Goal: Task Accomplishment & Management: Use online tool/utility

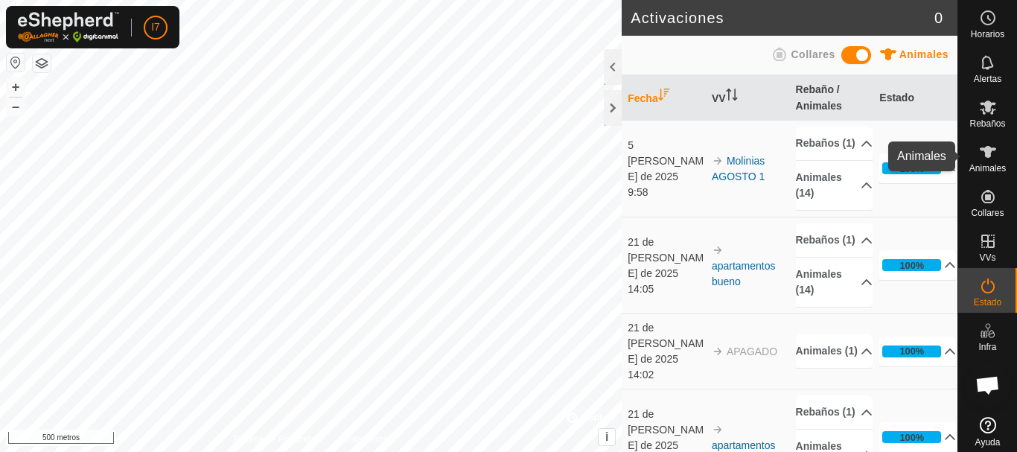
click at [981, 168] on font "Animales" at bounding box center [987, 168] width 36 height 10
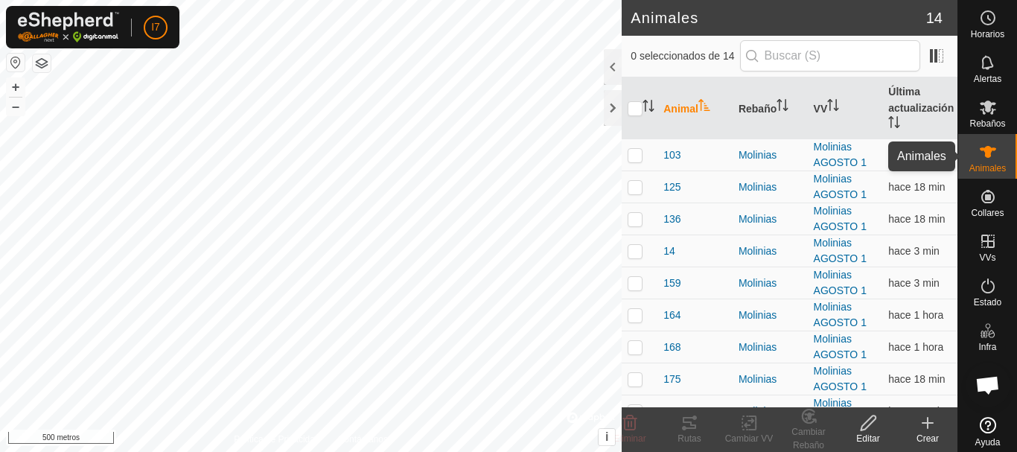
click at [980, 148] on icon at bounding box center [988, 152] width 16 height 12
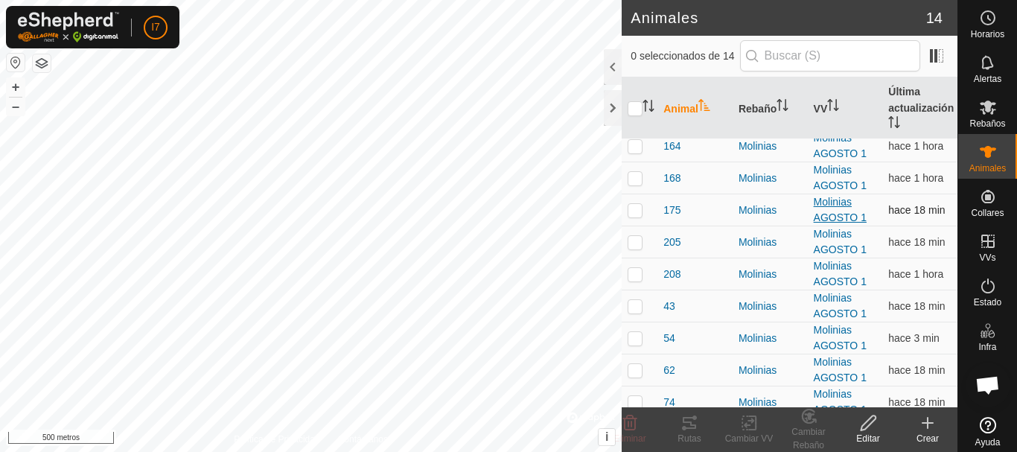
scroll to position [180, 0]
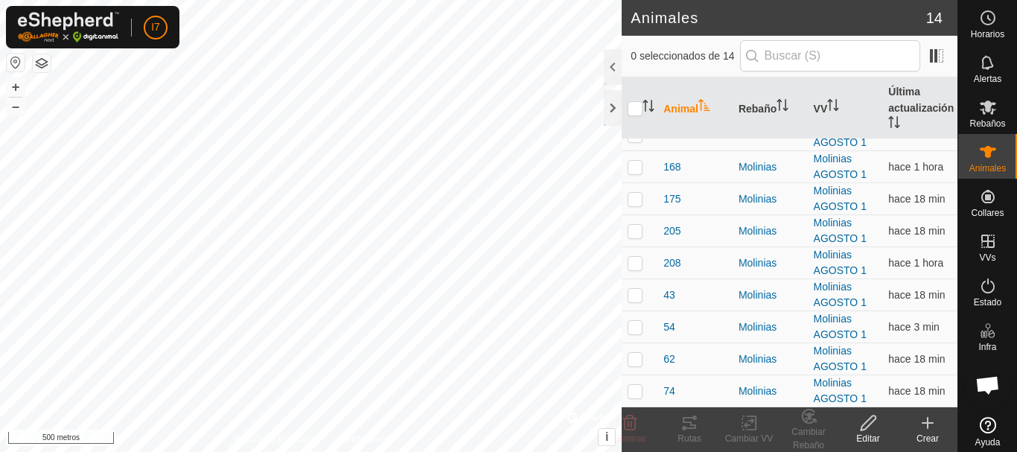
click at [928, 427] on icon at bounding box center [928, 423] width 0 height 10
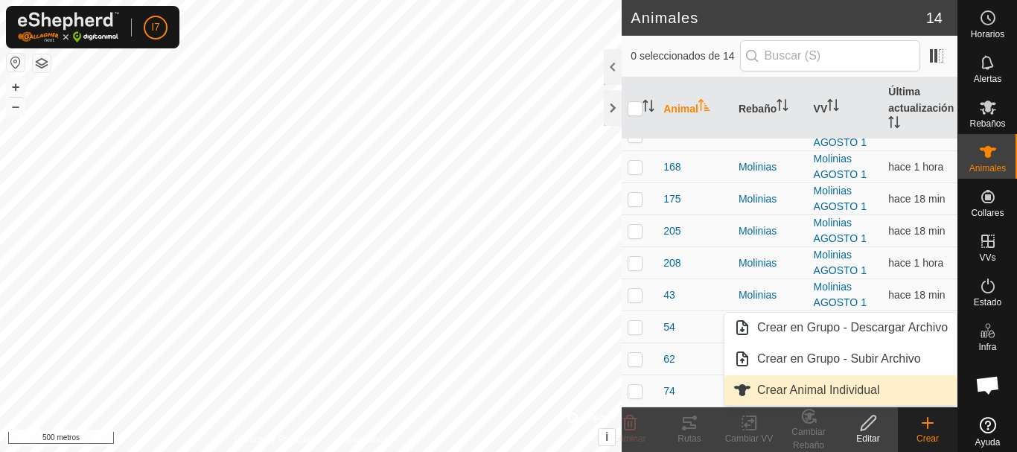
click at [832, 389] on link "Crear Animal Individual" at bounding box center [840, 390] width 232 height 30
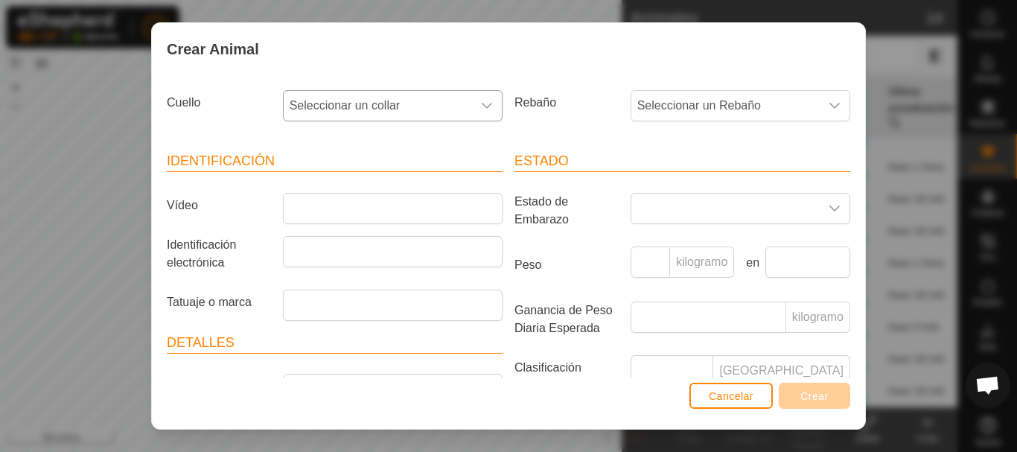
click at [386, 100] on font "Seleccionar un collar" at bounding box center [345, 105] width 111 height 13
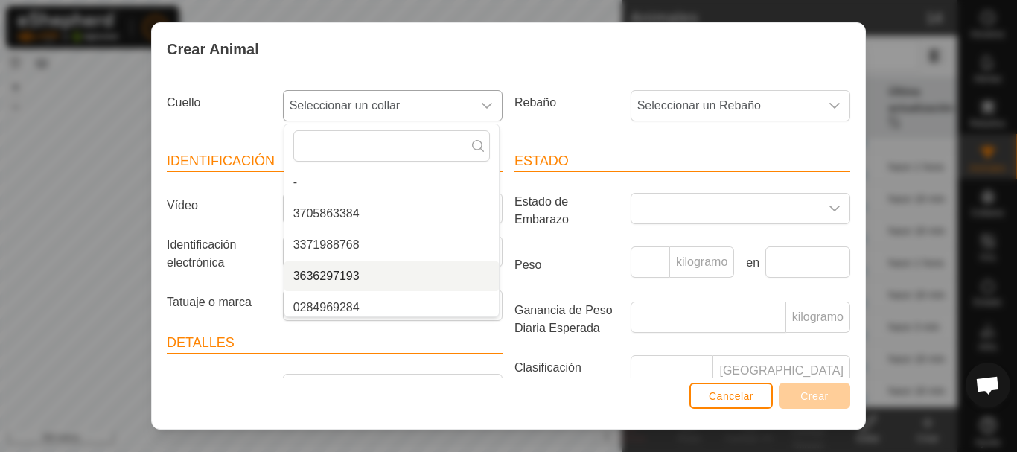
click at [342, 273] on li "3636297193" at bounding box center [391, 276] width 214 height 30
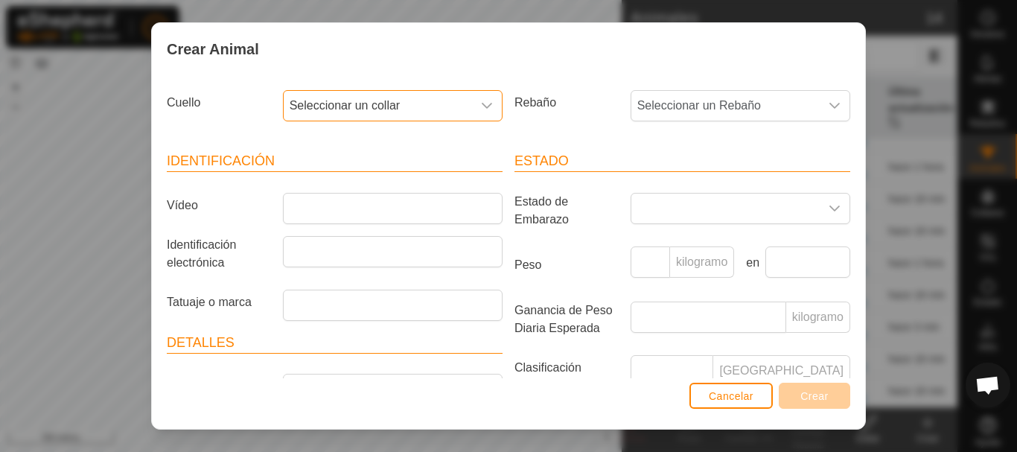
click at [465, 103] on span "Seleccionar un collar" at bounding box center [378, 106] width 188 height 30
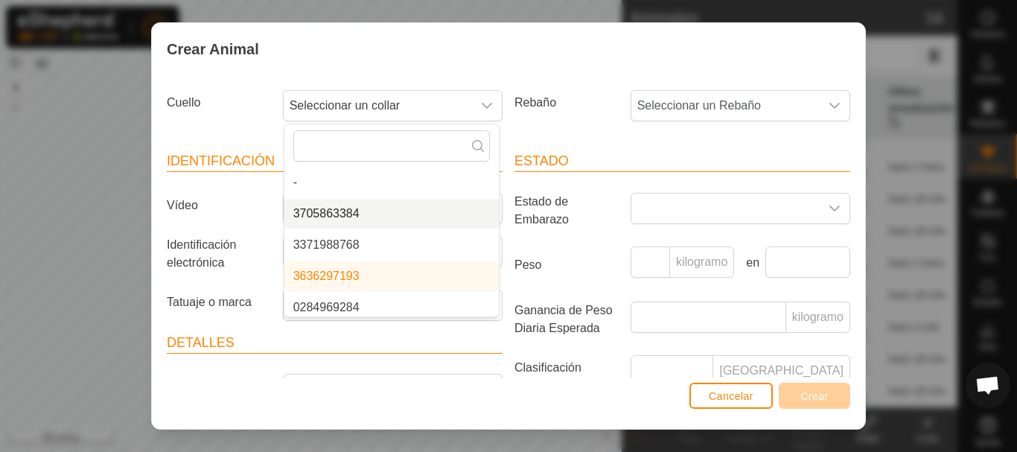
click at [346, 211] on li "3705863384" at bounding box center [391, 214] width 214 height 30
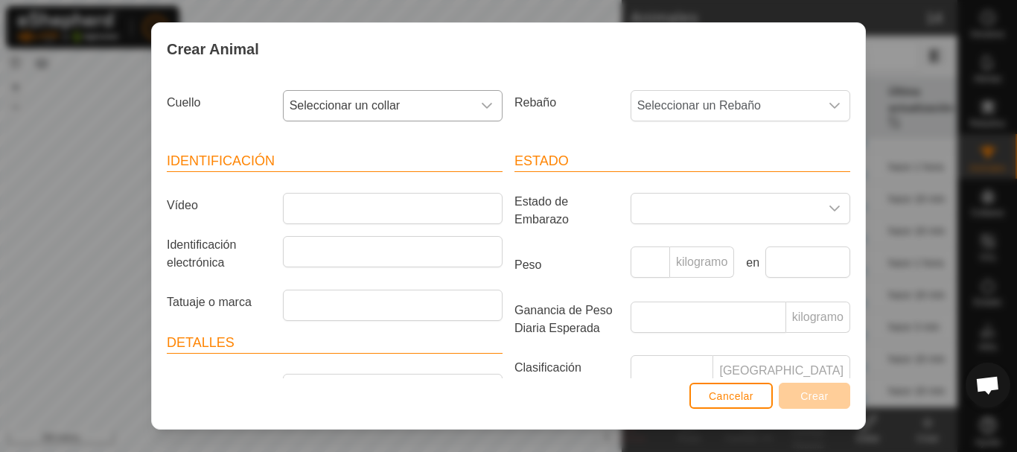
click at [486, 104] on icon "disparador desplegable" at bounding box center [487, 106] width 10 height 6
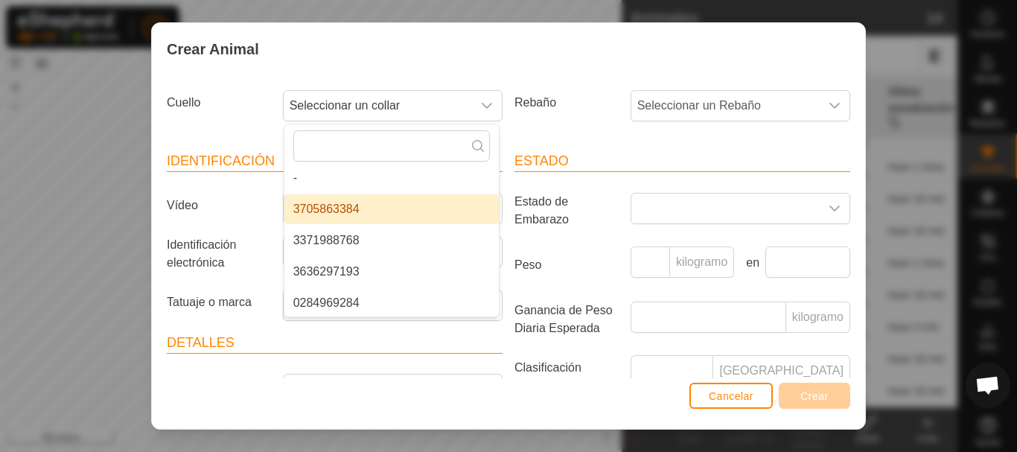
scroll to position [6, 0]
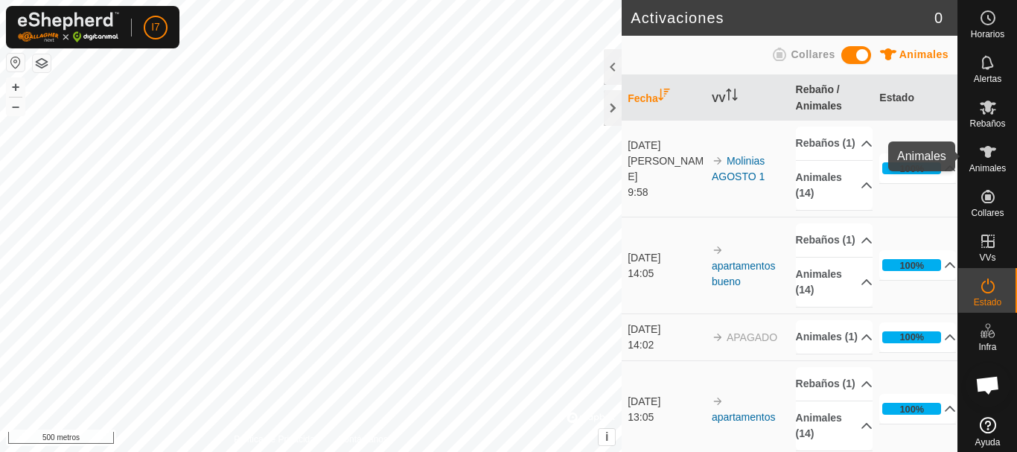
click at [981, 158] on icon at bounding box center [988, 152] width 18 height 18
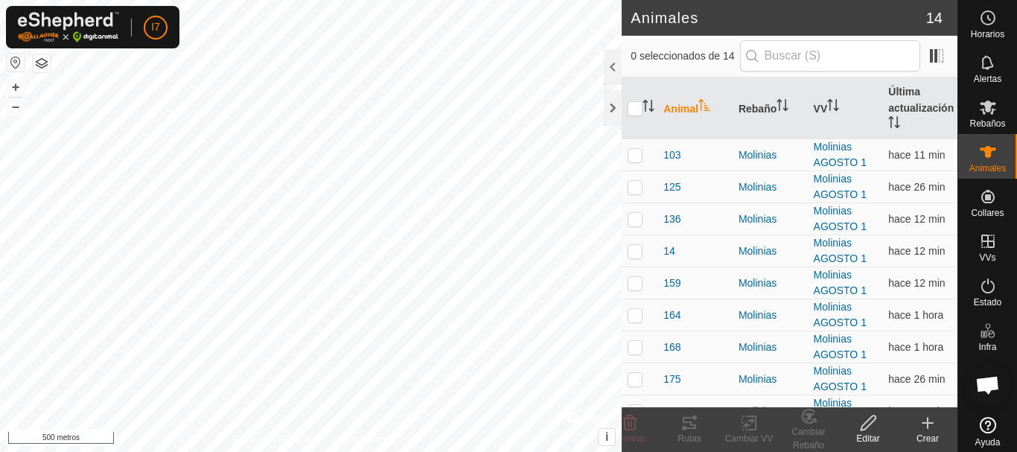
click at [928, 430] on icon at bounding box center [928, 423] width 18 height 18
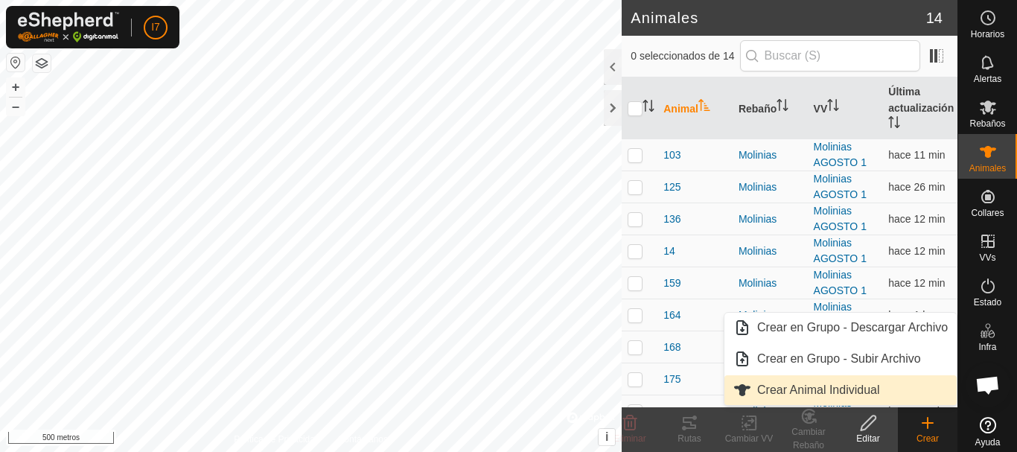
click at [787, 392] on link "Crear Animal Individual" at bounding box center [840, 390] width 232 height 30
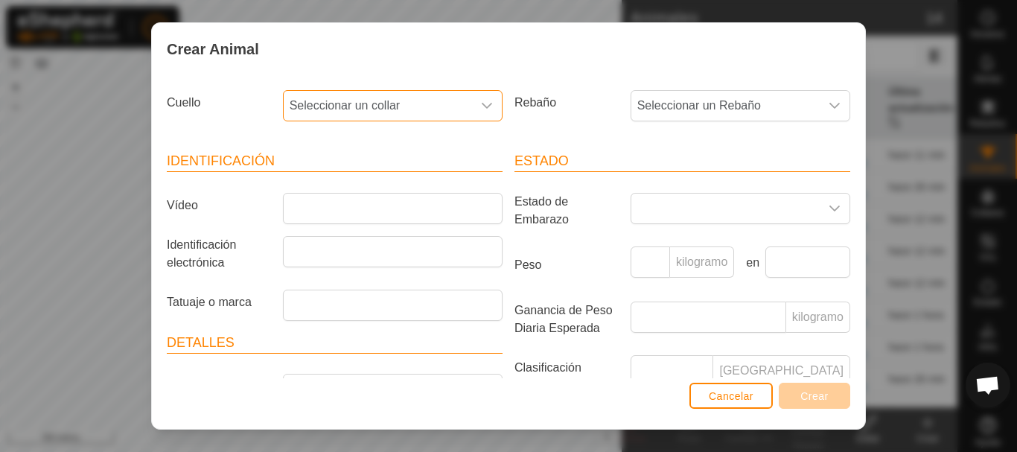
click at [379, 106] on font "Seleccionar un collar" at bounding box center [345, 105] width 111 height 13
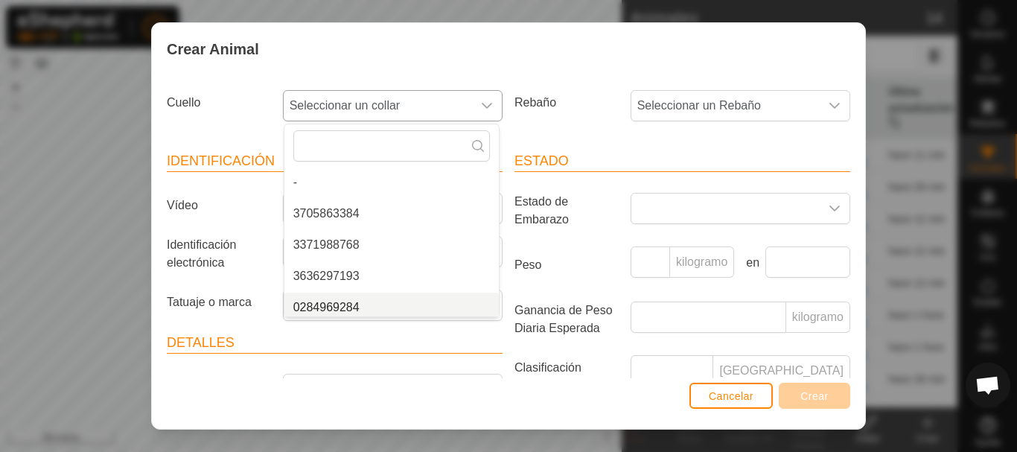
scroll to position [6, 0]
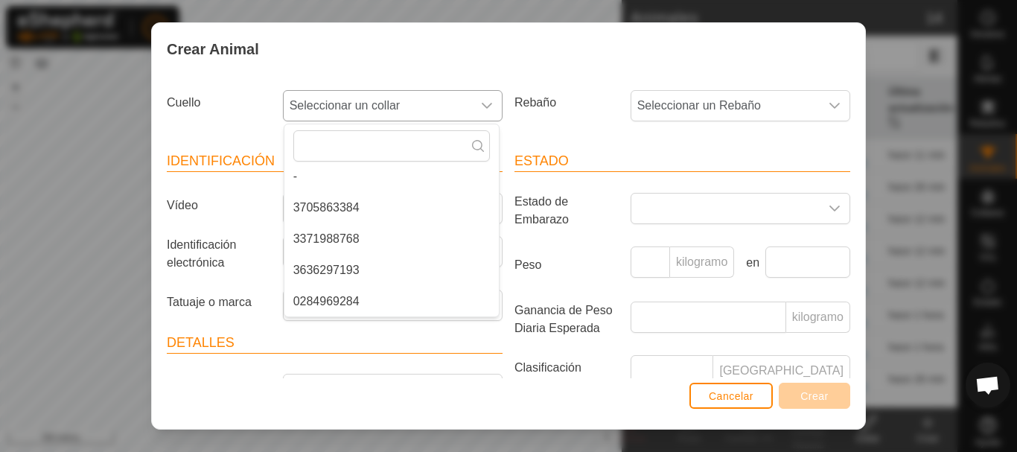
click at [354, 266] on li "3636297193" at bounding box center [391, 270] width 214 height 30
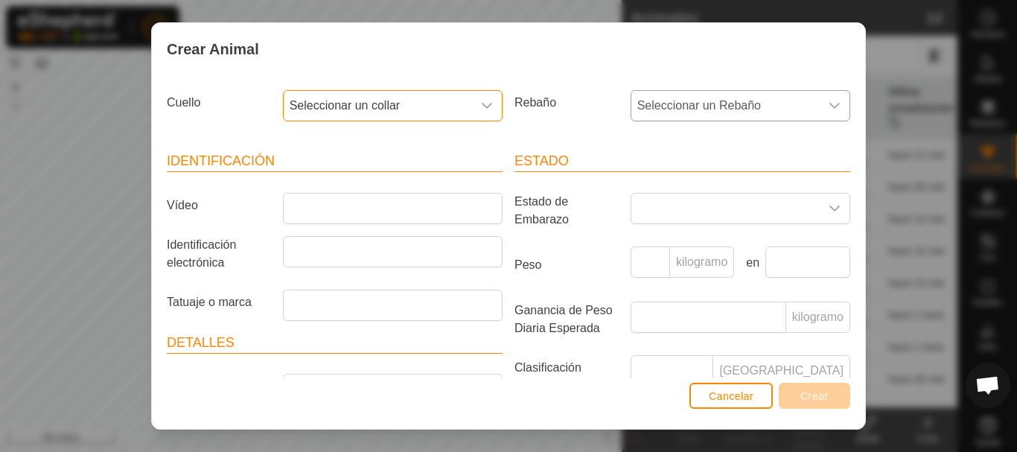
click at [666, 110] on font "Seleccionar un Rebaño" at bounding box center [699, 105] width 124 height 13
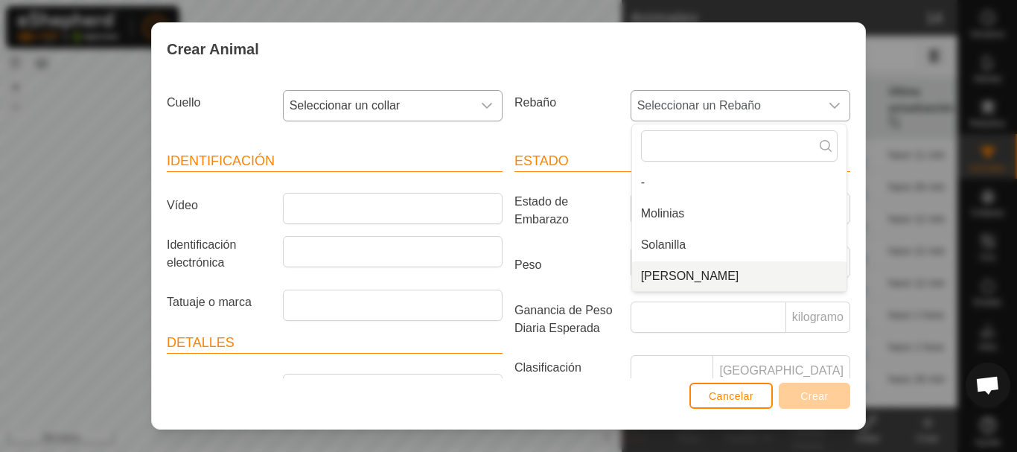
click at [687, 276] on li "[PERSON_NAME]" at bounding box center [739, 276] width 214 height 30
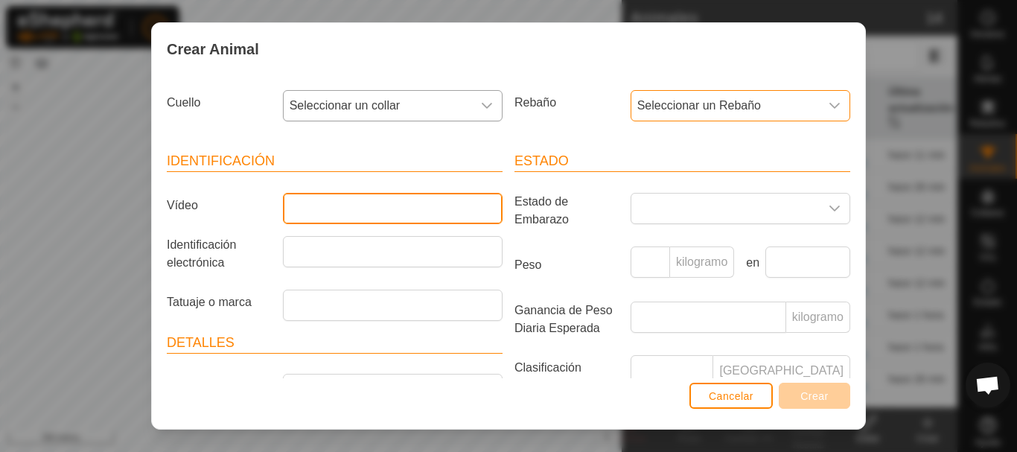
click at [401, 204] on input "Vídeo" at bounding box center [393, 208] width 220 height 31
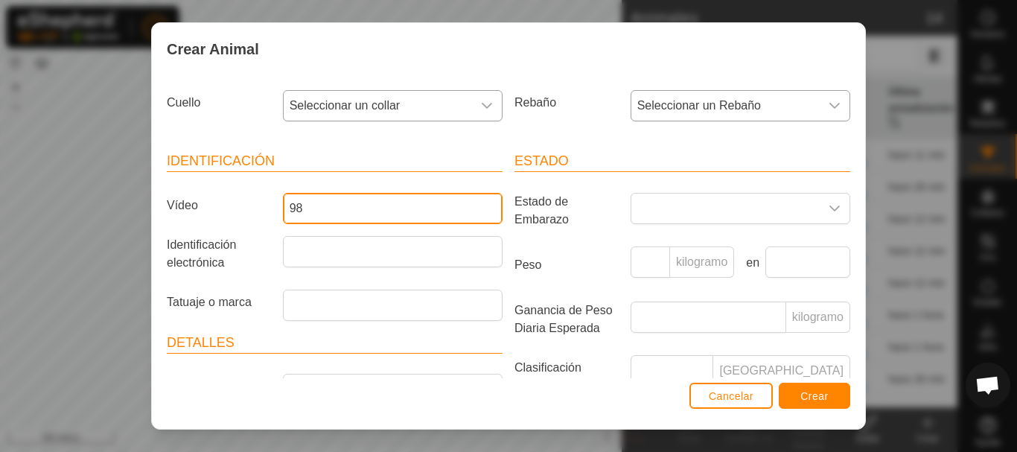
type input "98"
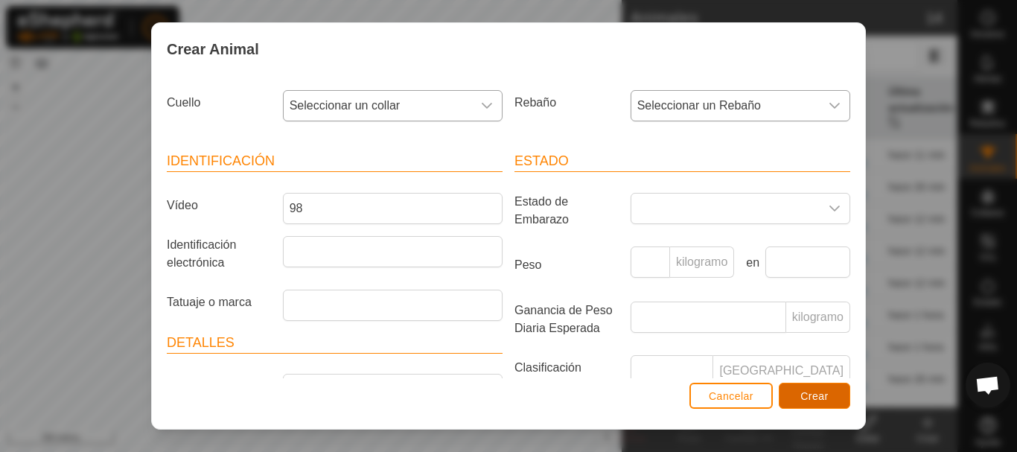
click at [806, 395] on font "Crear" at bounding box center [814, 396] width 28 height 12
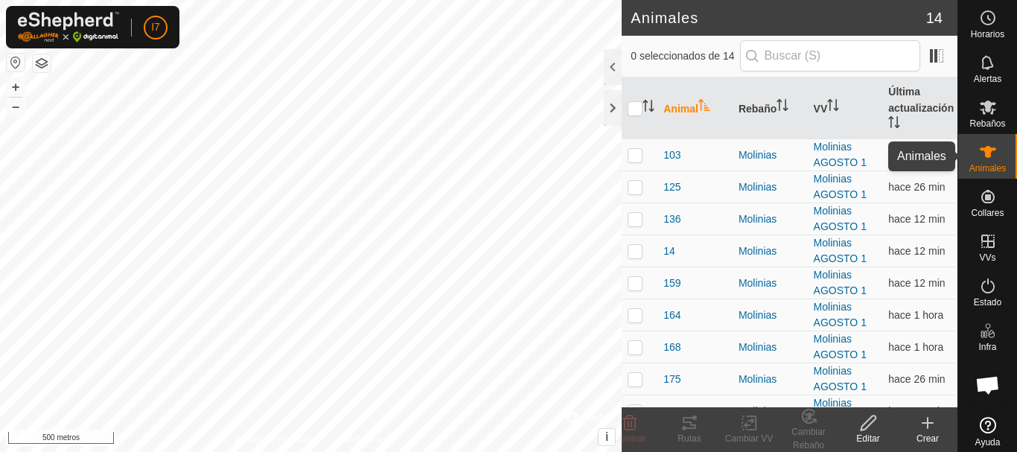
click at [979, 156] on icon at bounding box center [988, 152] width 18 height 18
click at [928, 421] on icon at bounding box center [928, 423] width 0 height 10
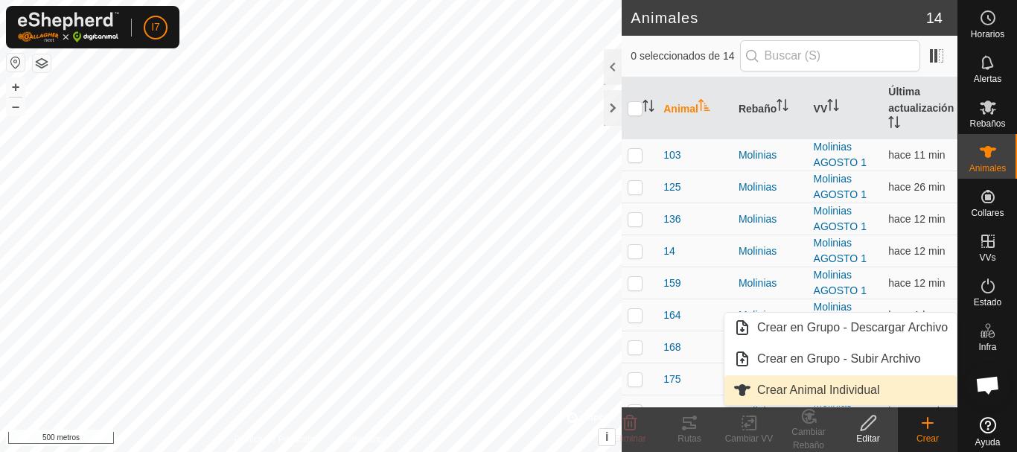
click at [781, 391] on link "Crear Animal Individual" at bounding box center [840, 390] width 232 height 30
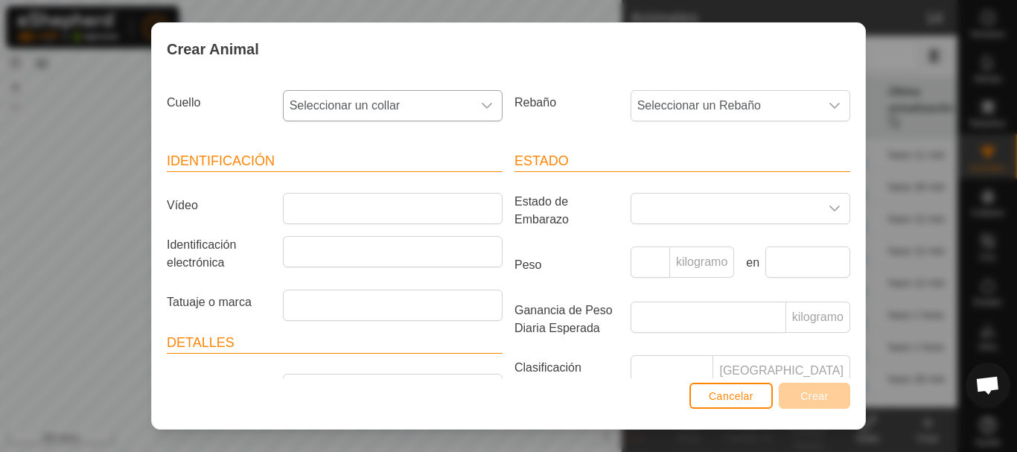
click at [423, 103] on span "Seleccionar un collar" at bounding box center [378, 106] width 188 height 30
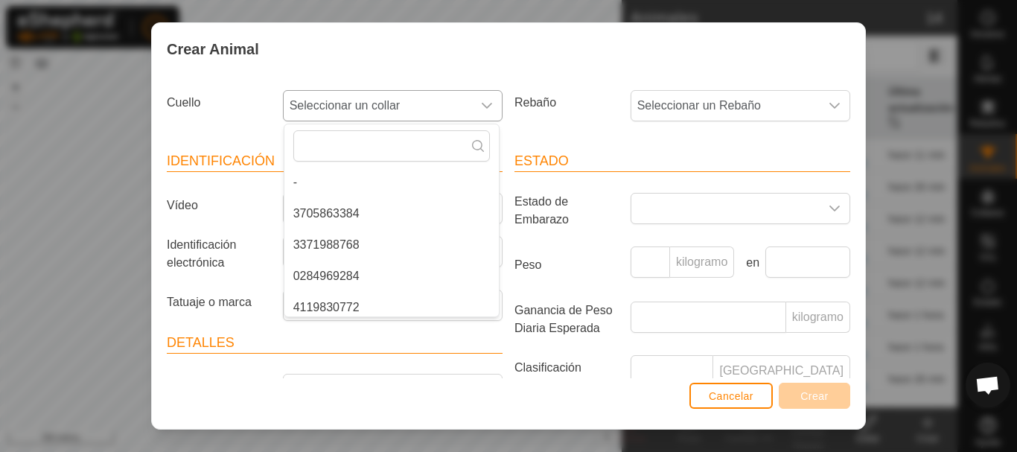
click at [358, 213] on li "3705863384" at bounding box center [391, 214] width 214 height 30
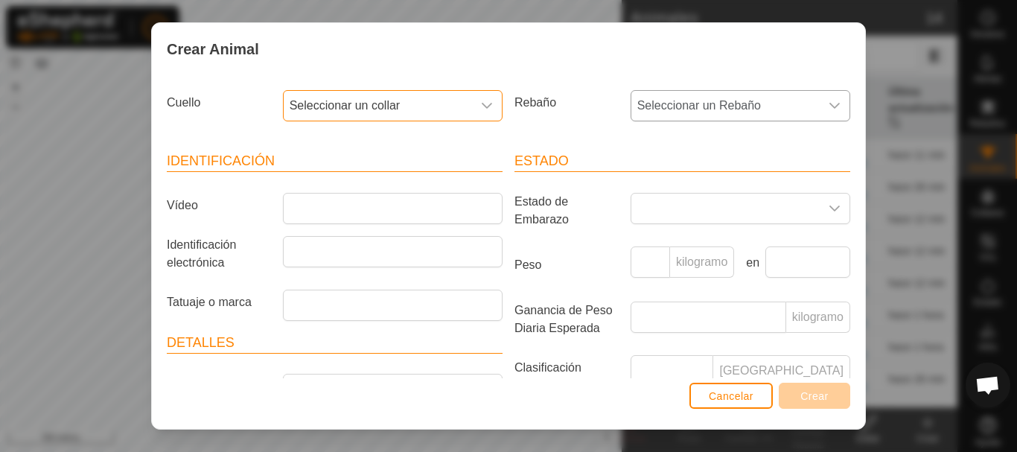
click at [745, 108] on font "Seleccionar un Rebaño" at bounding box center [699, 105] width 124 height 13
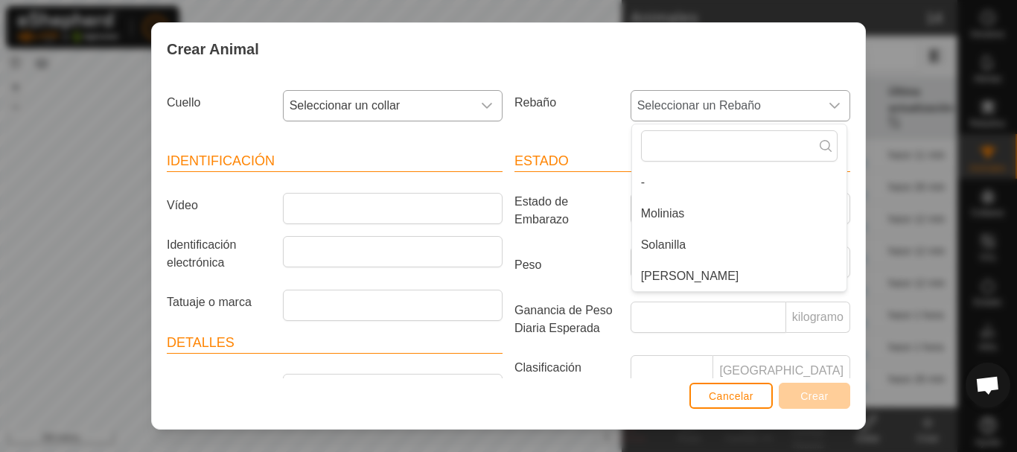
click at [678, 281] on li "[PERSON_NAME]" at bounding box center [739, 276] width 214 height 30
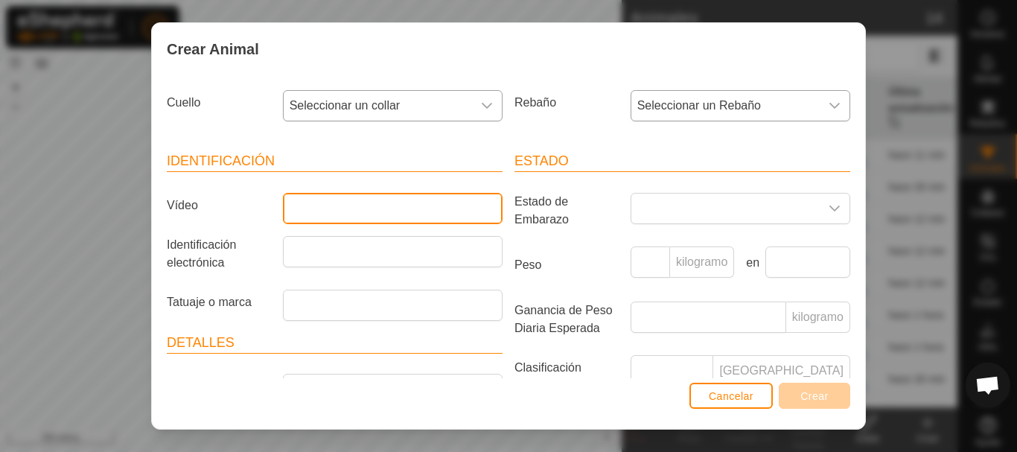
click at [419, 218] on input "Vídeo" at bounding box center [393, 208] width 220 height 31
type input "30"
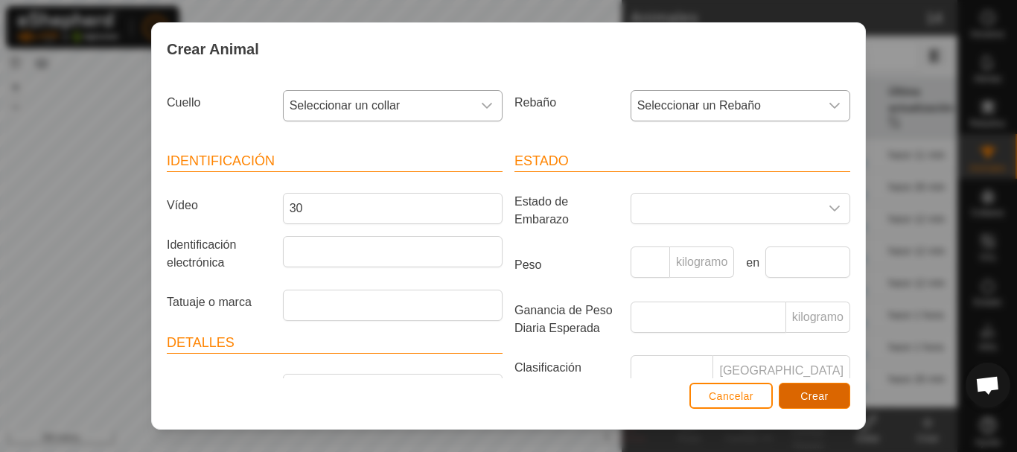
click at [823, 398] on font "Crear" at bounding box center [814, 396] width 28 height 12
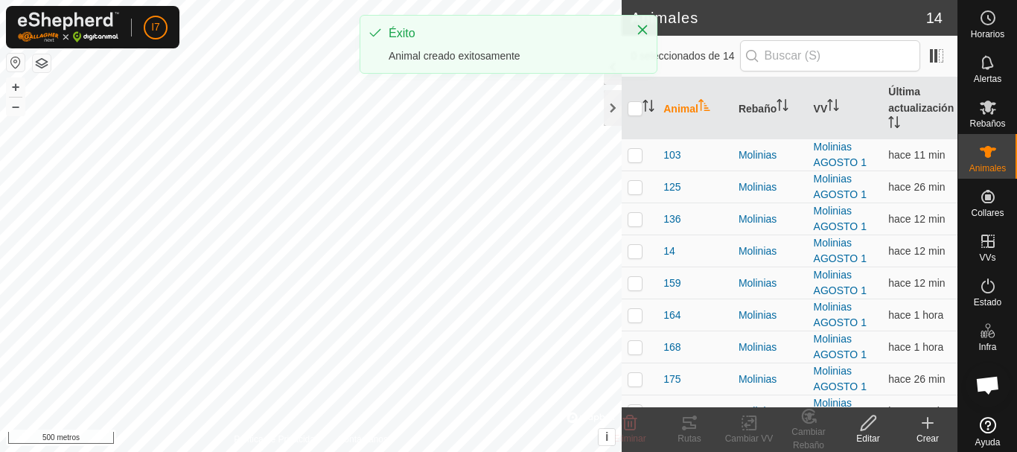
click at [925, 423] on icon at bounding box center [928, 423] width 10 height 0
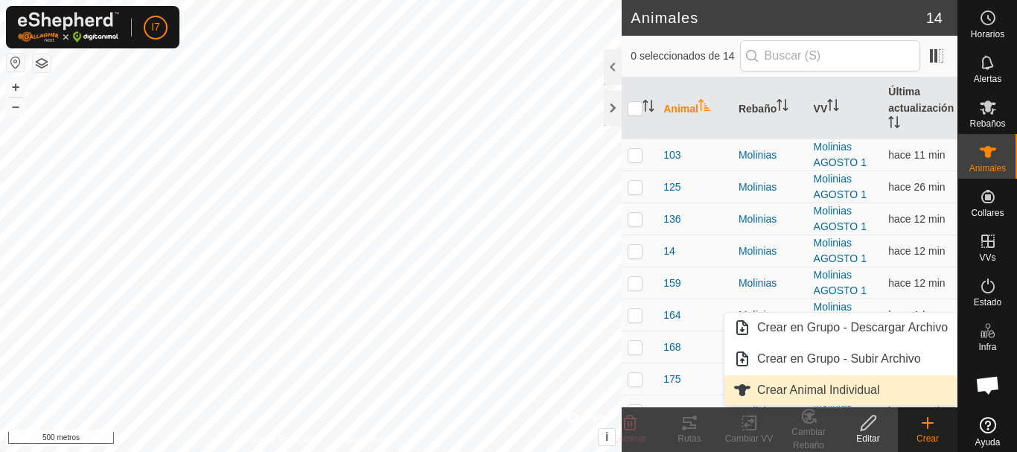
click at [777, 389] on link "Crear Animal Individual" at bounding box center [840, 390] width 232 height 30
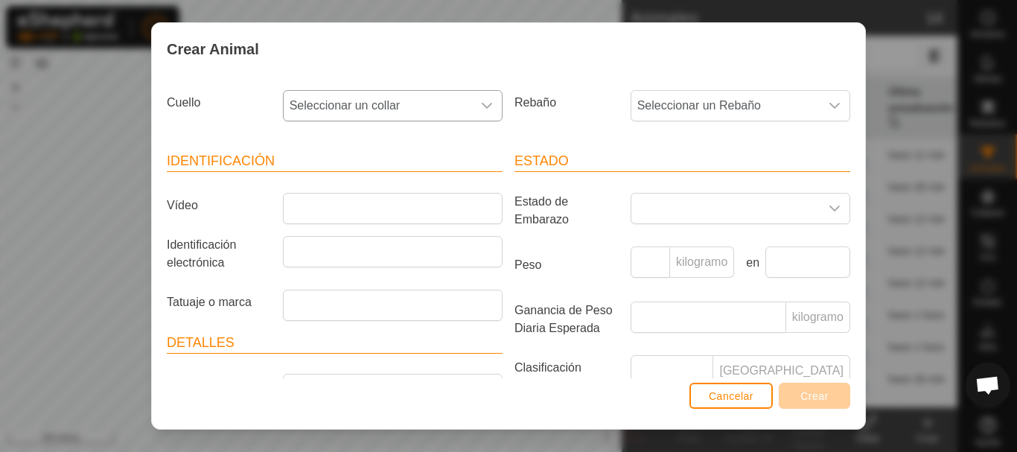
click at [483, 99] on div "disparador desplegable" at bounding box center [487, 106] width 30 height 30
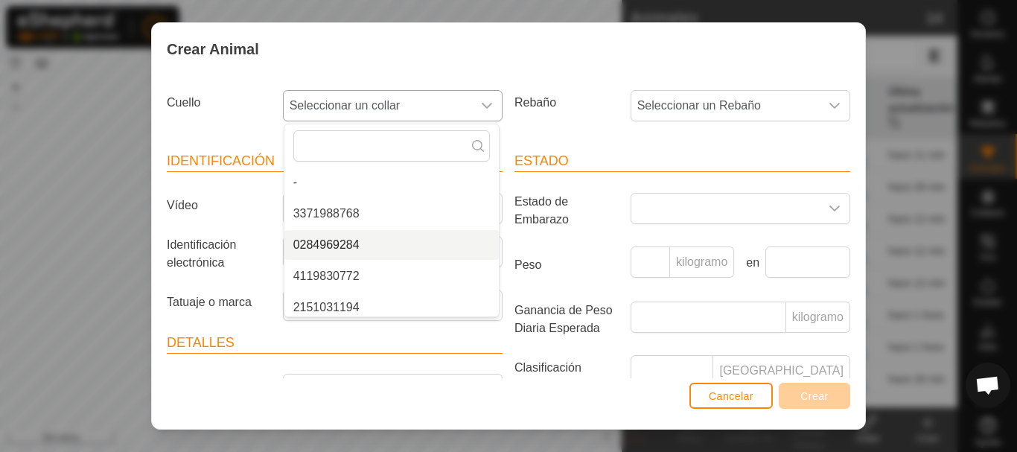
click at [409, 243] on li "0284969284" at bounding box center [391, 245] width 214 height 30
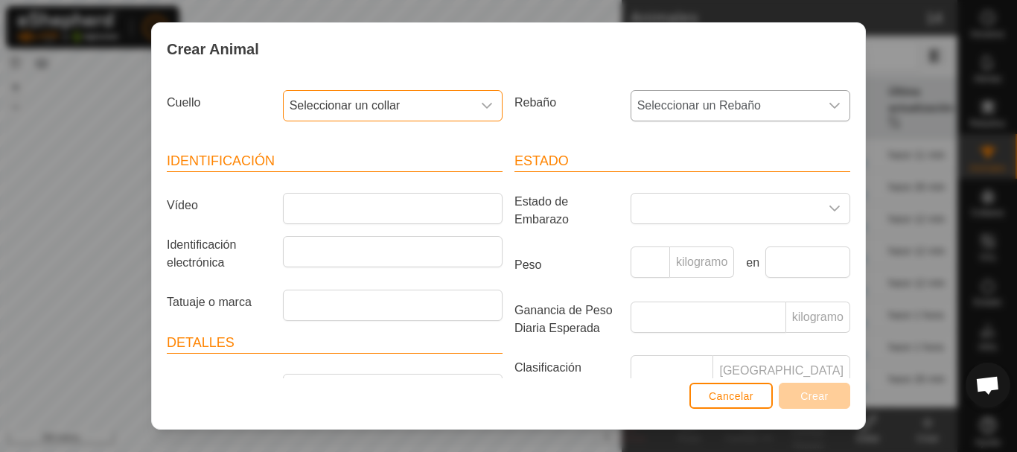
click at [684, 107] on font "Seleccionar un Rebaño" at bounding box center [699, 105] width 124 height 13
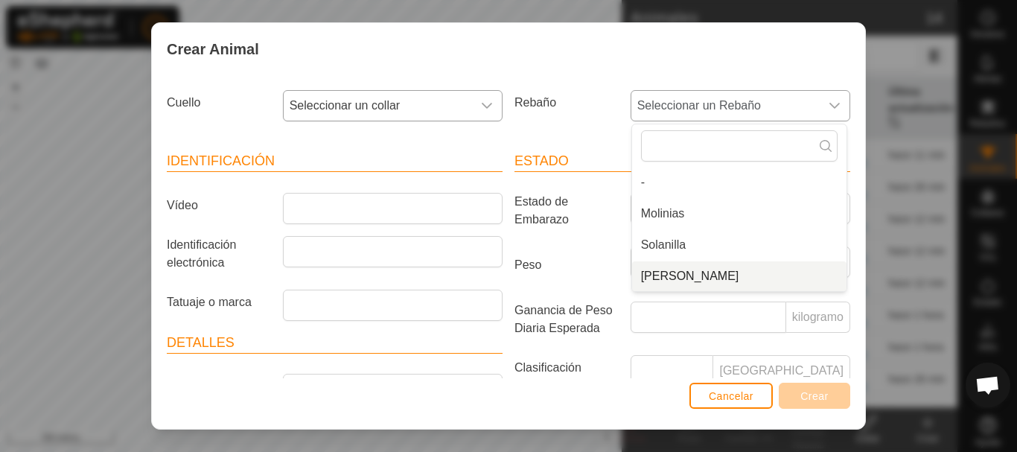
click at [691, 275] on li "[PERSON_NAME]" at bounding box center [739, 276] width 214 height 30
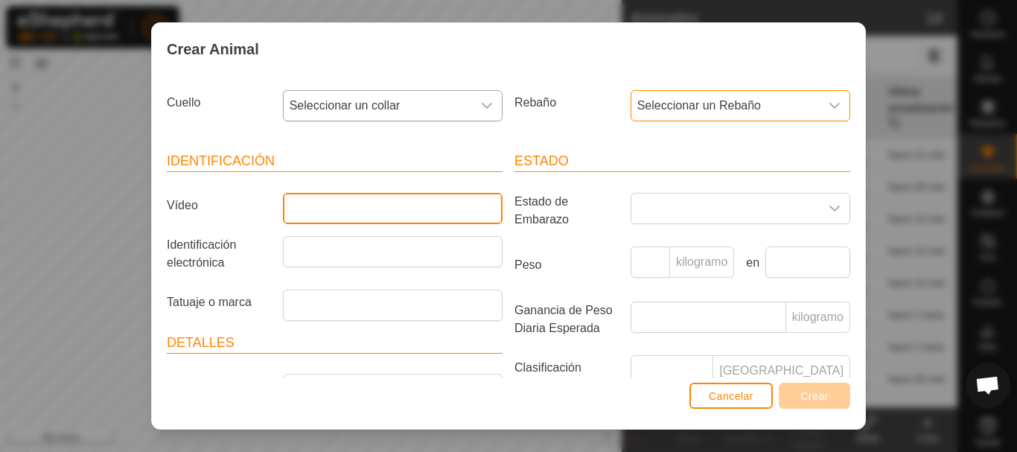
click at [293, 205] on input "Vídeo" at bounding box center [393, 208] width 220 height 31
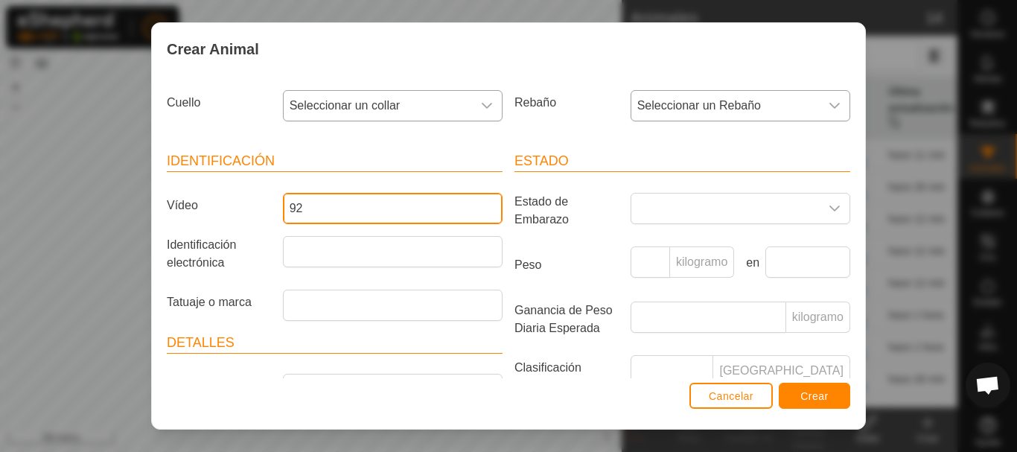
type input "92"
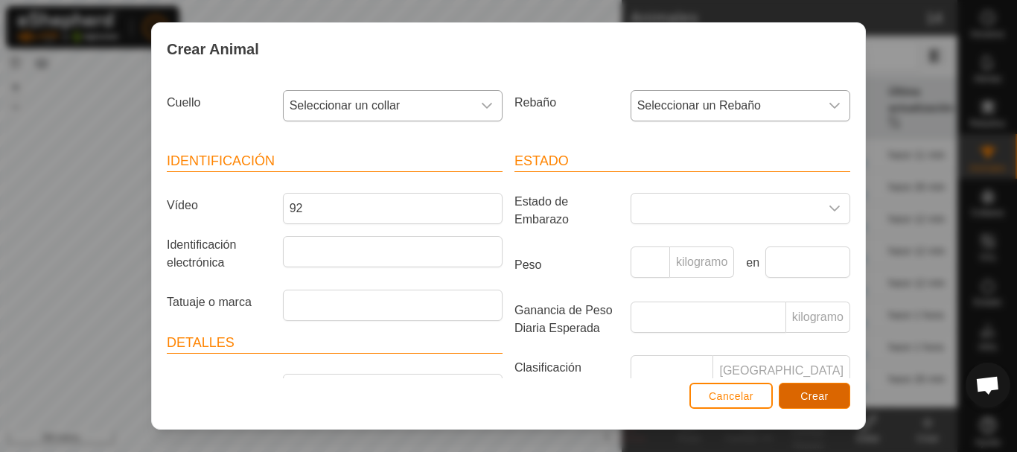
click at [815, 398] on font "Crear" at bounding box center [814, 396] width 28 height 12
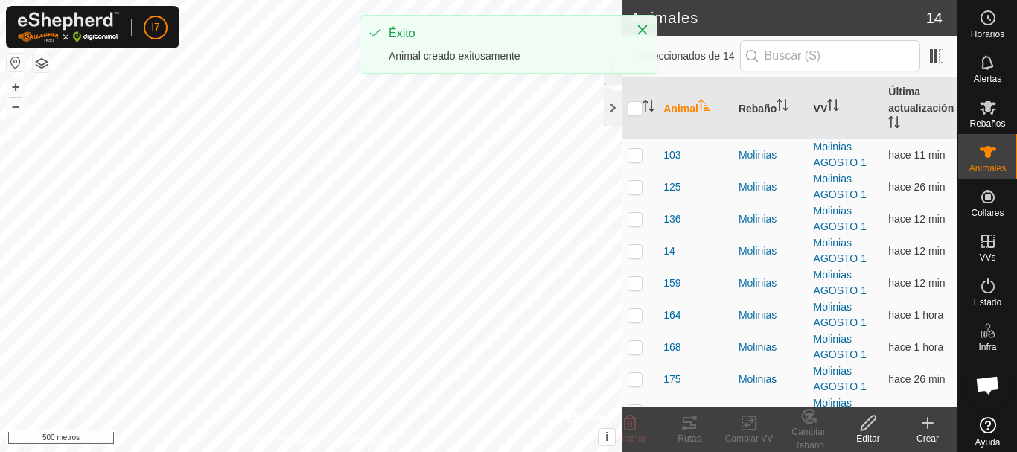
click at [930, 426] on icon at bounding box center [928, 423] width 18 height 18
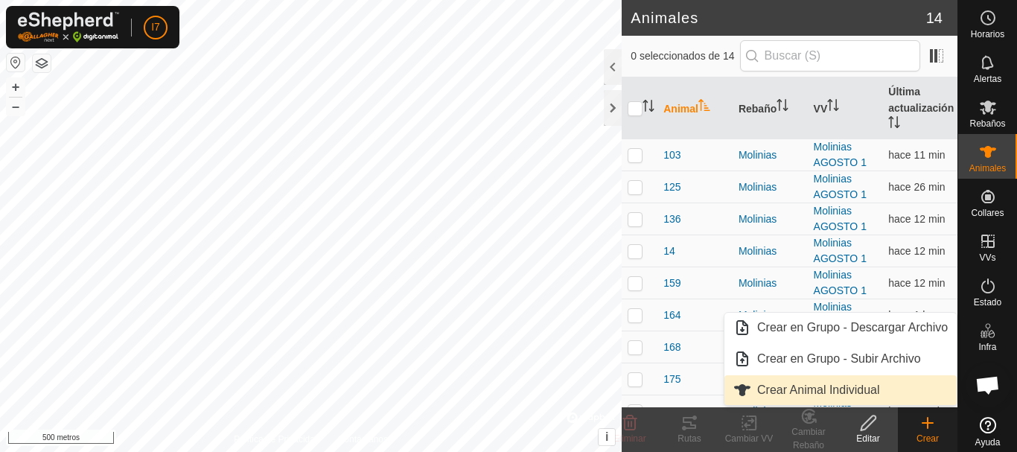
click at [786, 391] on link "Crear Animal Individual" at bounding box center [840, 390] width 232 height 30
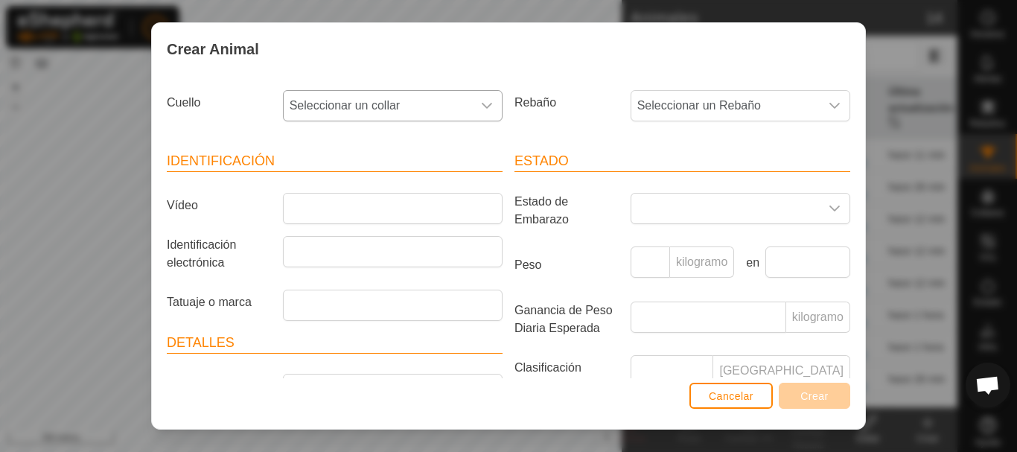
click at [481, 102] on icon "disparador desplegable" at bounding box center [487, 106] width 12 height 12
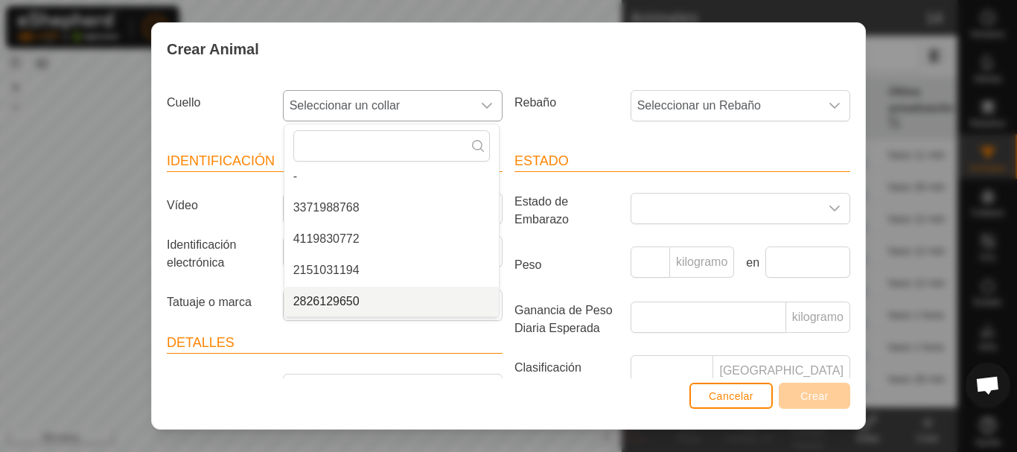
click at [337, 303] on li "2826129650" at bounding box center [391, 302] width 214 height 30
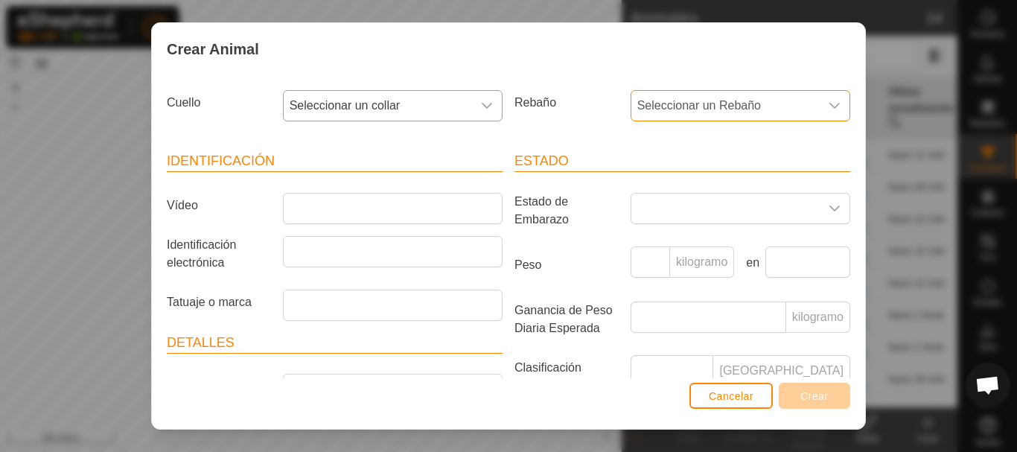
click at [797, 104] on span "Seleccionar un Rebaño" at bounding box center [725, 106] width 188 height 30
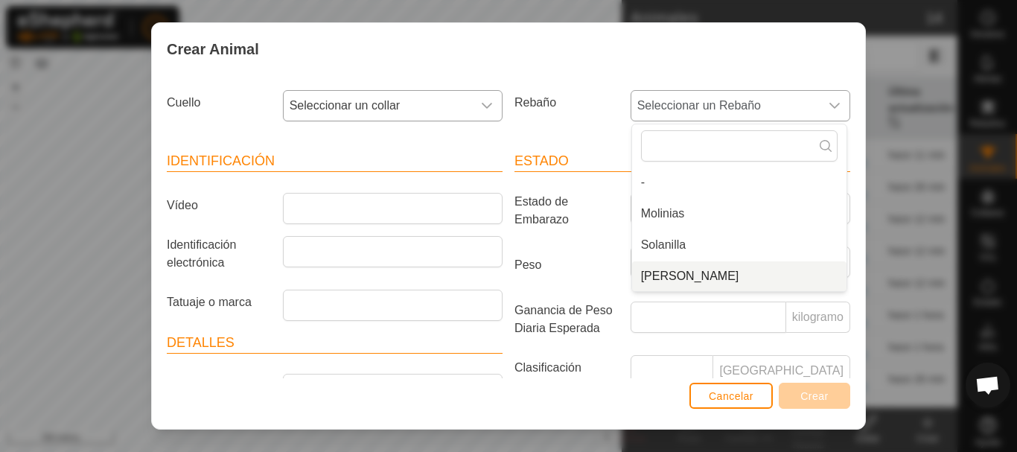
click at [718, 273] on li "[PERSON_NAME]" at bounding box center [739, 276] width 214 height 30
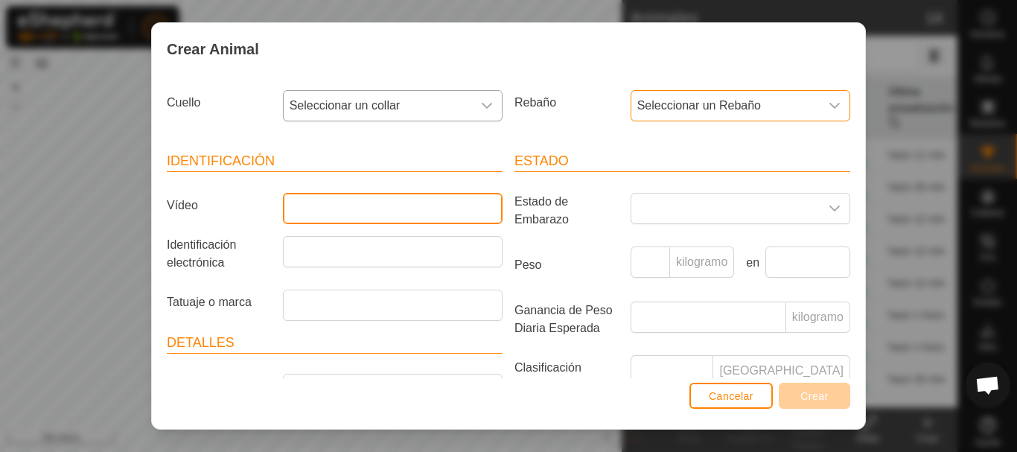
click at [311, 195] on input "Vídeo" at bounding box center [393, 208] width 220 height 31
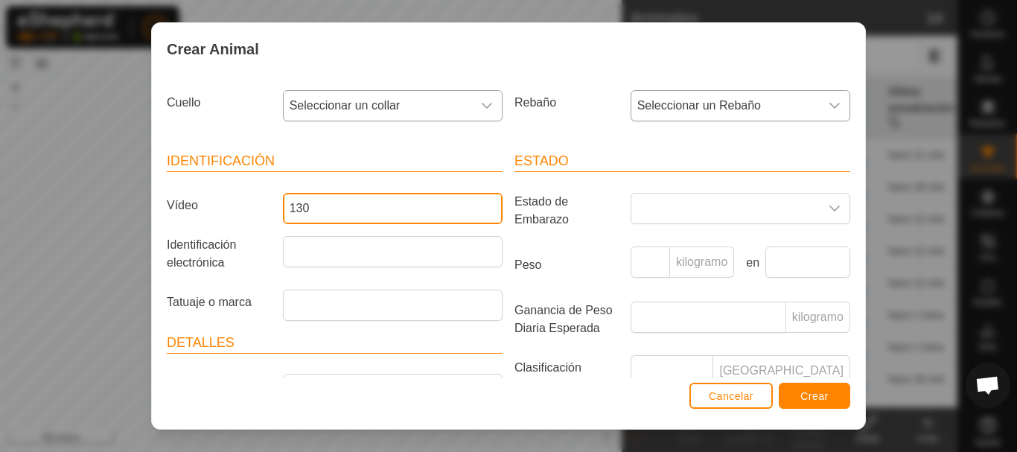
type input "130"
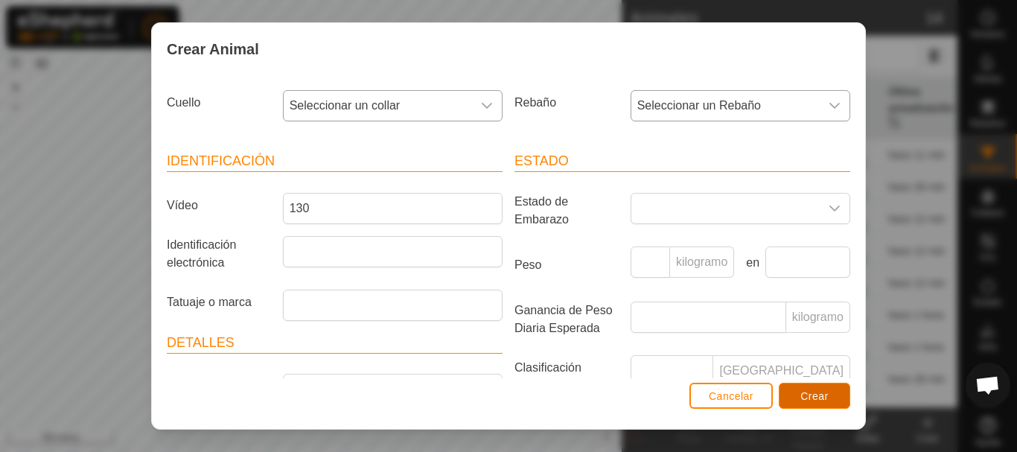
click at [812, 397] on font "Crear" at bounding box center [814, 396] width 28 height 12
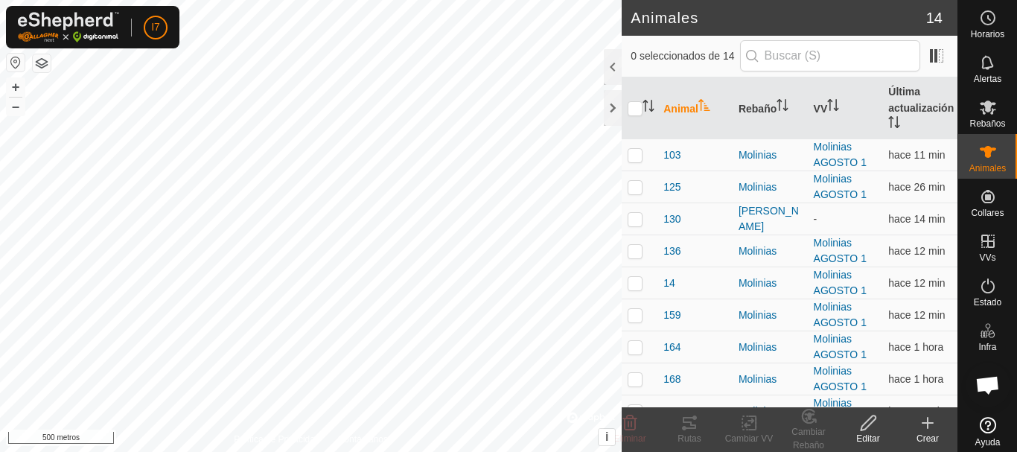
click at [928, 426] on icon at bounding box center [928, 423] width 0 height 10
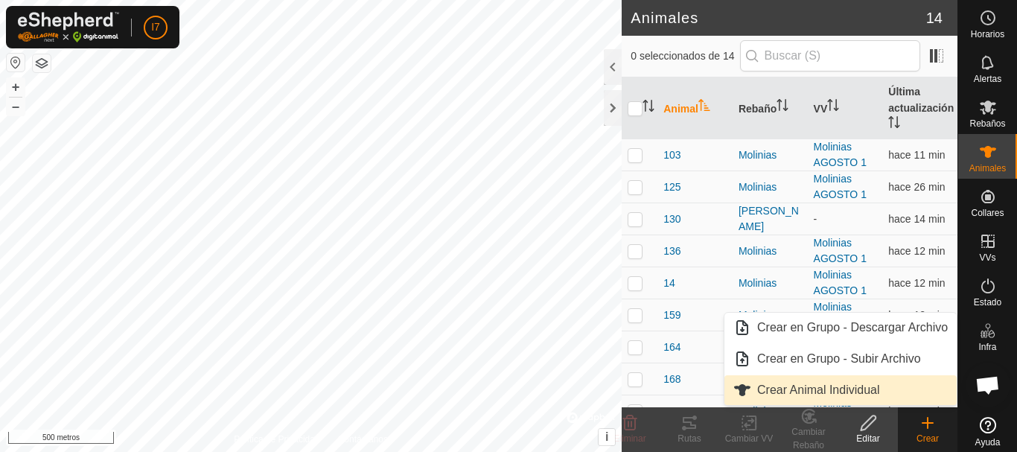
click at [794, 392] on link "Crear Animal Individual" at bounding box center [840, 390] width 232 height 30
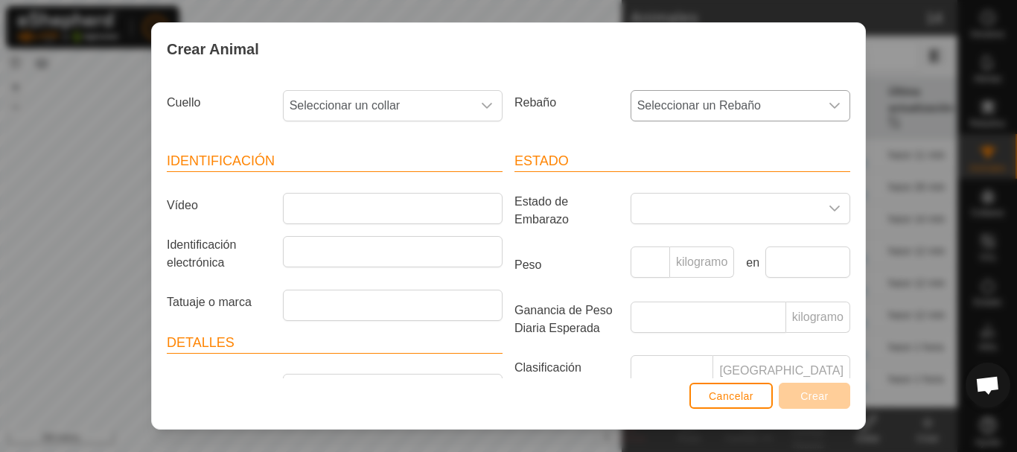
click at [806, 111] on span "Seleccionar un Rebaño" at bounding box center [725, 106] width 188 height 30
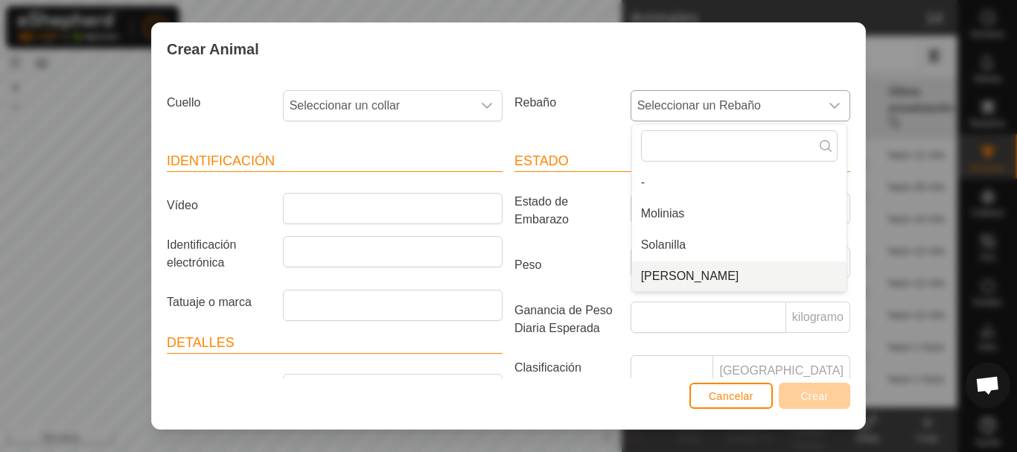
click at [688, 277] on font "[PERSON_NAME]" at bounding box center [690, 276] width 98 height 13
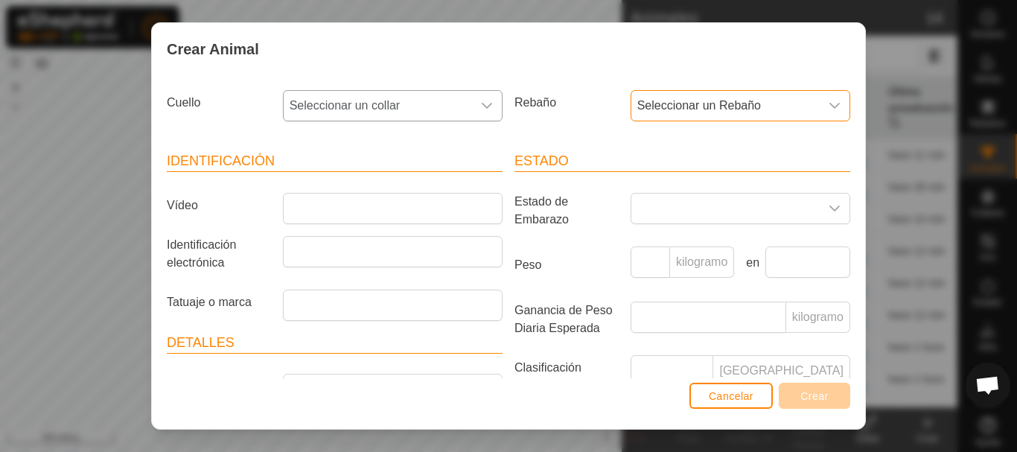
click at [472, 102] on div "disparador desplegable" at bounding box center [487, 106] width 30 height 30
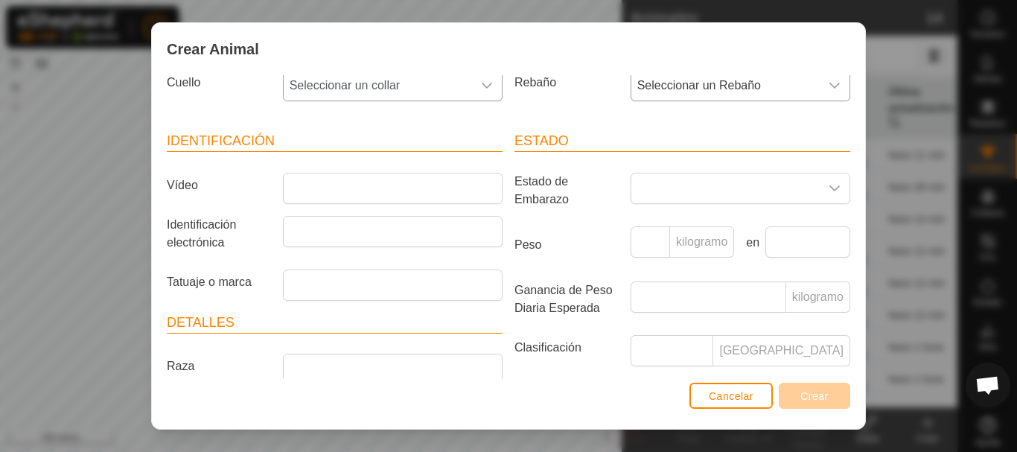
scroll to position [0, 0]
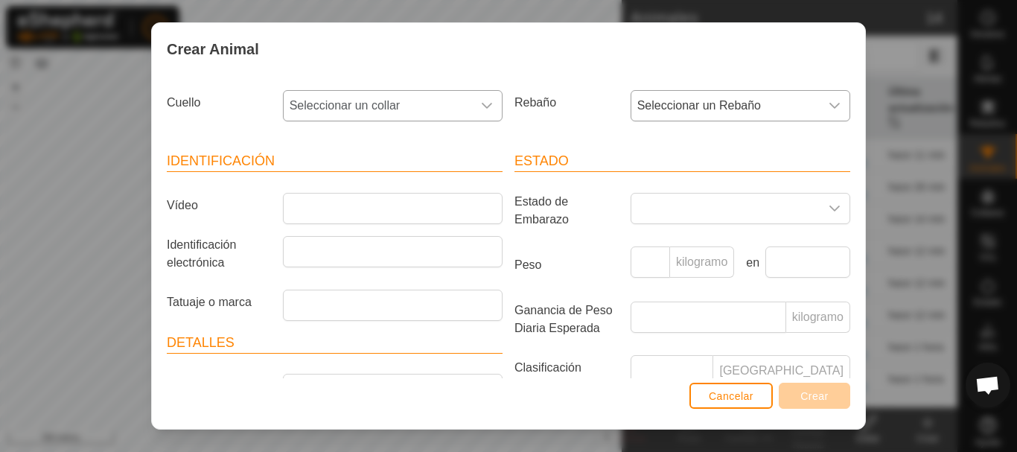
click at [479, 114] on div "disparador desplegable" at bounding box center [487, 106] width 30 height 30
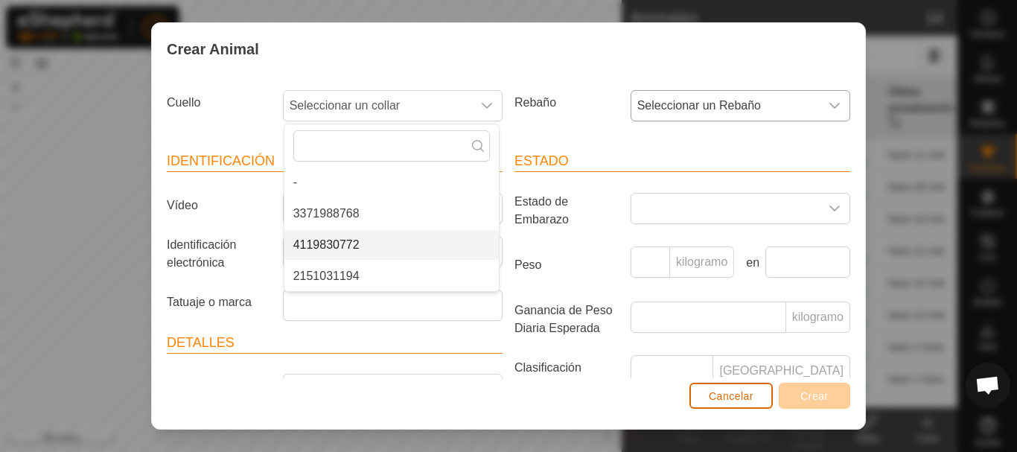
click at [740, 399] on font "Cancelar" at bounding box center [731, 396] width 45 height 12
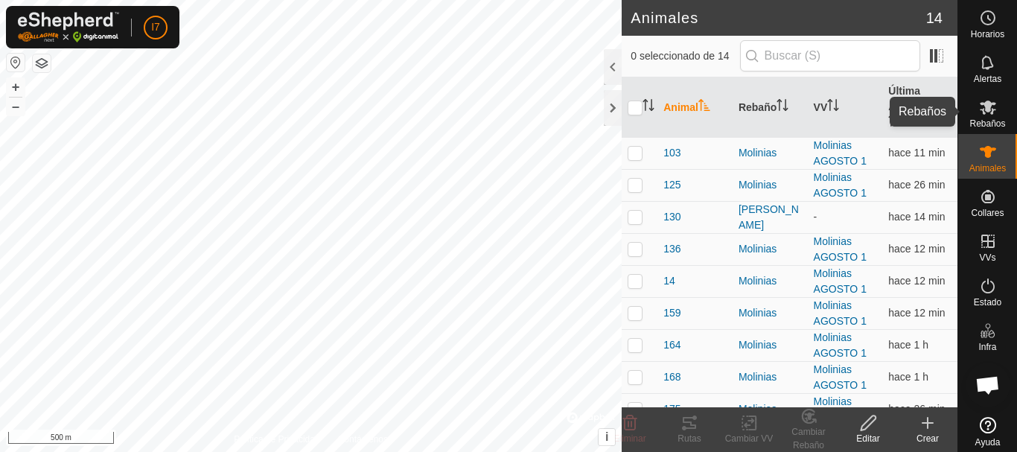
click at [996, 112] on div "Rebaños" at bounding box center [987, 111] width 59 height 45
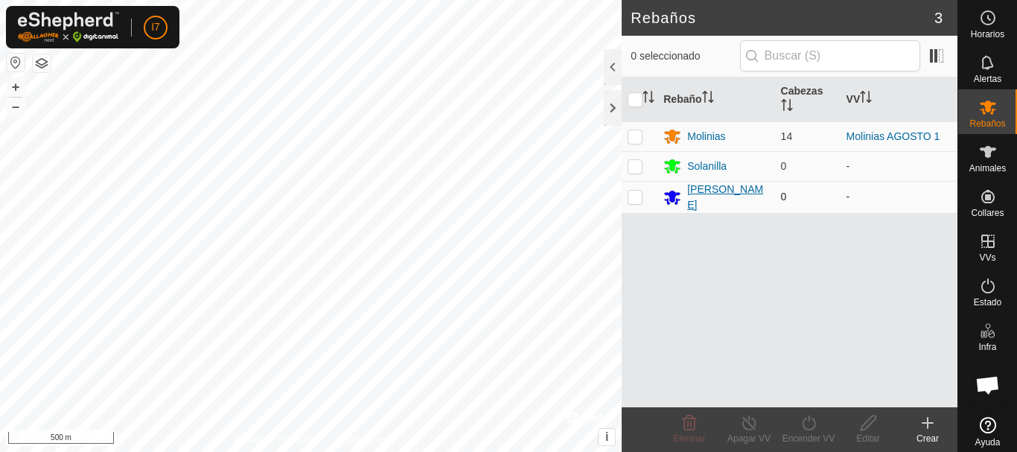
click at [727, 200] on div "[PERSON_NAME]" at bounding box center [727, 197] width 81 height 31
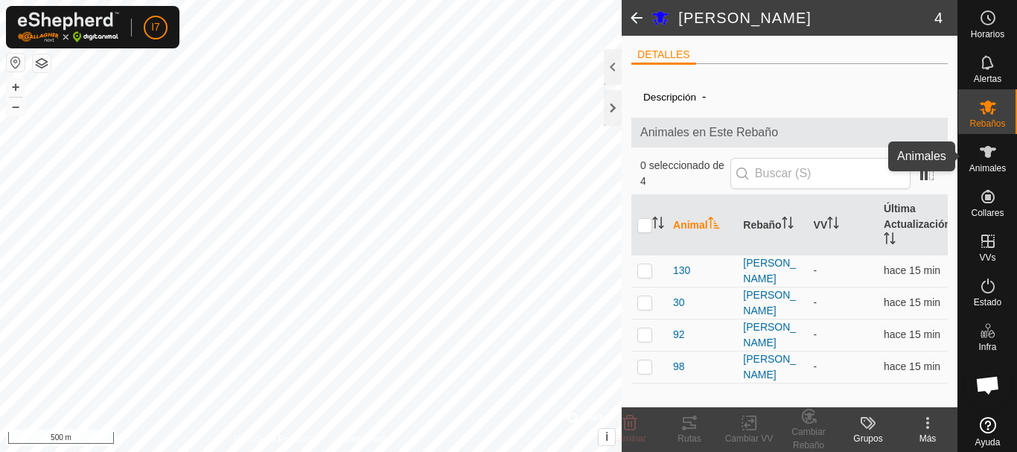
click at [980, 156] on icon at bounding box center [988, 152] width 16 height 12
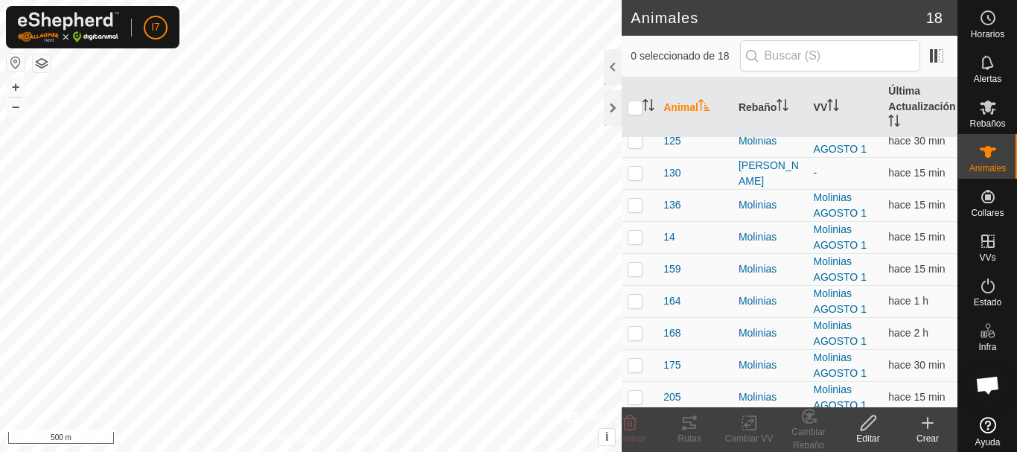
scroll to position [31, 0]
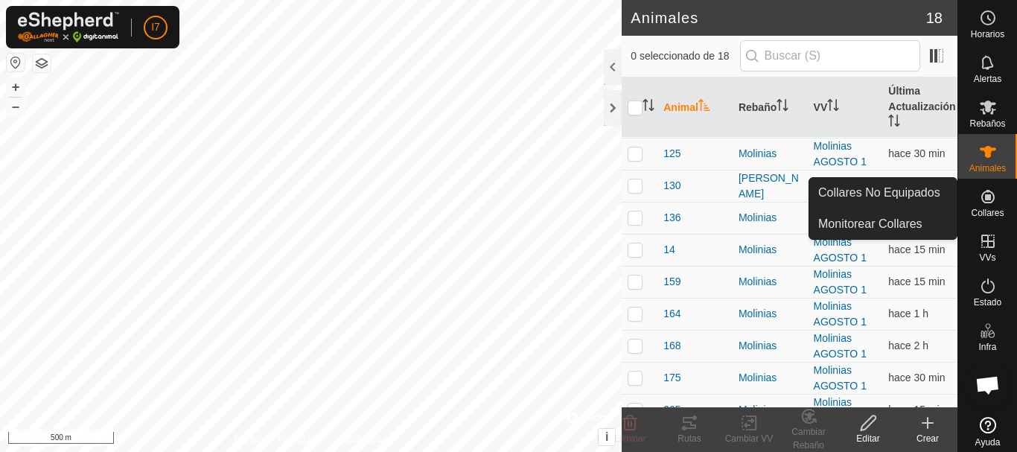
click at [981, 200] on icon at bounding box center [987, 196] width 13 height 13
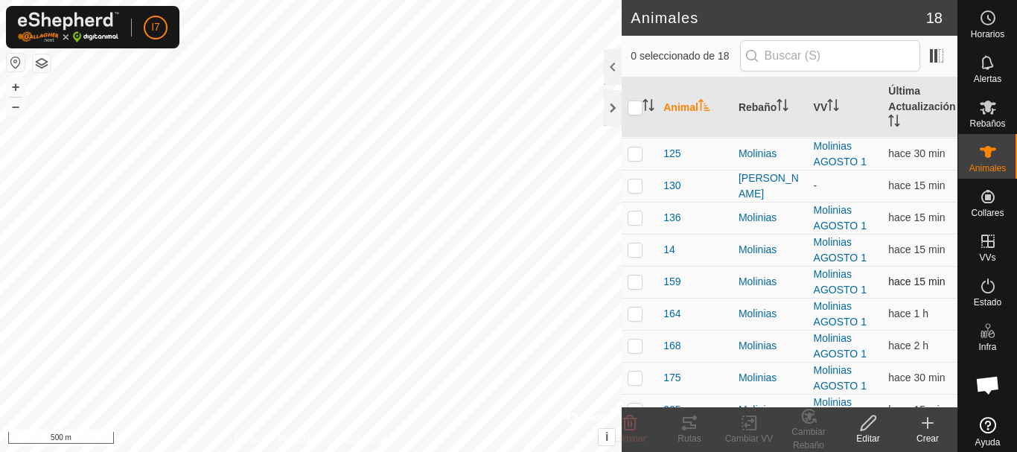
click at [629, 281] on p-checkbox at bounding box center [635, 281] width 15 height 12
checkbox input "true"
click at [634, 423] on icon at bounding box center [630, 423] width 18 height 18
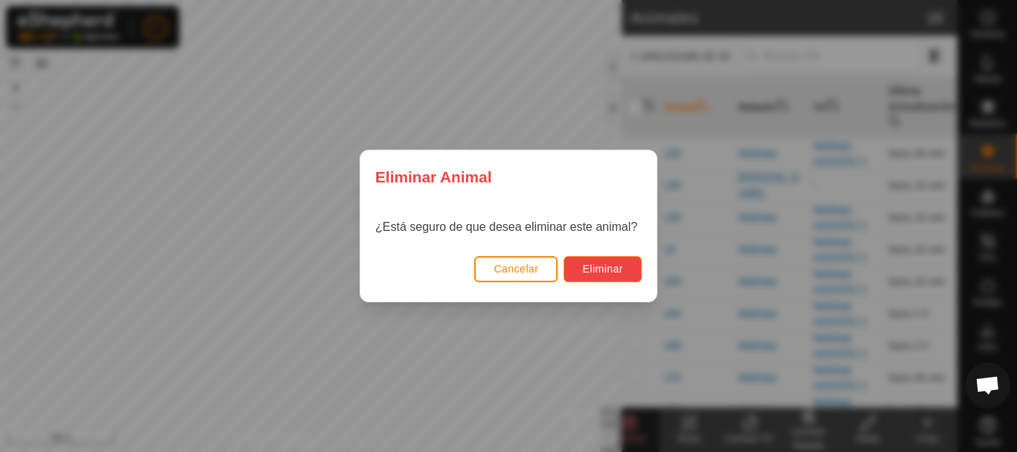
click at [605, 272] on span "Eliminar" at bounding box center [602, 269] width 41 height 12
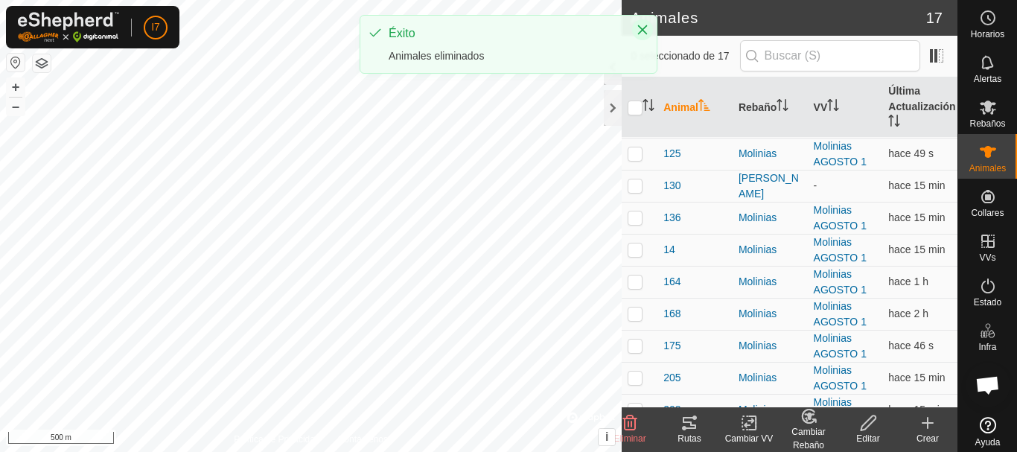
click at [643, 30] on icon "Close" at bounding box center [643, 30] width 10 height 10
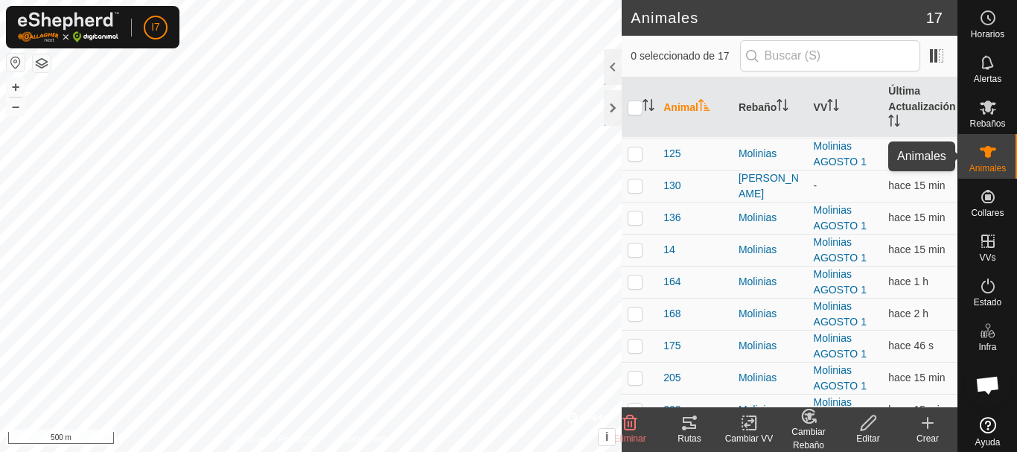
click at [978, 165] on span "Animales" at bounding box center [987, 168] width 36 height 9
click at [928, 421] on icon at bounding box center [928, 423] width 0 height 10
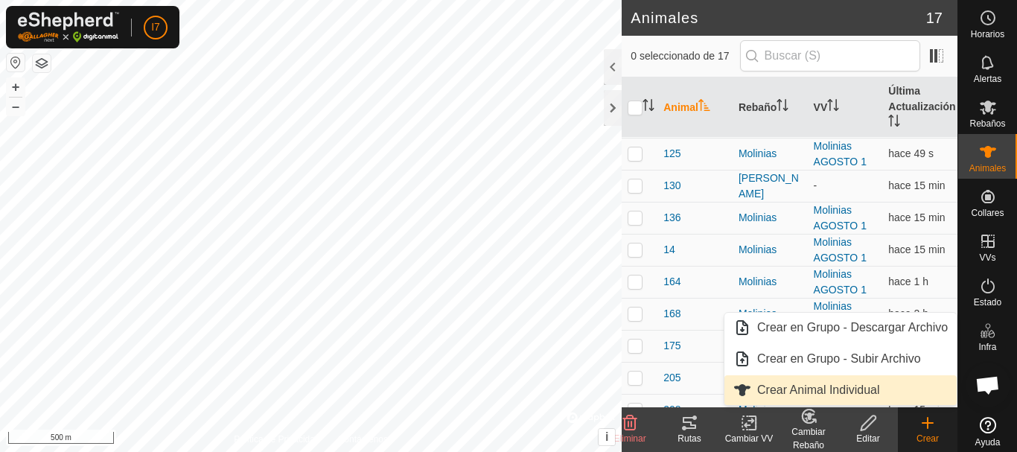
click at [829, 393] on link "Crear Animal Individual" at bounding box center [840, 390] width 232 height 30
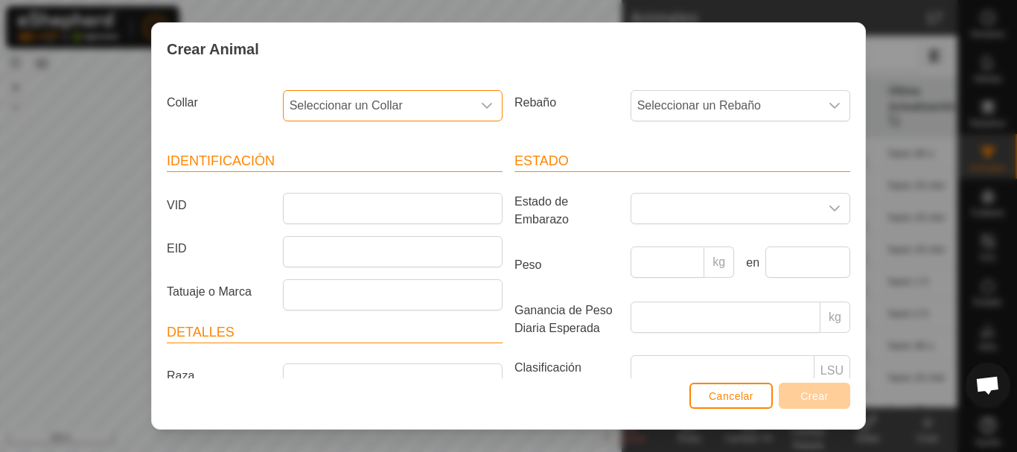
click at [465, 102] on span "Seleccionar un Collar" at bounding box center [378, 106] width 188 height 30
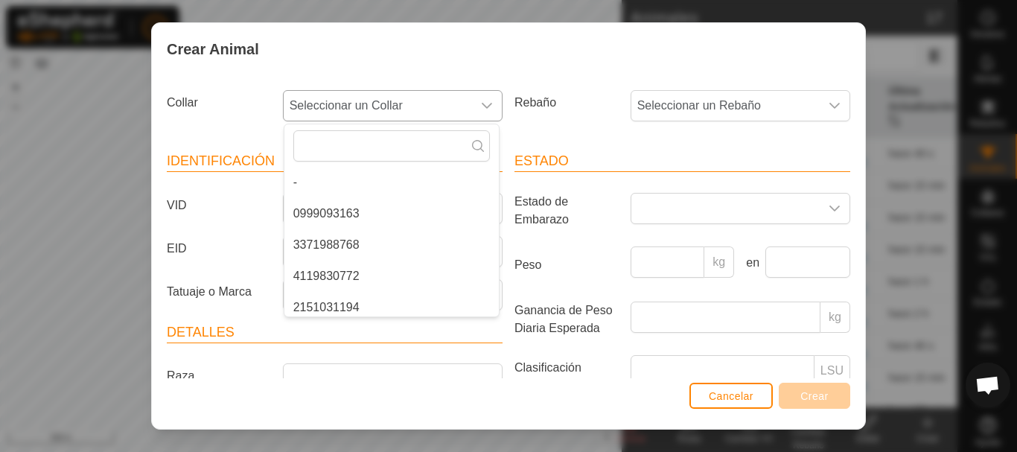
scroll to position [6, 0]
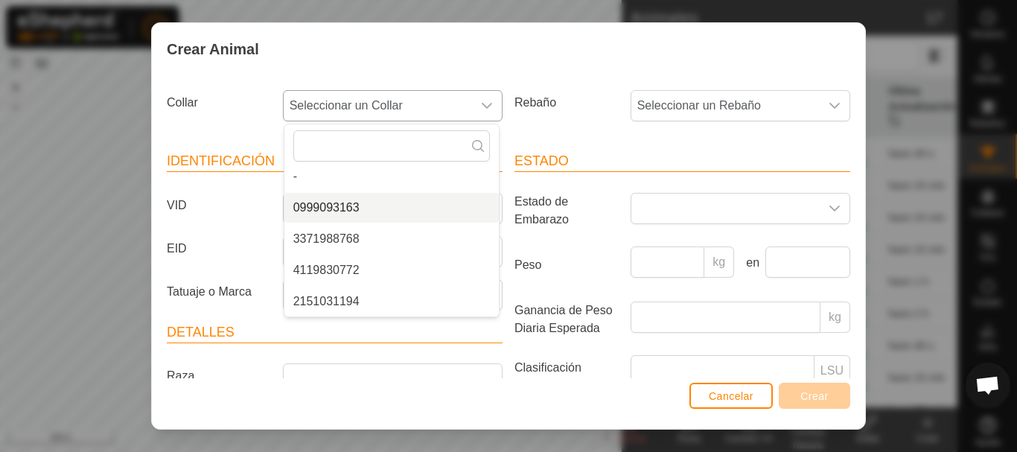
click at [418, 211] on li "0999093163" at bounding box center [391, 208] width 214 height 30
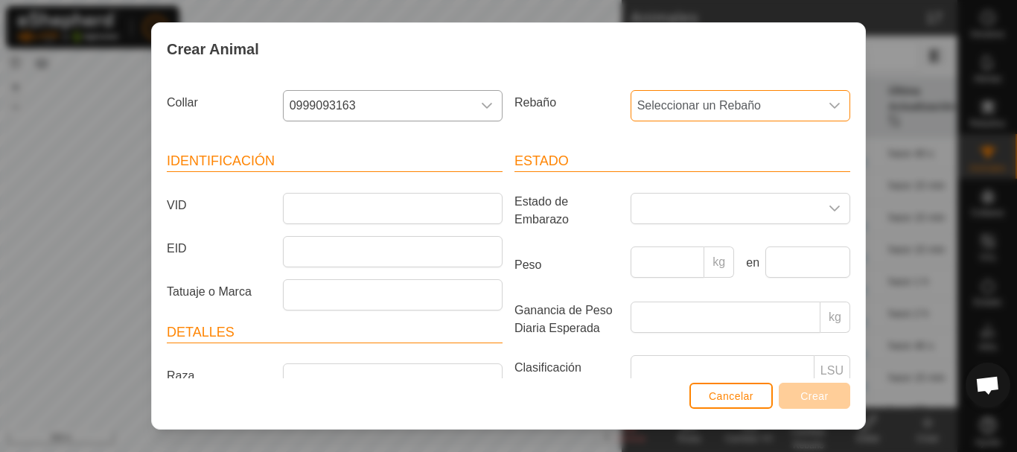
click at [756, 109] on span "Seleccionar un Rebaño" at bounding box center [725, 106] width 188 height 30
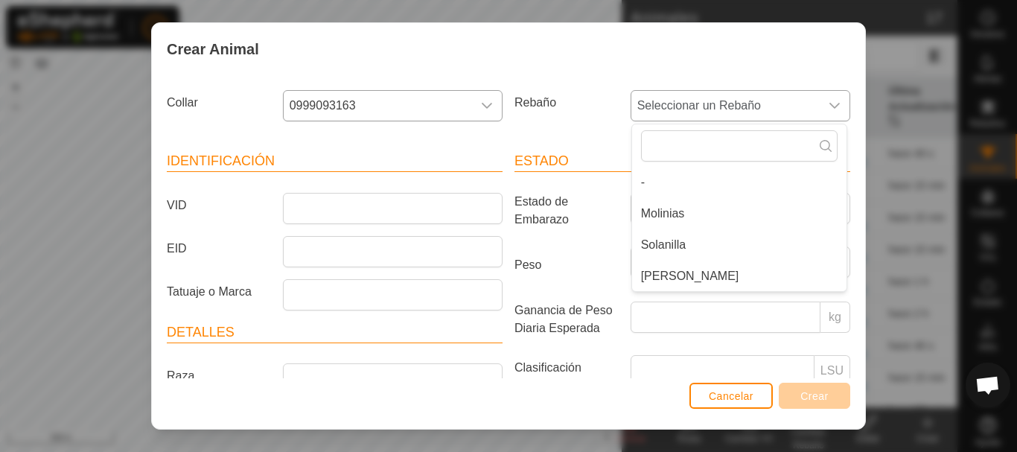
click at [700, 276] on li "[PERSON_NAME]" at bounding box center [739, 276] width 214 height 30
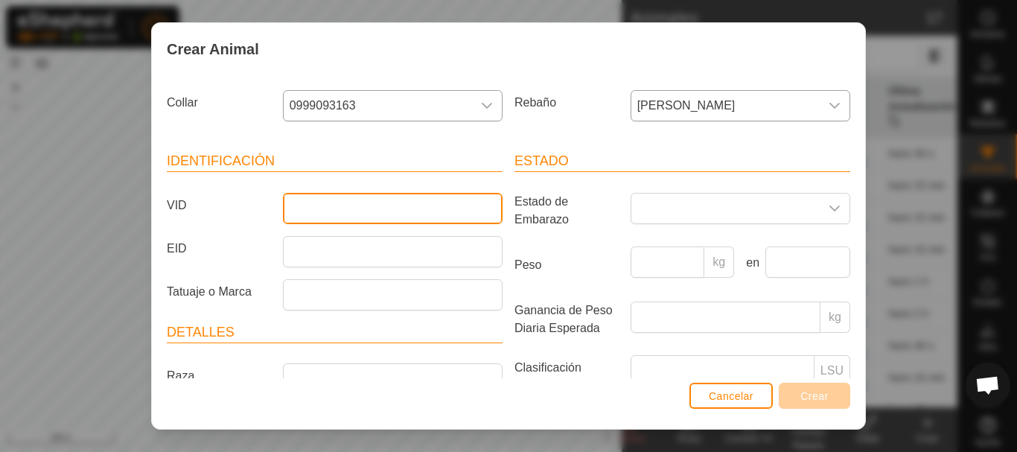
click at [332, 217] on input "VID" at bounding box center [393, 208] width 220 height 31
type input "105"
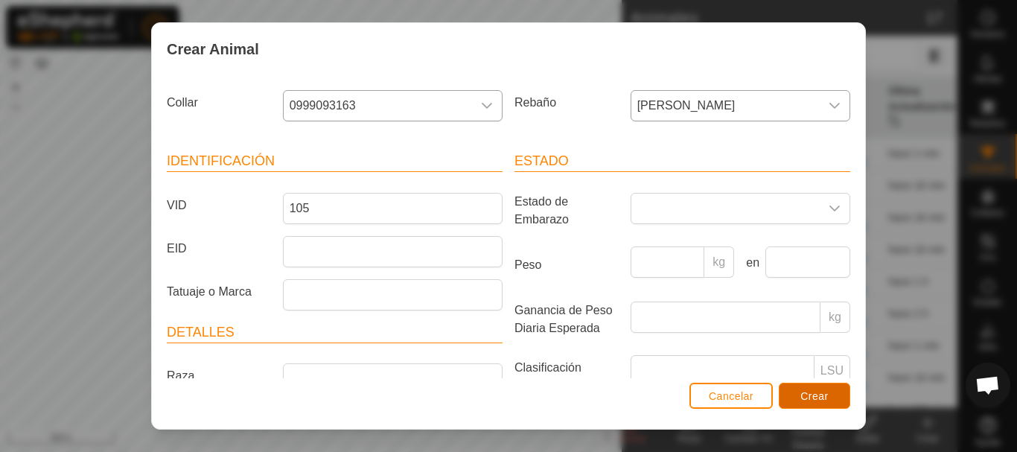
click at [814, 391] on span "Crear" at bounding box center [814, 396] width 28 height 12
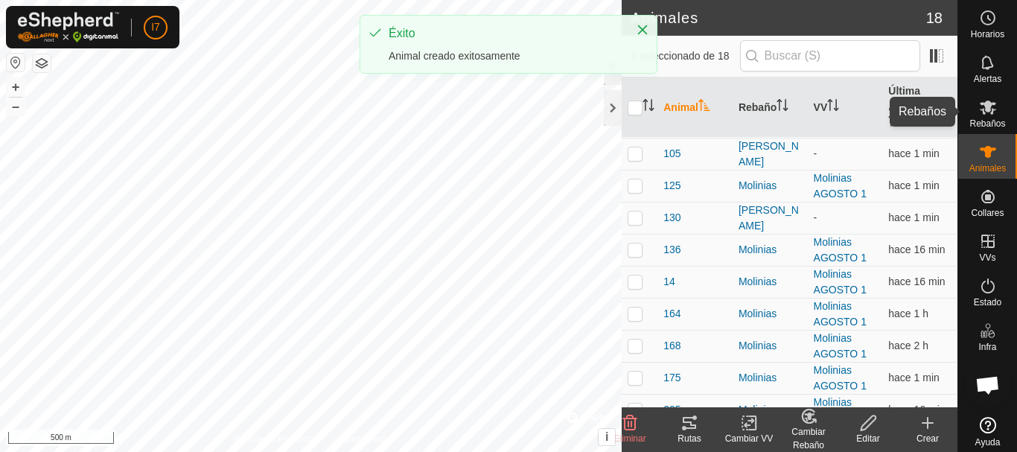
click at [973, 119] on span "Rebaños" at bounding box center [987, 123] width 36 height 9
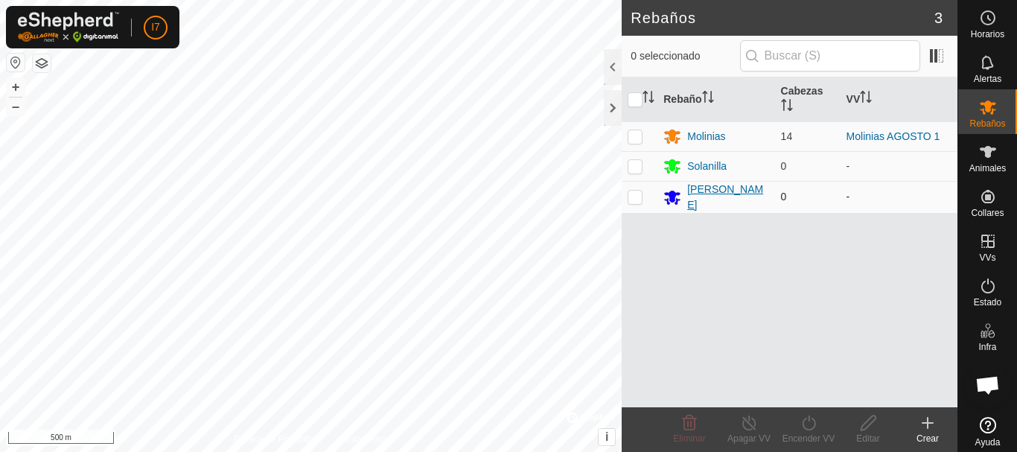
click at [716, 199] on div "[PERSON_NAME]" at bounding box center [727, 197] width 81 height 31
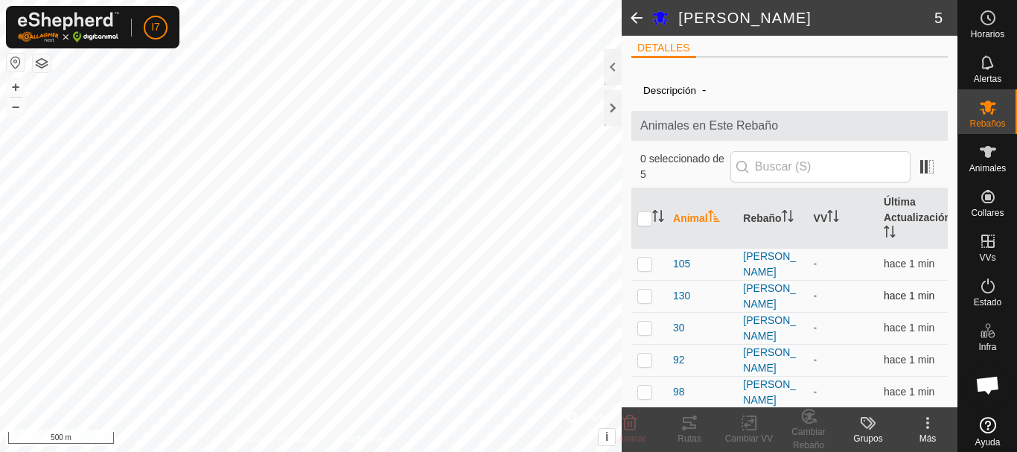
scroll to position [8, 0]
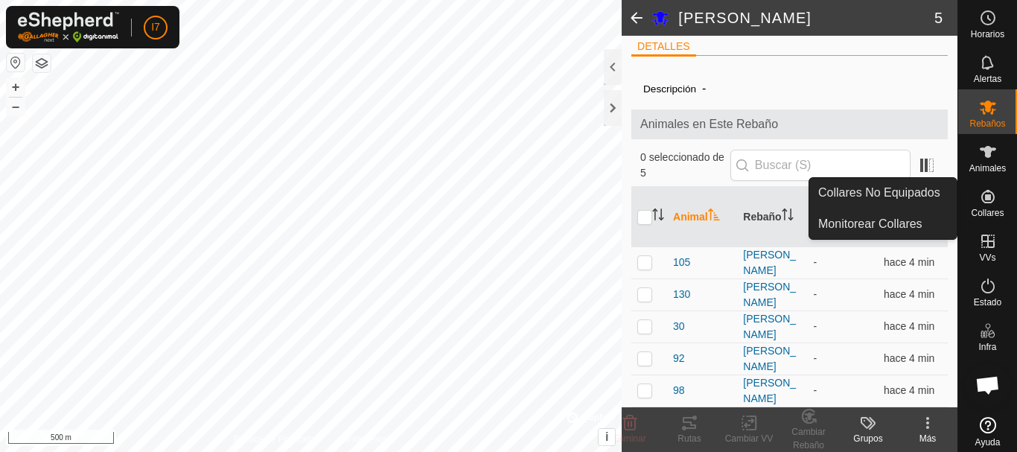
click at [986, 203] on icon at bounding box center [987, 196] width 13 height 13
click at [982, 196] on icon at bounding box center [987, 196] width 13 height 13
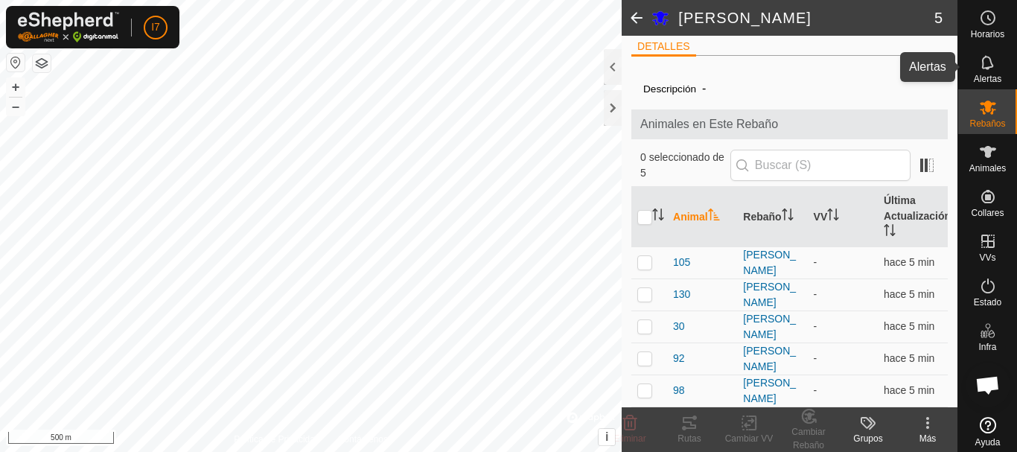
click at [993, 70] on es-notification-svg-icon at bounding box center [988, 63] width 27 height 24
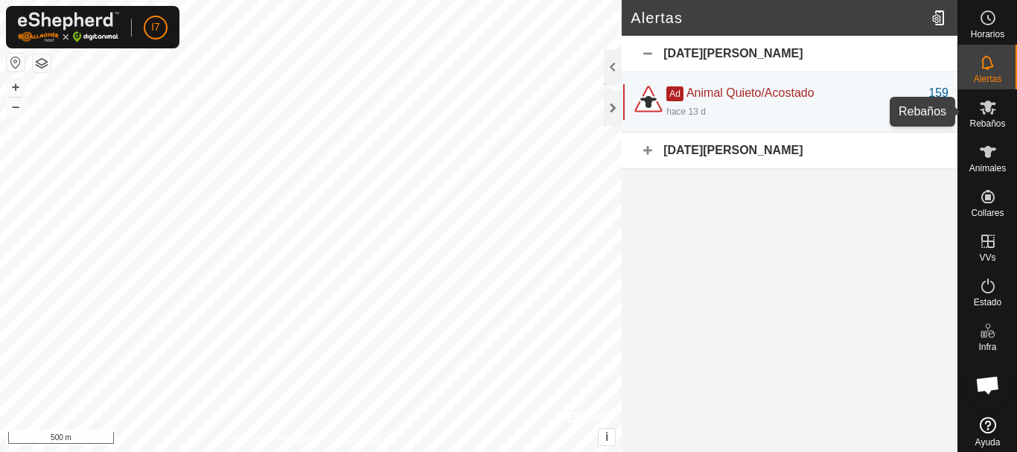
click at [985, 118] on es-mob-svg-icon at bounding box center [988, 107] width 27 height 24
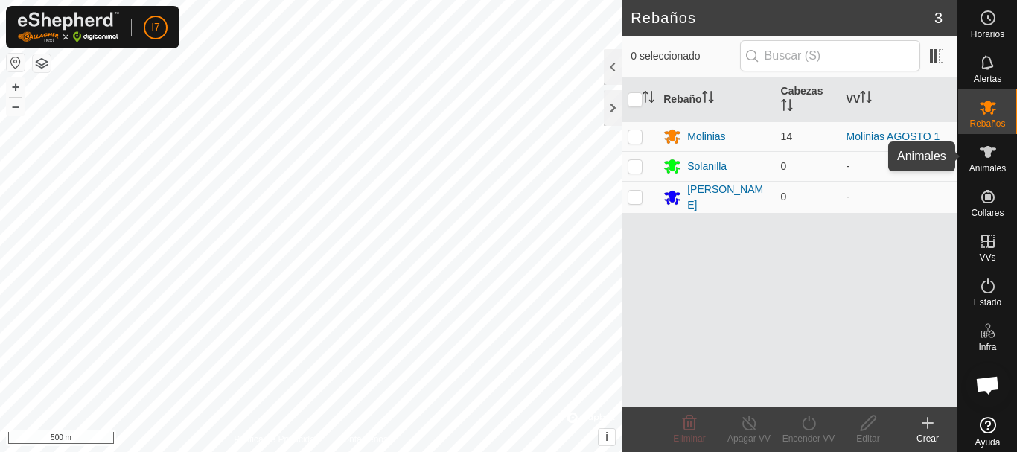
click at [990, 153] on icon at bounding box center [988, 152] width 18 height 18
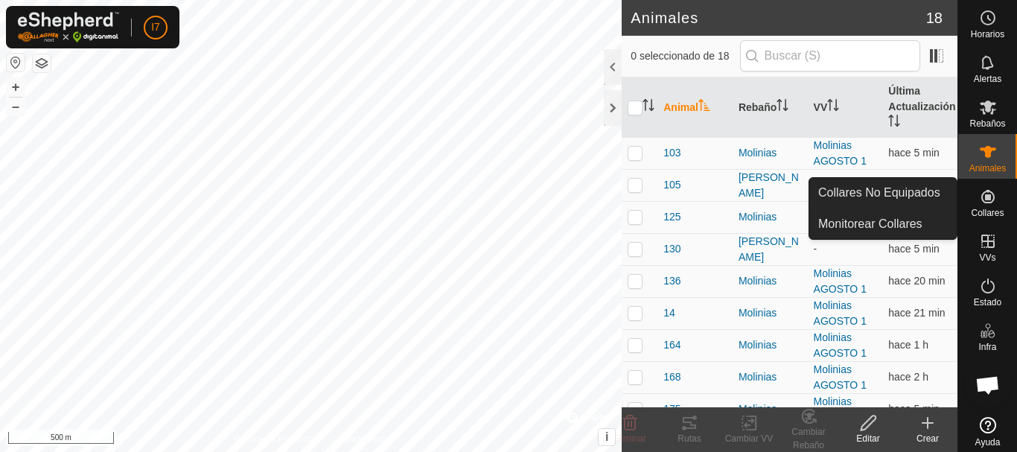
click at [984, 208] on span "Collares" at bounding box center [987, 212] width 33 height 9
click at [910, 217] on link "Monitorear Collares" at bounding box center [882, 224] width 147 height 30
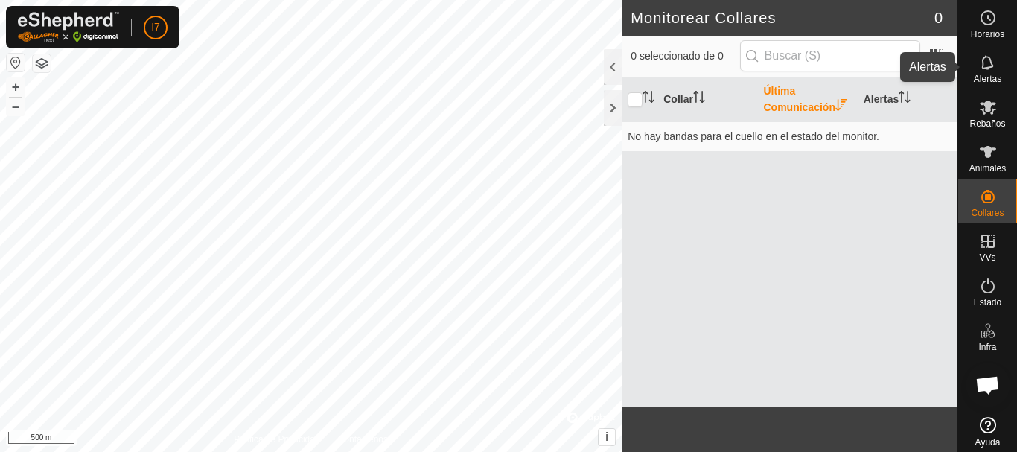
click at [986, 73] on es-notification-svg-icon at bounding box center [988, 63] width 27 height 24
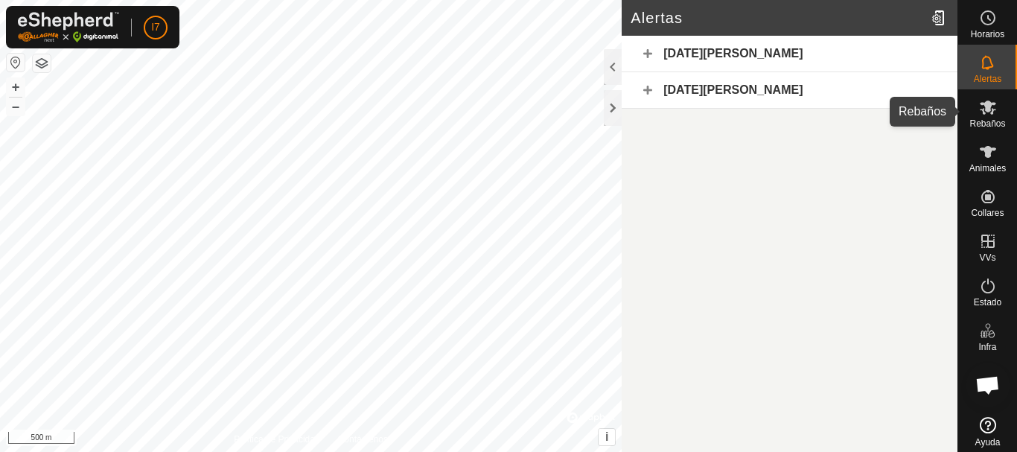
click at [995, 116] on div "Rebaños" at bounding box center [987, 111] width 59 height 45
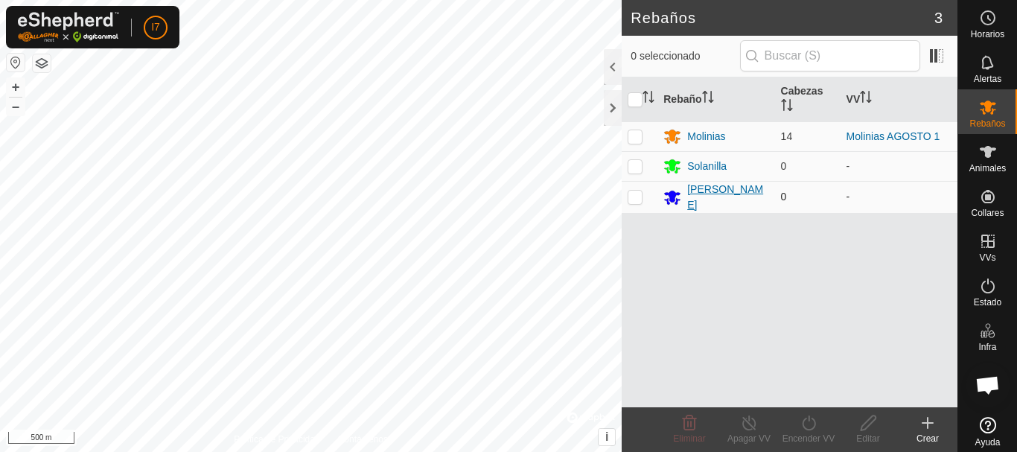
click at [712, 200] on div "[PERSON_NAME]" at bounding box center [727, 197] width 81 height 31
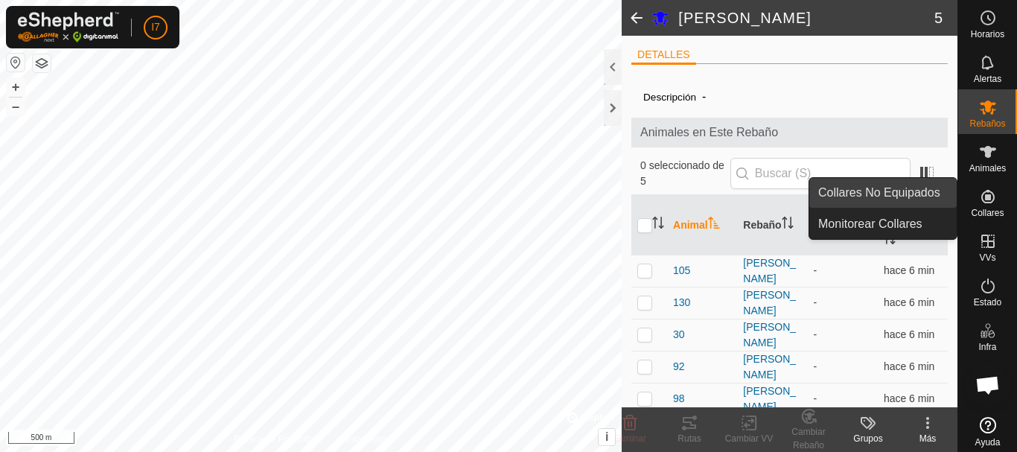
click at [924, 194] on link "Collares No Equipados" at bounding box center [882, 193] width 147 height 30
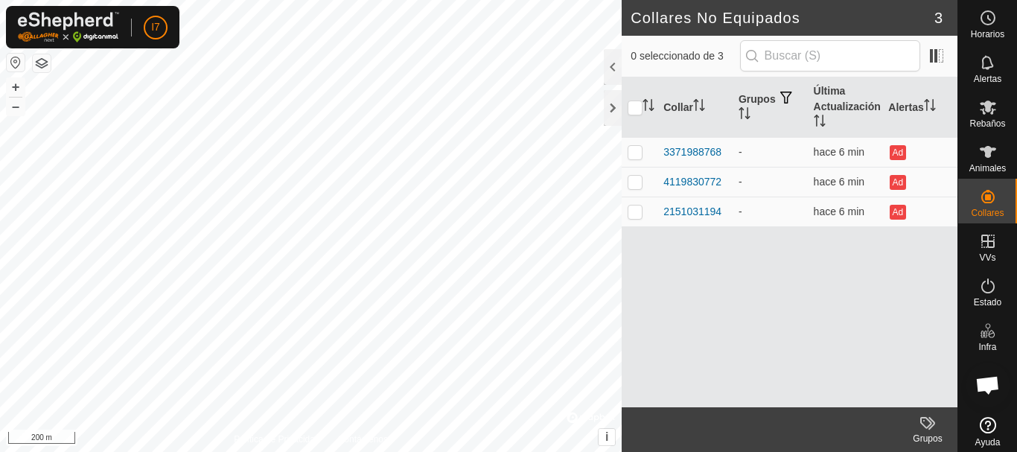
click at [189, 0] on html "I7 Horarios Alertas Rebaños Animales Collares VVs Estado Infra Mapa de Calor Ay…" at bounding box center [508, 226] width 1017 height 452
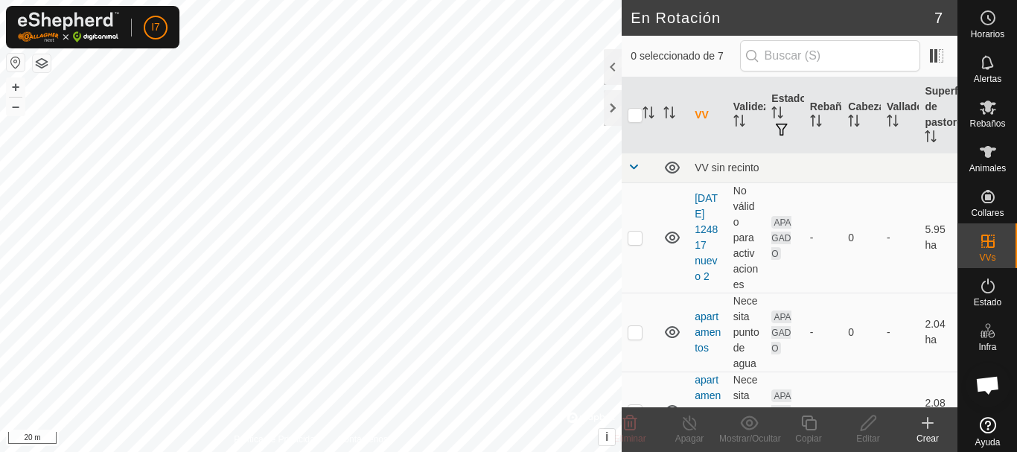
checkbox input "true"
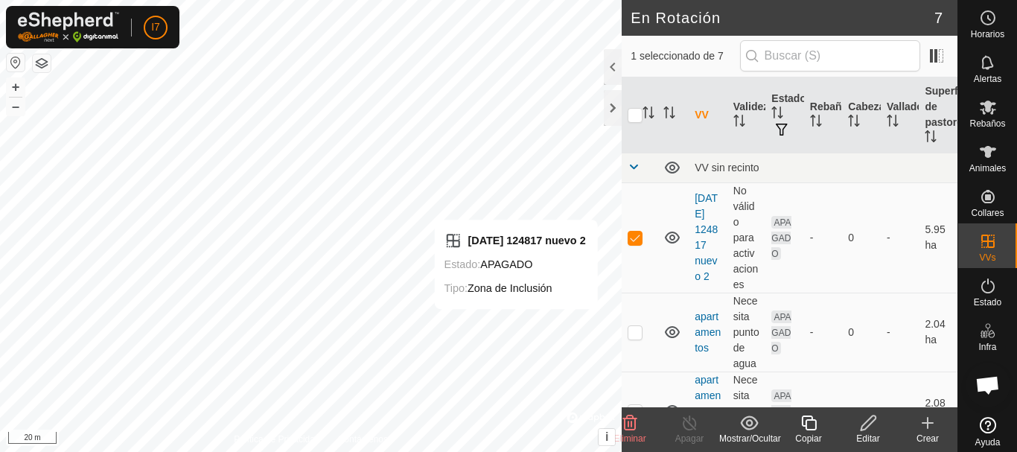
click at [873, 427] on icon at bounding box center [868, 423] width 19 height 18
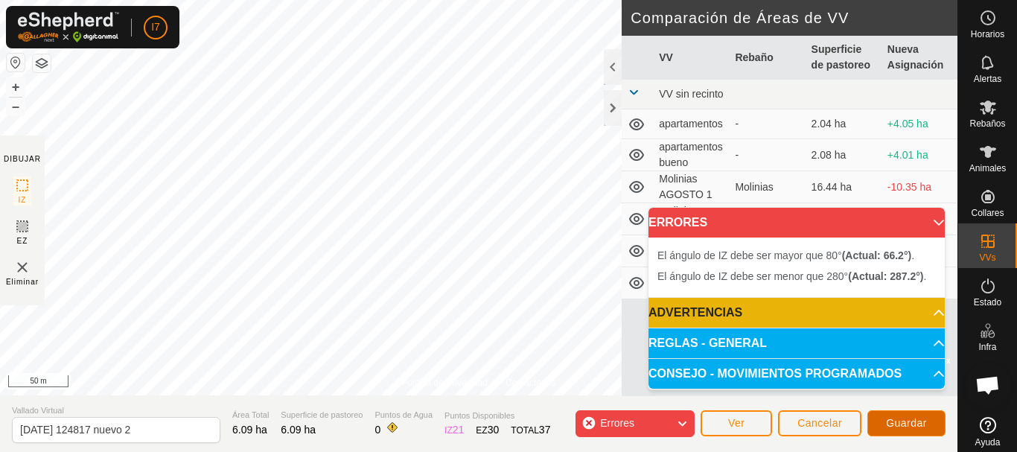
click at [905, 420] on span "Guardar" at bounding box center [906, 423] width 41 height 12
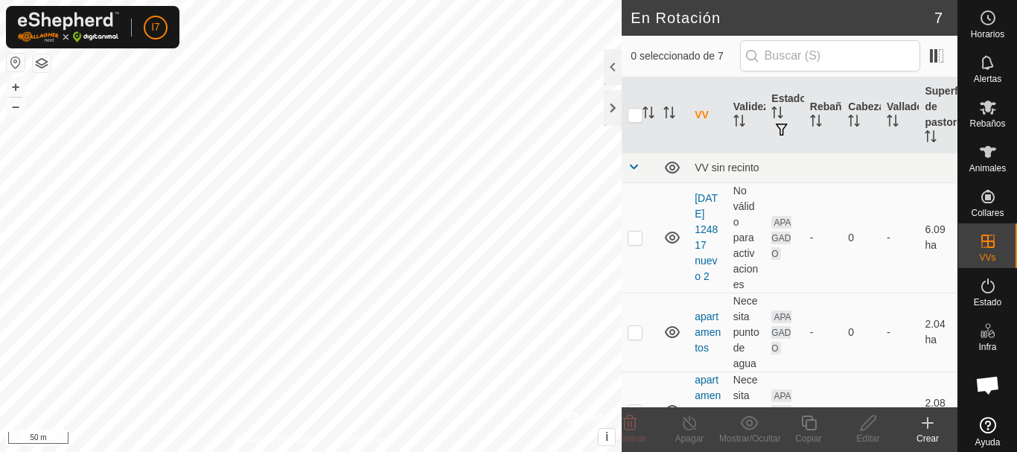
checkbox input "true"
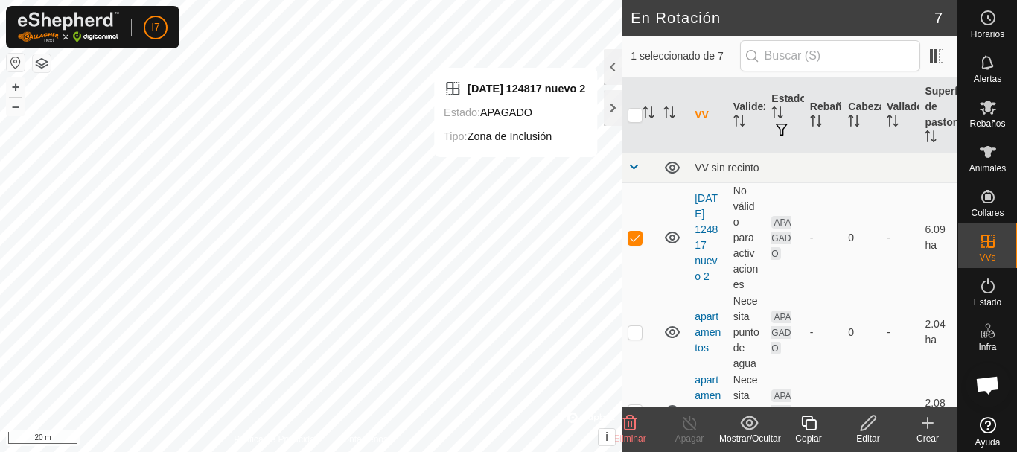
click at [876, 423] on icon at bounding box center [868, 423] width 19 height 18
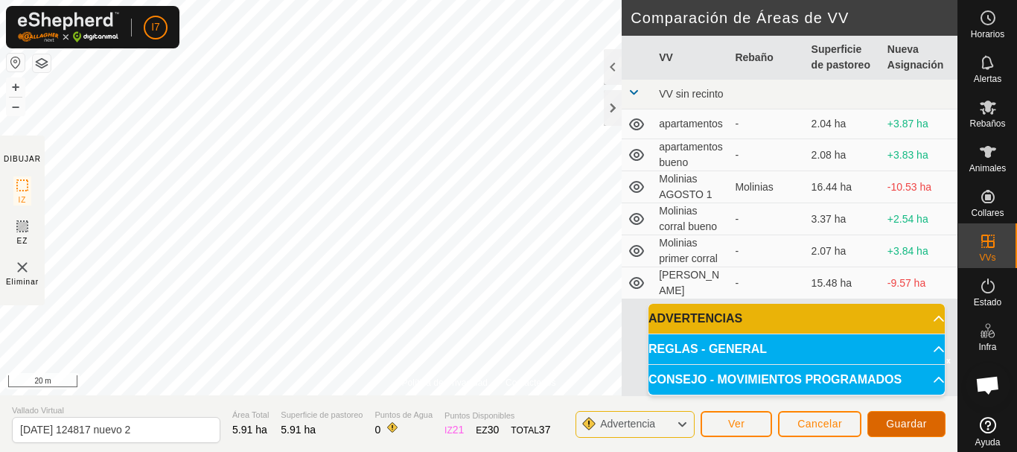
click at [894, 421] on span "Guardar" at bounding box center [906, 424] width 41 height 12
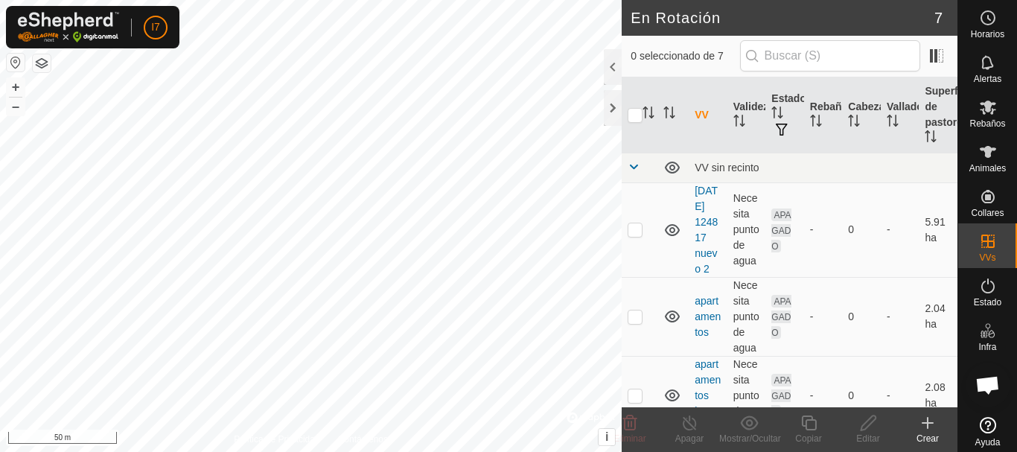
checkbox input "true"
click at [874, 430] on icon at bounding box center [868, 423] width 19 height 18
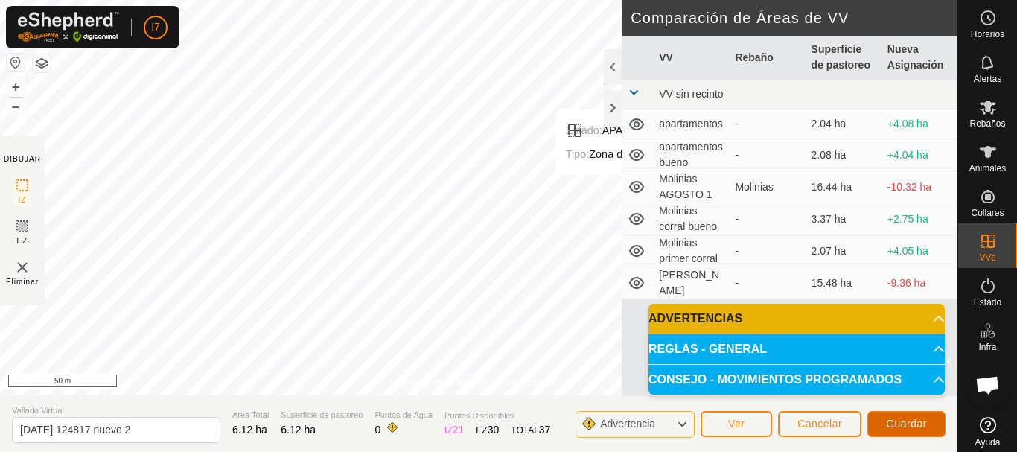
click at [898, 420] on span "Guardar" at bounding box center [906, 424] width 41 height 12
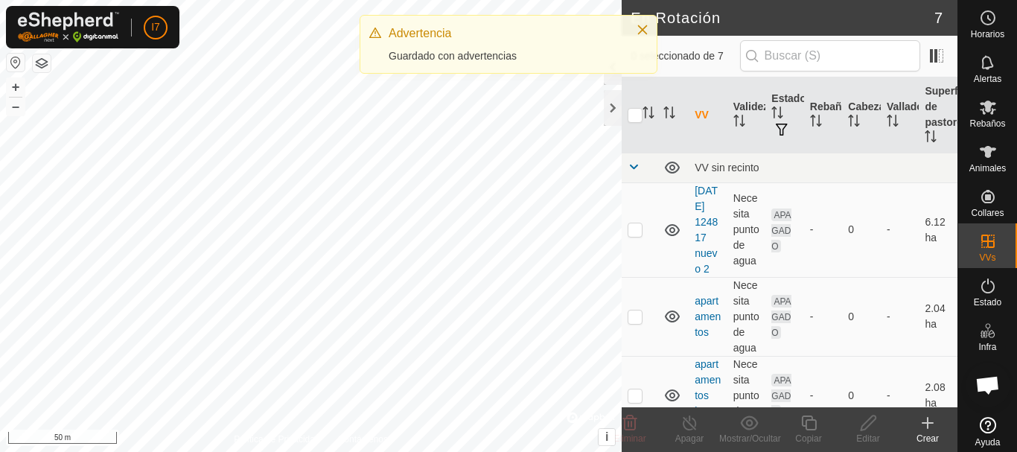
click at [421, 35] on div "Advertencia" at bounding box center [505, 34] width 232 height 18
click at [646, 31] on icon "Close" at bounding box center [643, 30] width 12 height 12
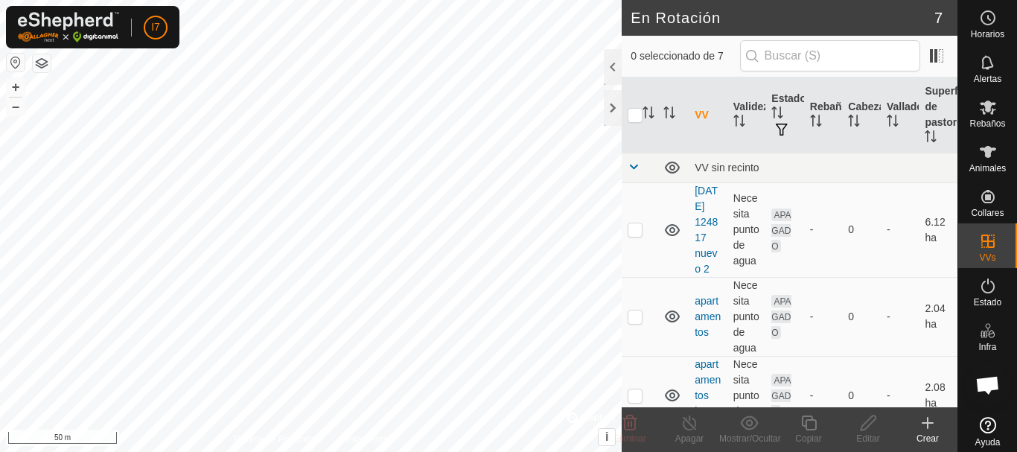
checkbox input "true"
click at [862, 429] on icon at bounding box center [868, 423] width 19 height 18
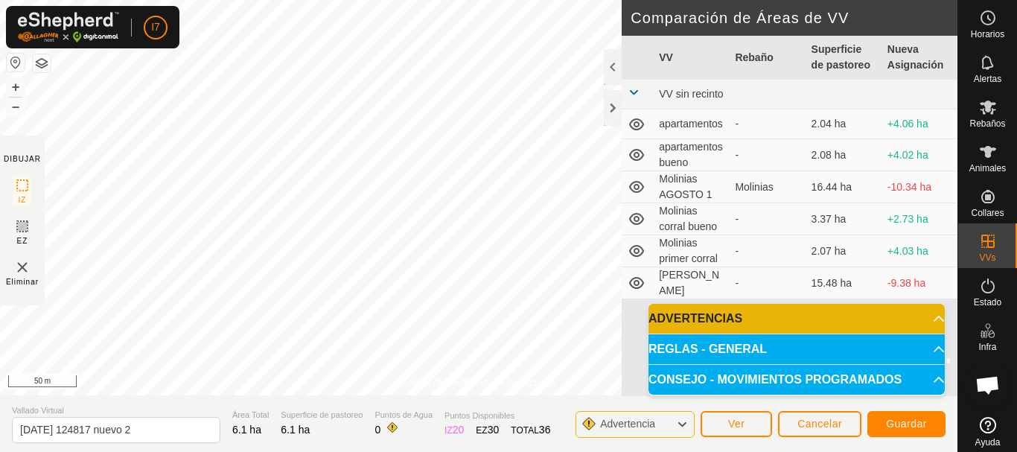
click at [682, 424] on icon at bounding box center [682, 424] width 12 height 19
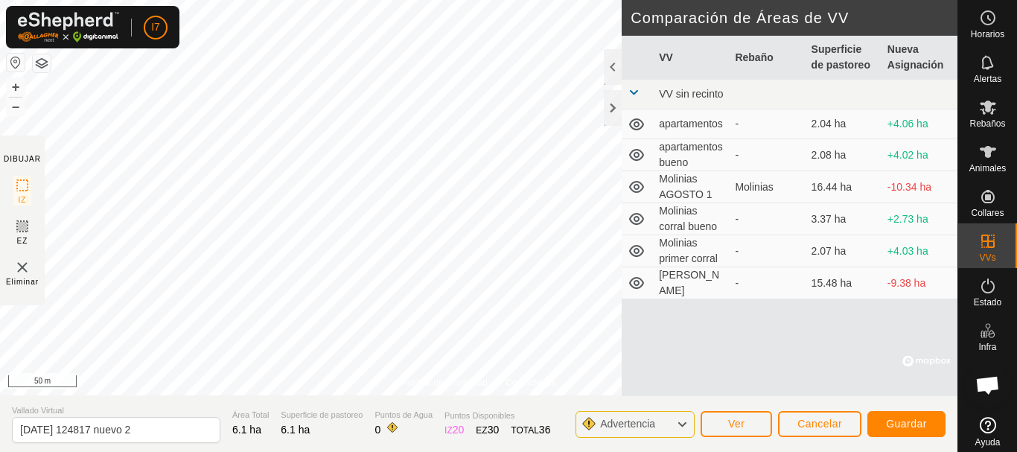
click at [682, 424] on icon at bounding box center [682, 424] width 12 height 19
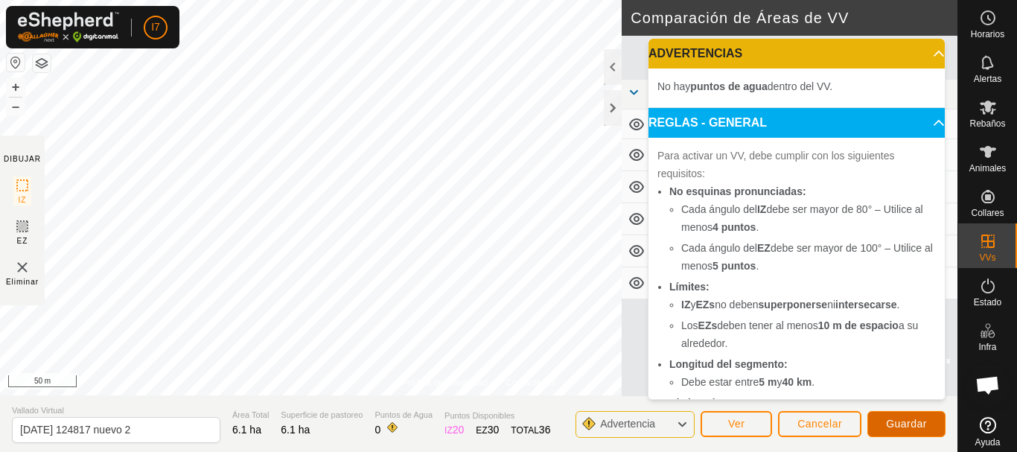
click at [912, 422] on span "Guardar" at bounding box center [906, 424] width 41 height 12
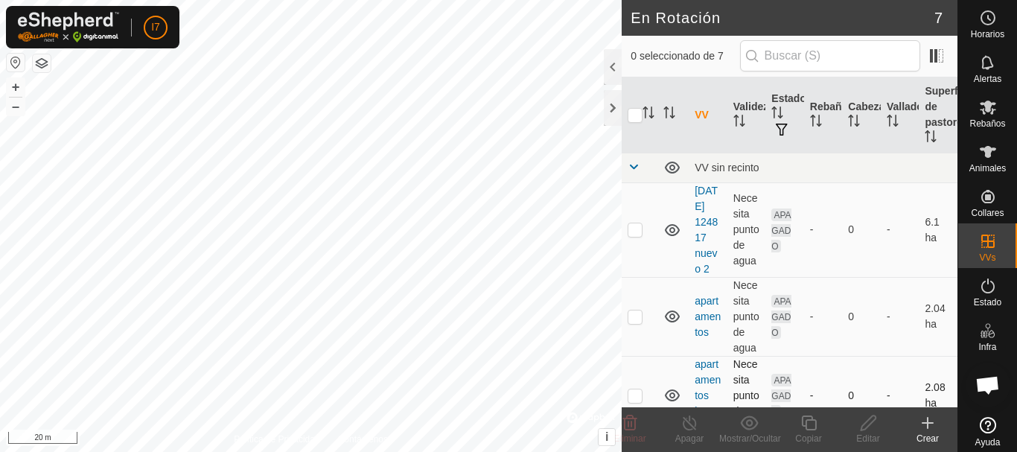
checkbox input "true"
click at [873, 430] on icon at bounding box center [868, 423] width 19 height 18
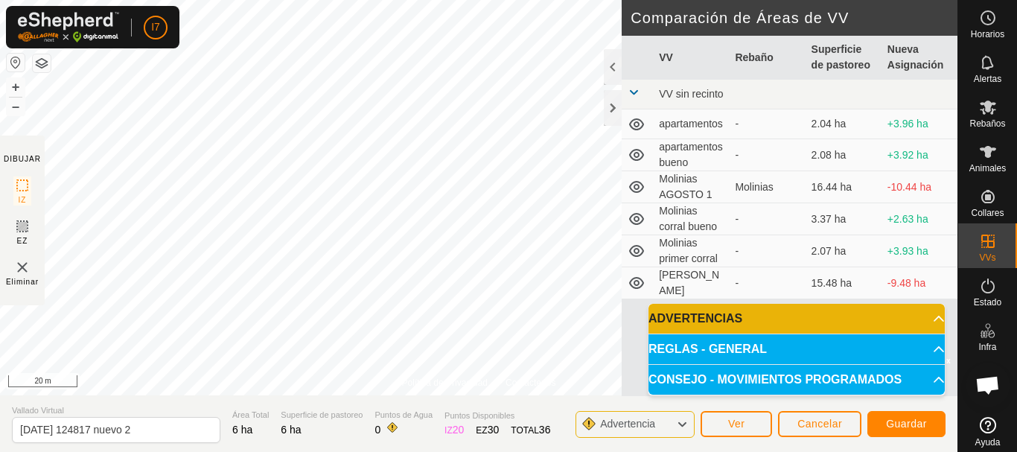
click at [672, 429] on div "Advertencia" at bounding box center [635, 424] width 119 height 27
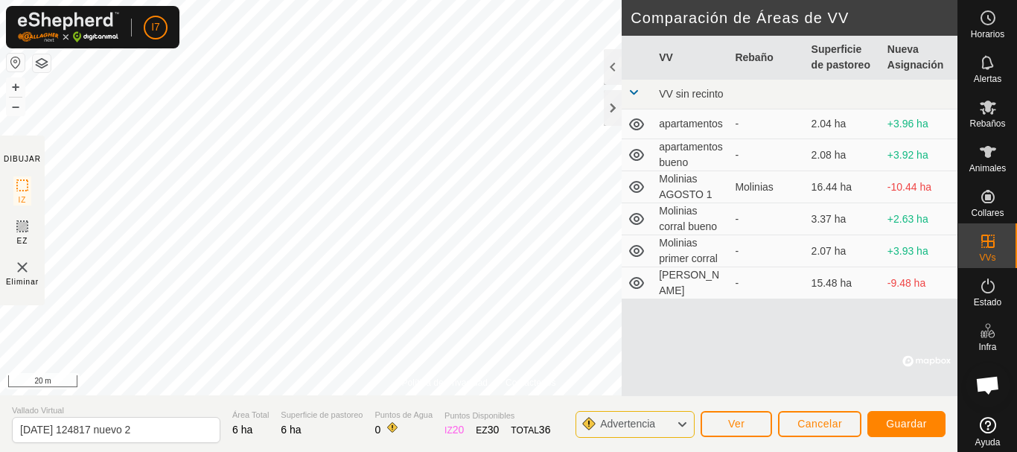
click at [685, 423] on icon at bounding box center [682, 424] width 12 height 19
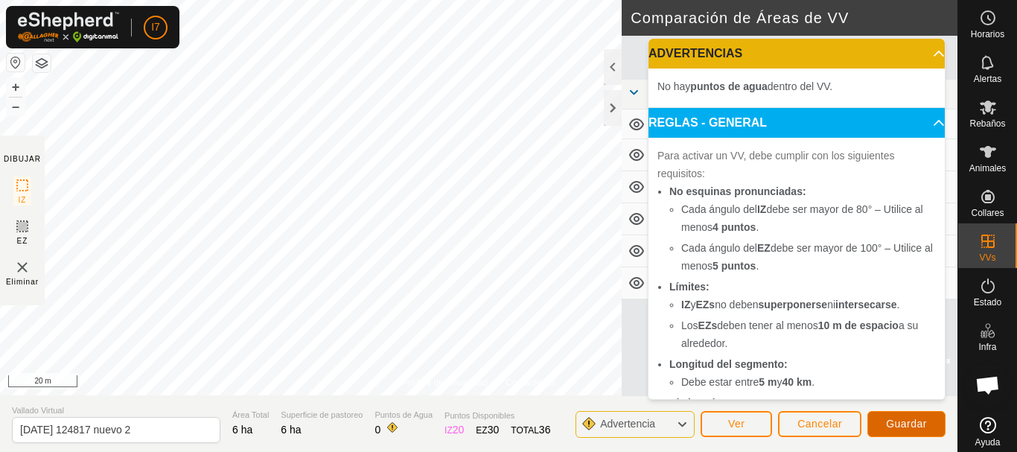
click at [906, 427] on span "Guardar" at bounding box center [906, 424] width 41 height 12
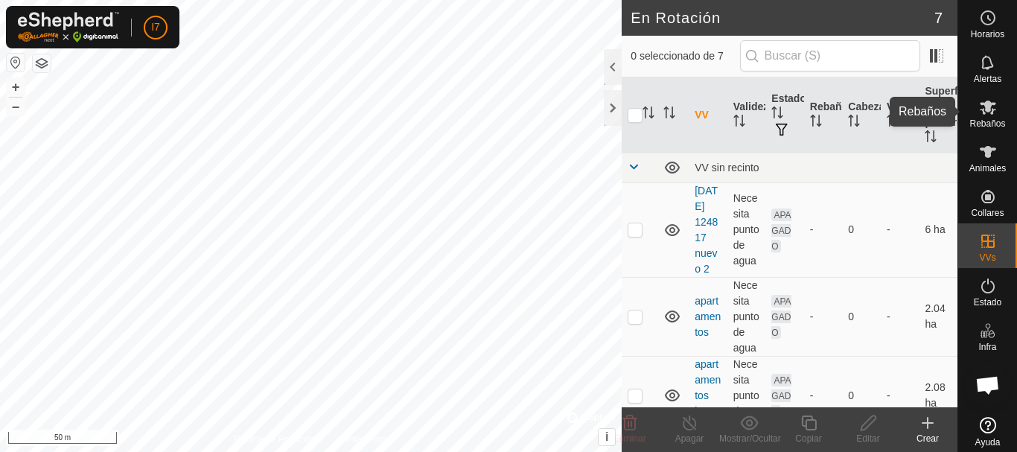
click at [980, 110] on icon at bounding box center [988, 108] width 16 height 14
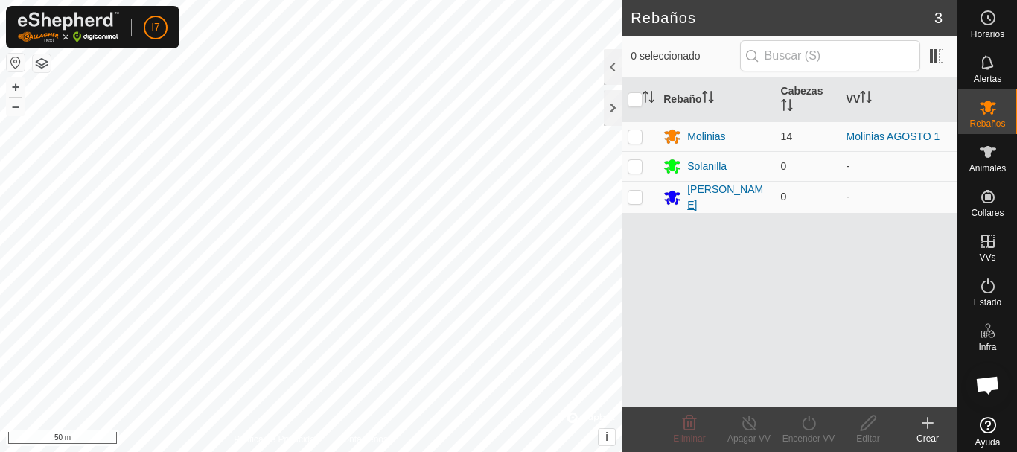
click at [707, 200] on div "[PERSON_NAME]" at bounding box center [727, 197] width 81 height 31
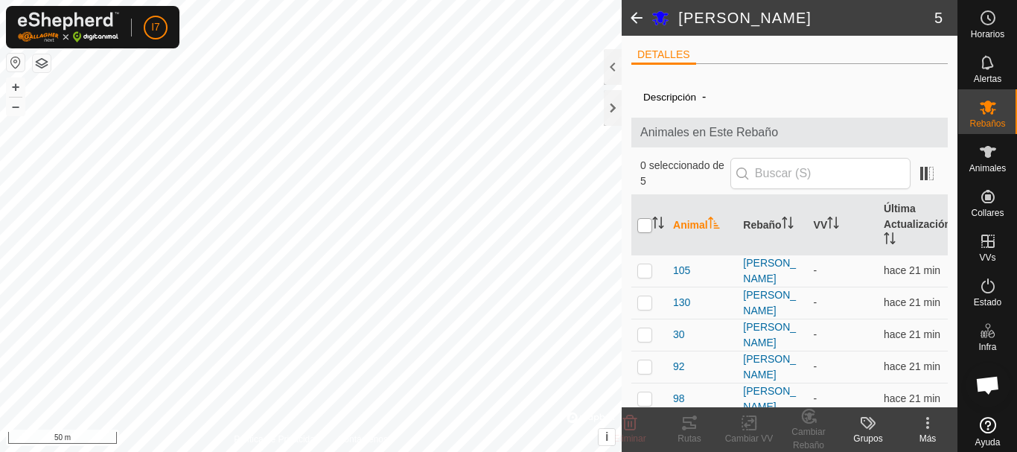
click at [646, 224] on input "checkbox" at bounding box center [644, 225] width 15 height 15
checkbox input "true"
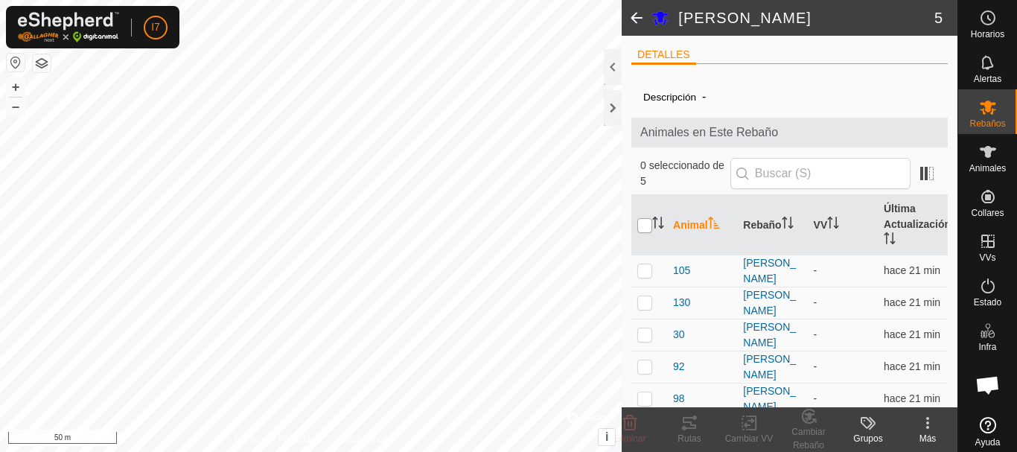
checkbox input "true"
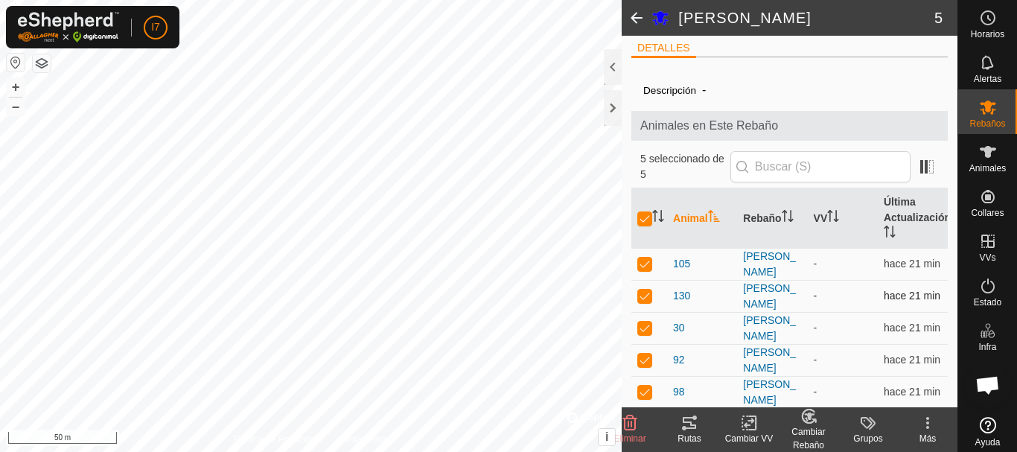
scroll to position [8, 0]
click at [646, 217] on input "checkbox" at bounding box center [644, 217] width 15 height 15
checkbox input "false"
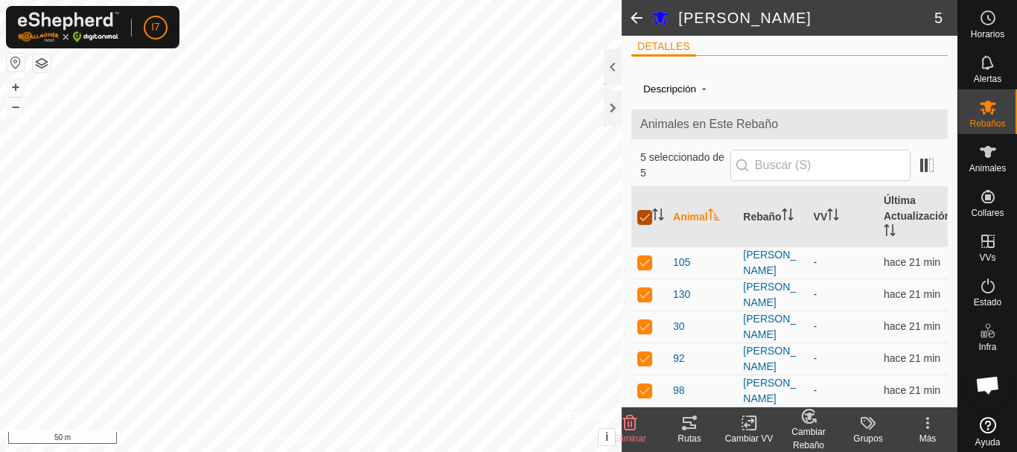
checkbox input "false"
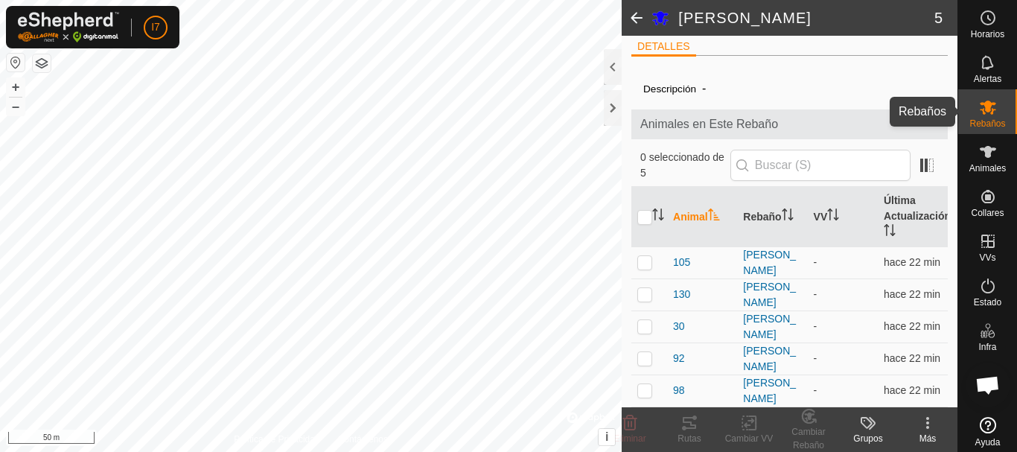
click at [984, 106] on icon at bounding box center [988, 108] width 16 height 14
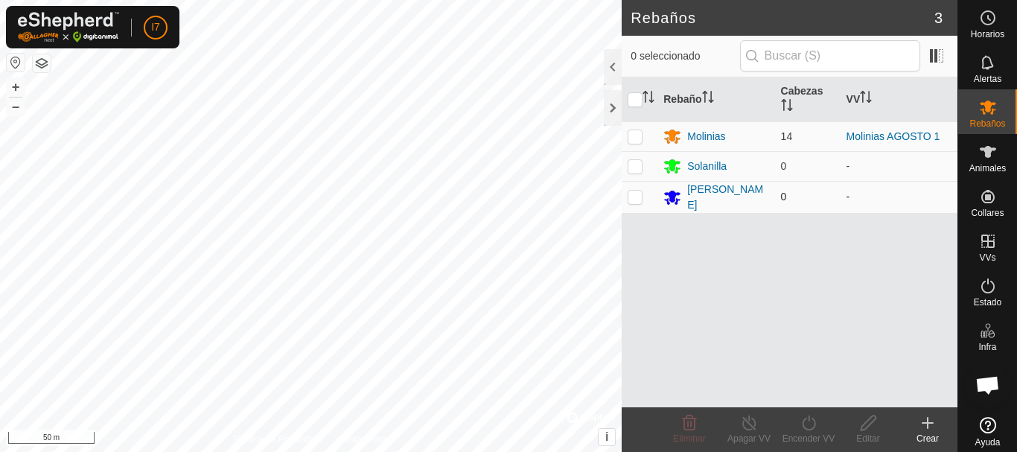
click at [639, 200] on p-checkbox at bounding box center [635, 197] width 15 height 12
checkbox input "true"
click at [865, 424] on icon at bounding box center [868, 423] width 19 height 18
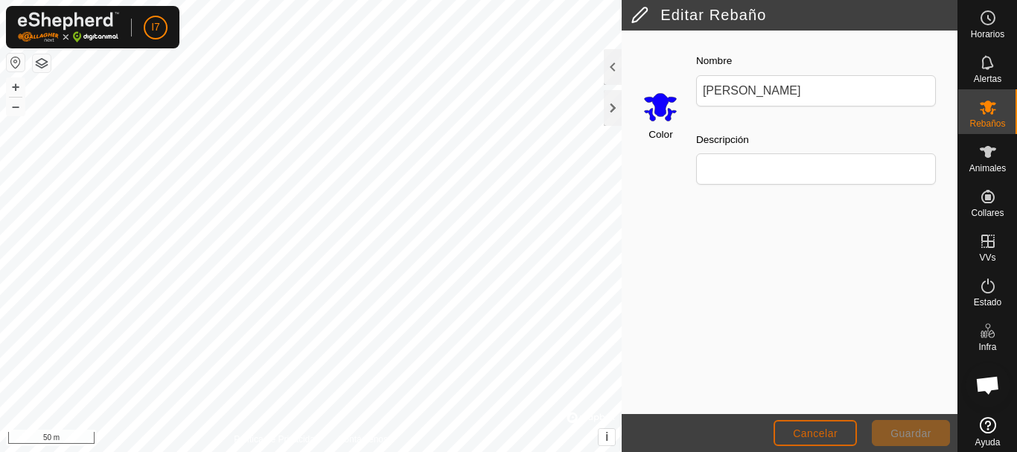
click at [828, 439] on span "Cancelar" at bounding box center [815, 433] width 45 height 12
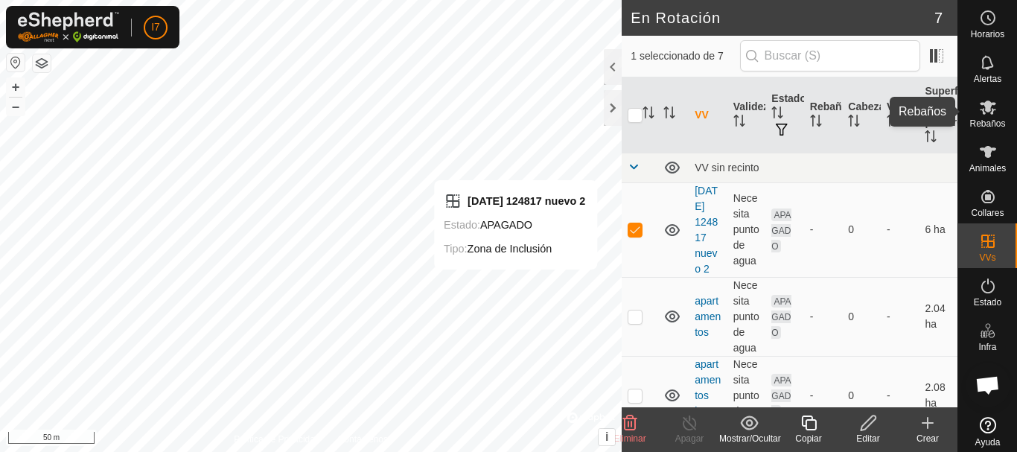
click at [979, 111] on icon at bounding box center [988, 107] width 18 height 18
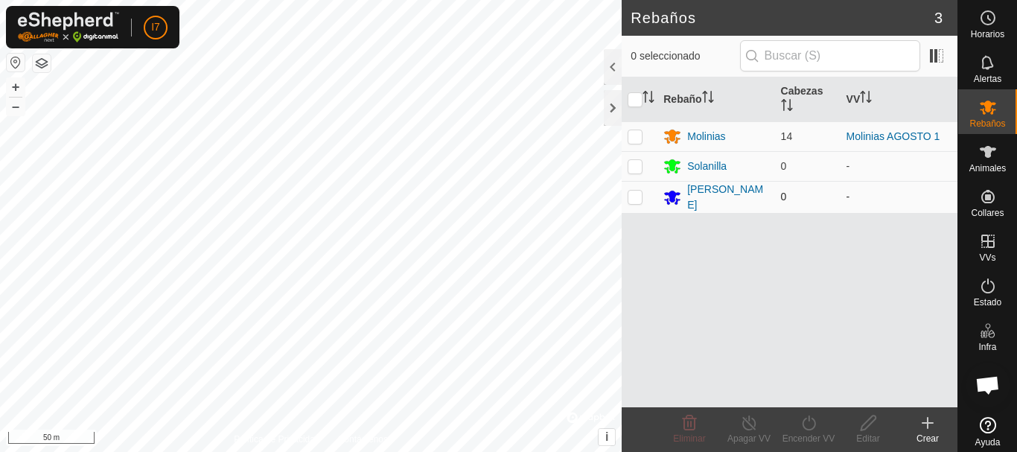
click at [632, 194] on p-checkbox at bounding box center [635, 197] width 15 height 12
checkbox input "true"
click at [733, 193] on div "[PERSON_NAME]" at bounding box center [727, 197] width 81 height 31
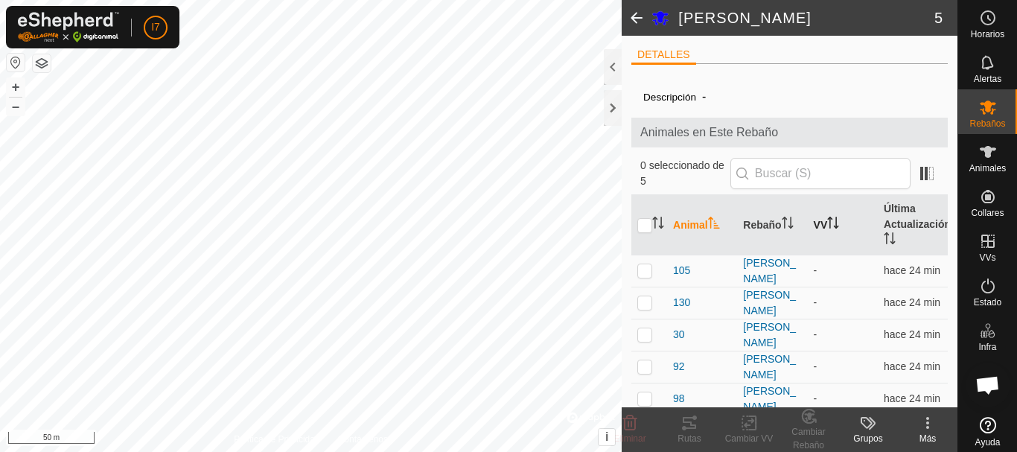
scroll to position [8, 0]
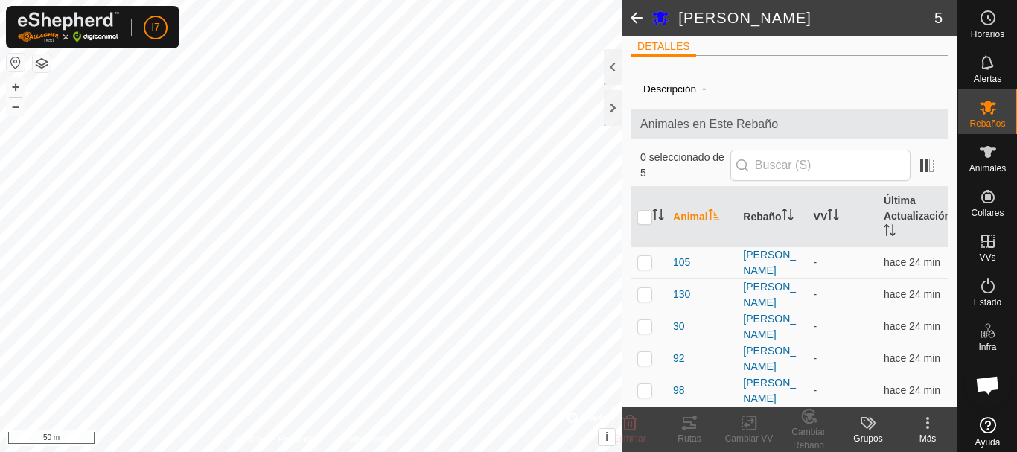
click at [638, 21] on span at bounding box center [637, 18] width 30 height 36
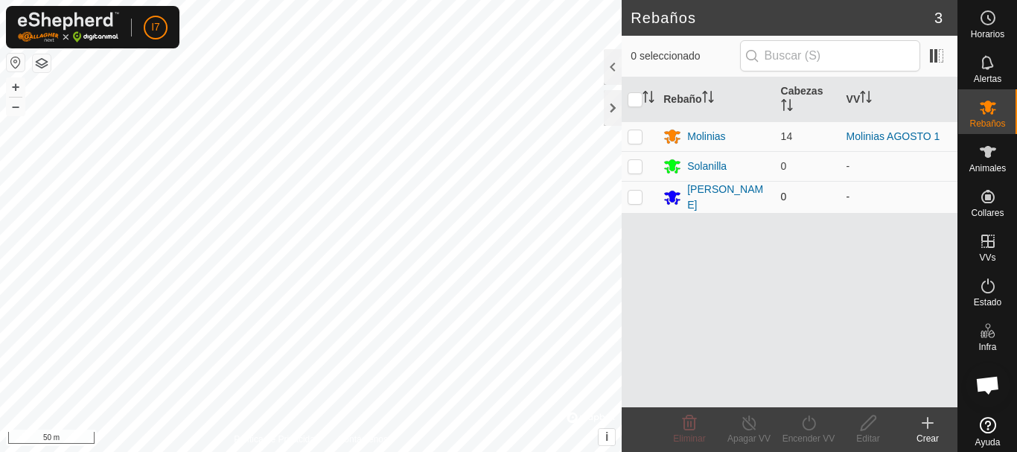
click at [640, 200] on p-checkbox at bounding box center [635, 197] width 15 height 12
checkbox input "true"
click at [636, 199] on p-checkbox at bounding box center [635, 197] width 15 height 12
checkbox input "true"
click at [811, 422] on icon at bounding box center [809, 423] width 19 height 18
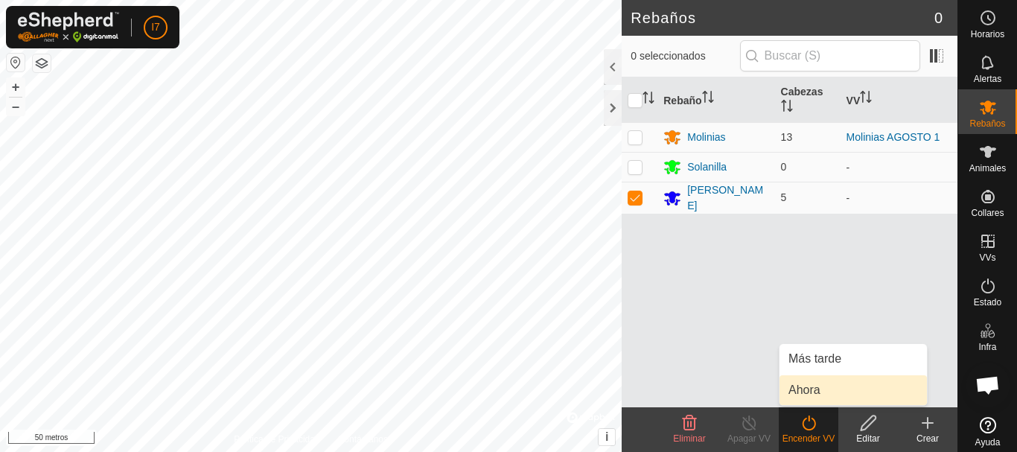
click at [819, 389] on link "Ahora" at bounding box center [853, 390] width 147 height 30
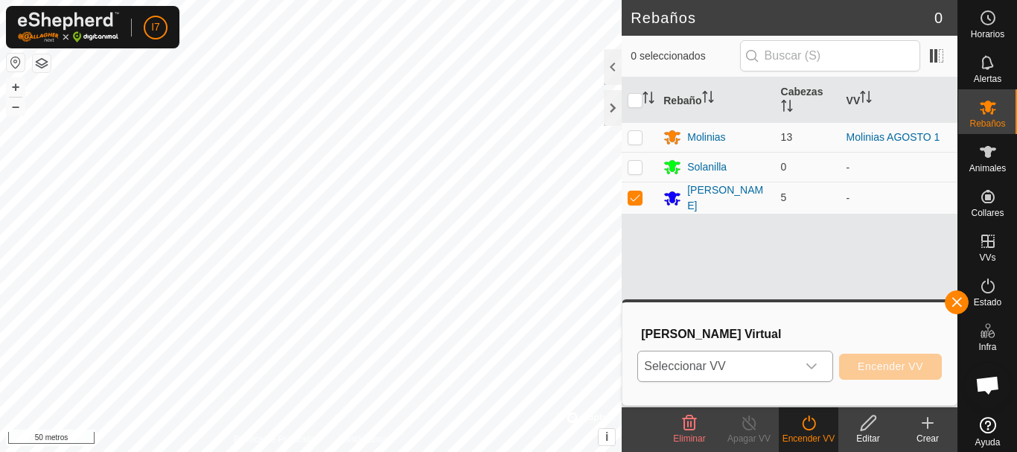
click at [816, 366] on icon "disparador desplegable" at bounding box center [812, 366] width 12 height 12
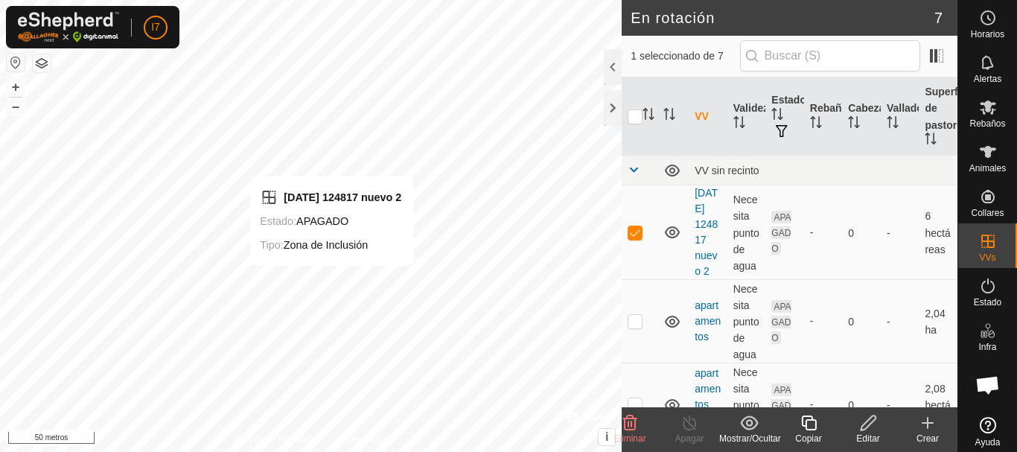
checkbox input "false"
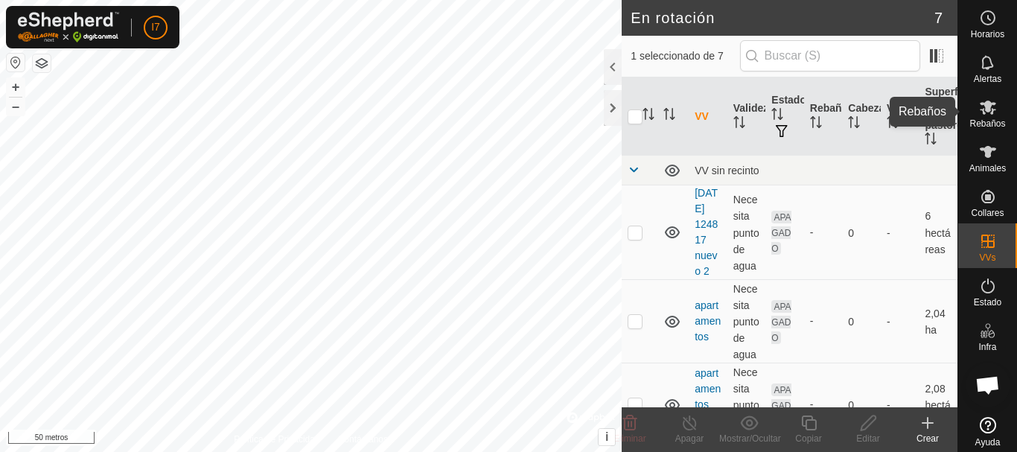
click at [990, 115] on icon at bounding box center [988, 107] width 18 height 18
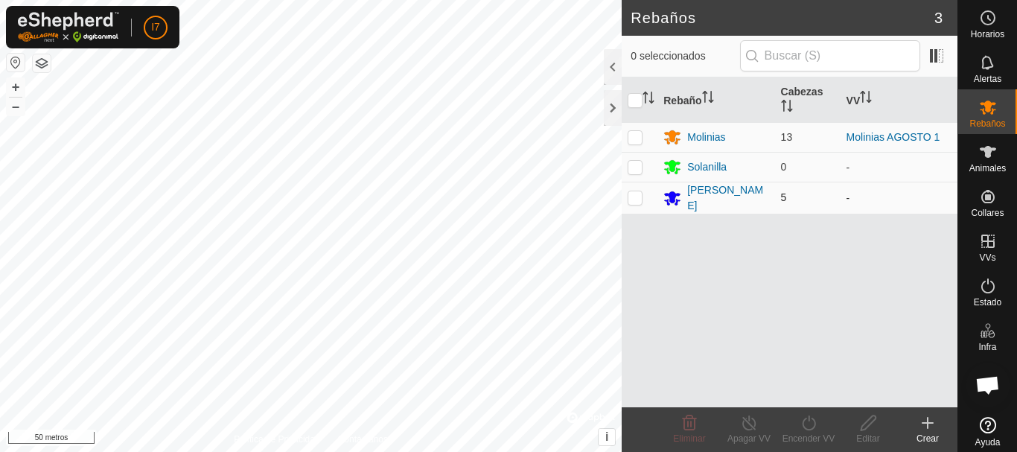
click at [635, 197] on p-checkbox at bounding box center [635, 197] width 15 height 12
checkbox input "true"
click at [815, 430] on icon at bounding box center [809, 423] width 19 height 18
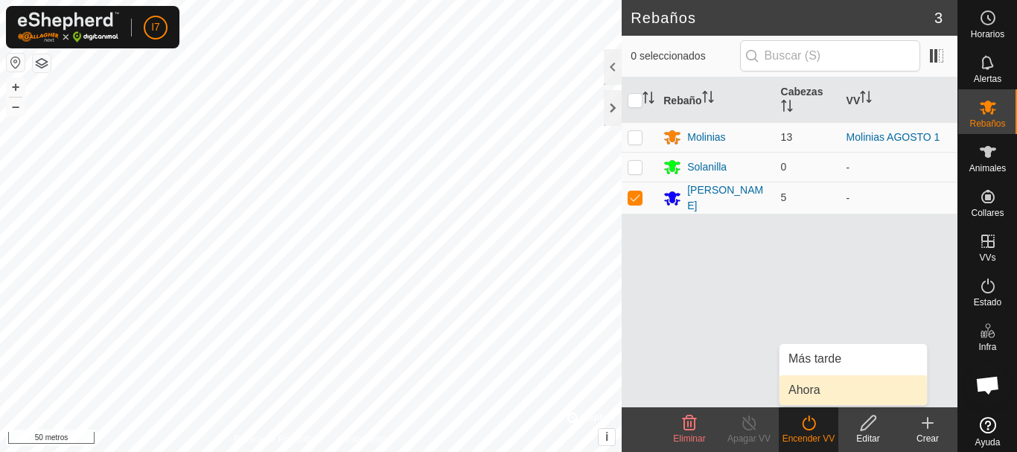
click at [815, 389] on link "Ahora" at bounding box center [853, 390] width 147 height 30
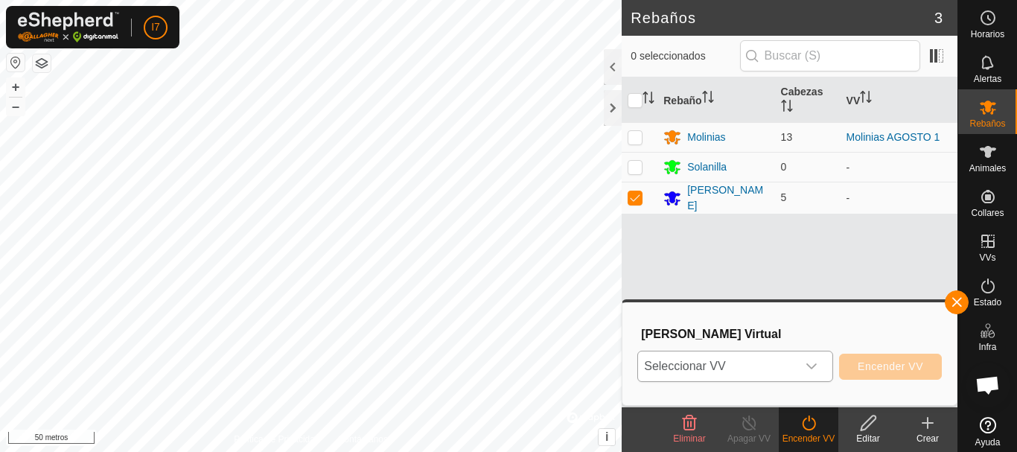
click at [812, 375] on div "disparador desplegable" at bounding box center [812, 366] width 30 height 30
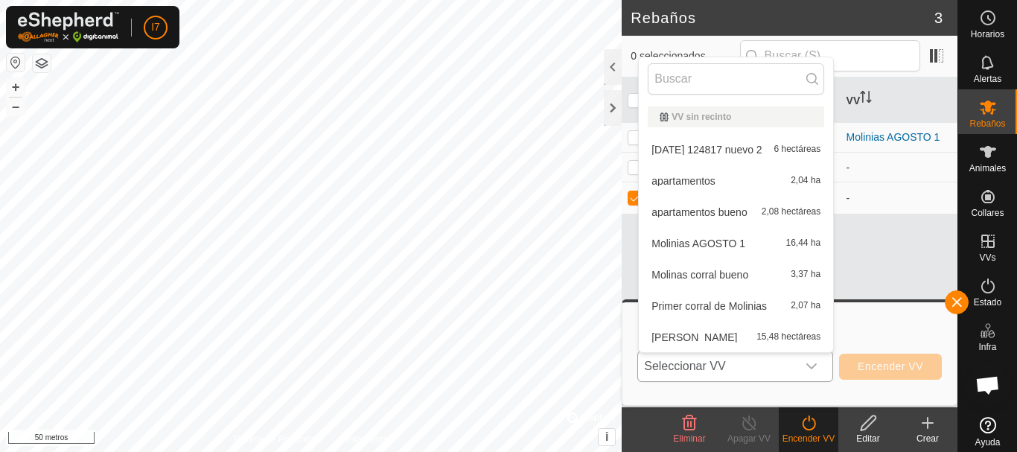
click at [698, 147] on li "13/06/2025 124817 nuevo 2 6 hectáreas" at bounding box center [736, 150] width 194 height 30
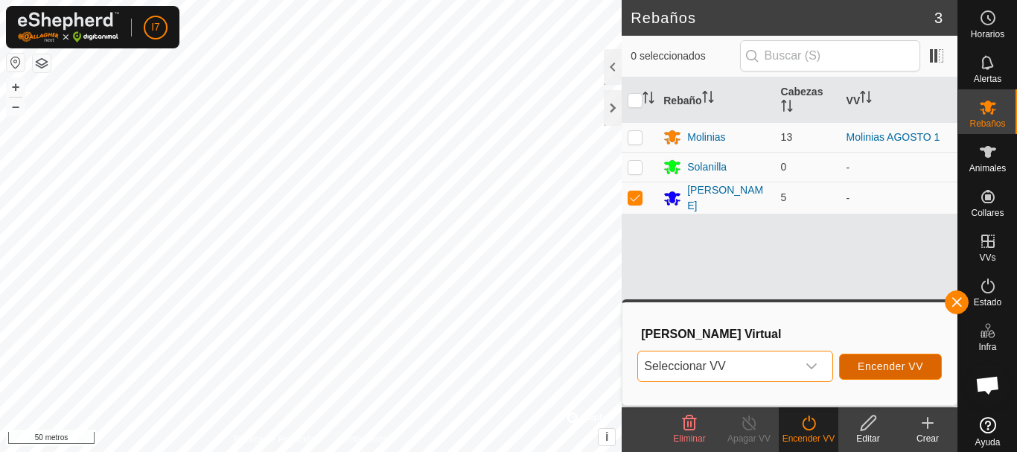
click at [899, 367] on font "Encender VV" at bounding box center [891, 366] width 66 height 12
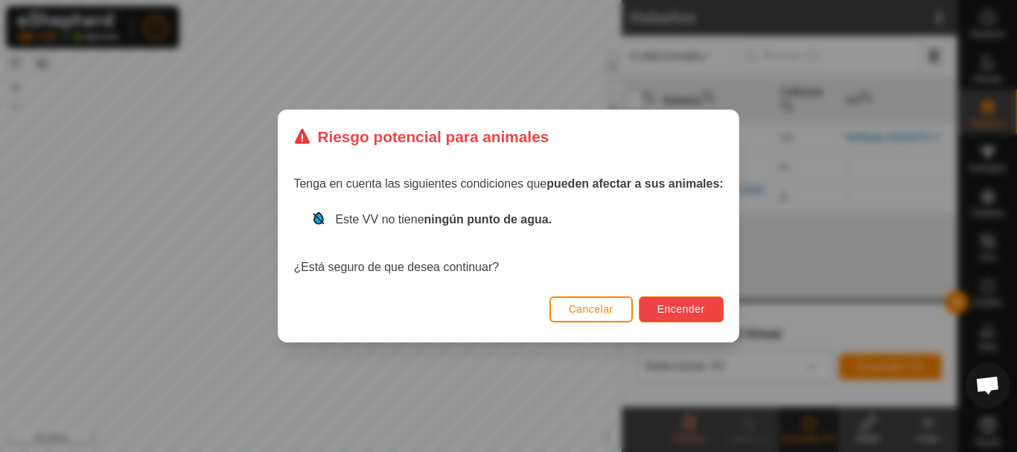
click at [701, 316] on button "Encender" at bounding box center [681, 309] width 85 height 26
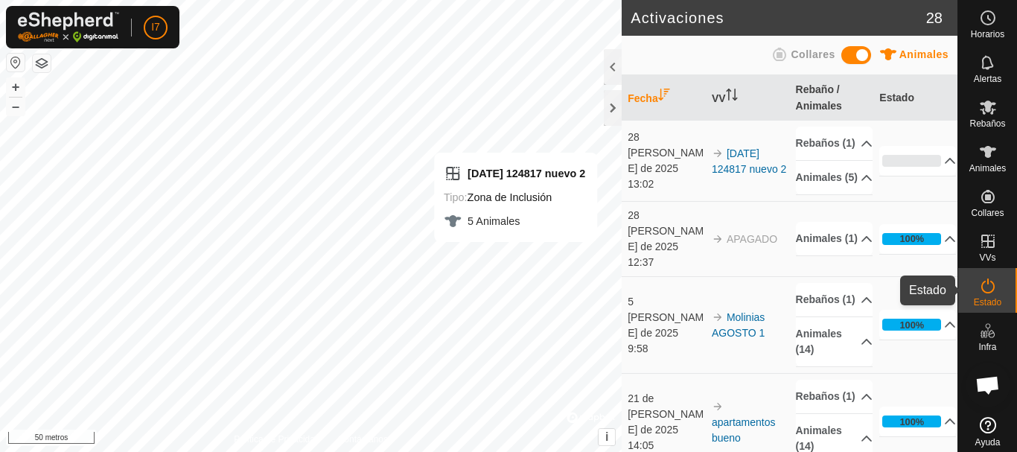
click at [982, 299] on font "Estado" at bounding box center [988, 302] width 28 height 10
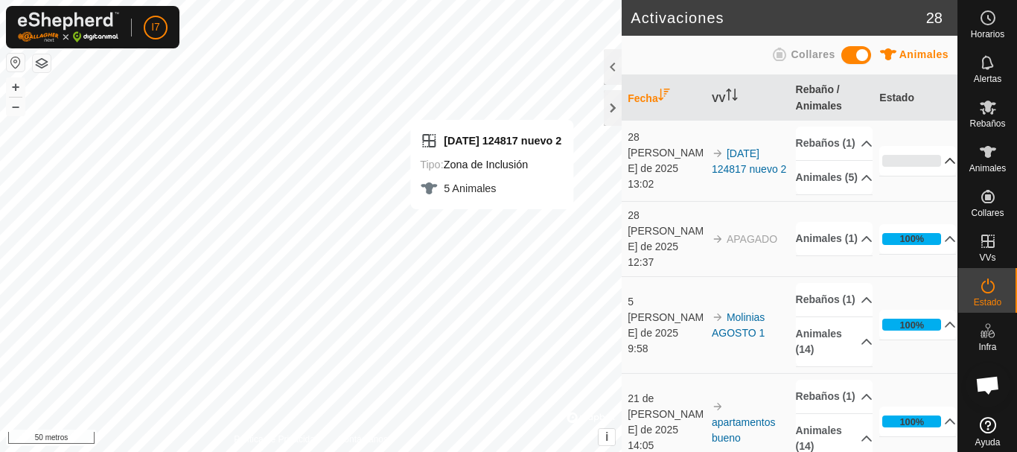
click at [932, 176] on p-accordion-header "0%" at bounding box center [917, 161] width 77 height 30
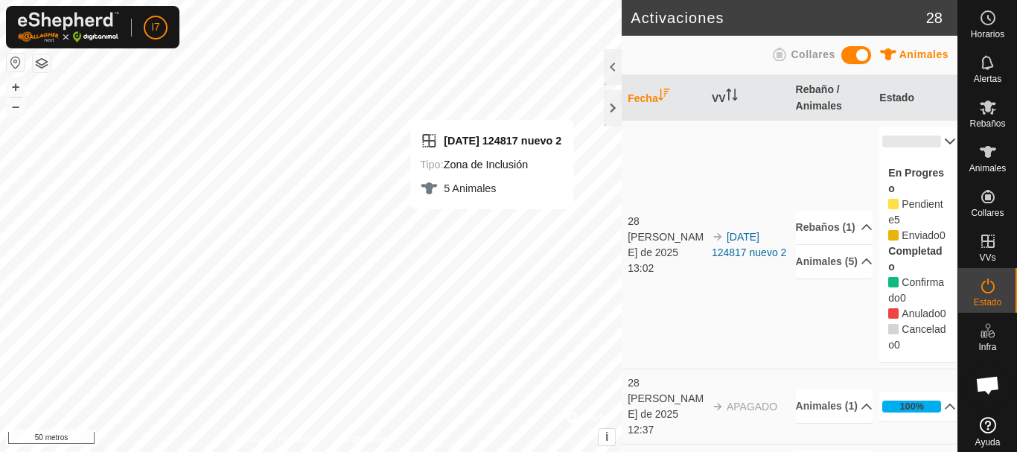
click at [931, 136] on p-accordion-header "0%" at bounding box center [917, 142] width 77 height 30
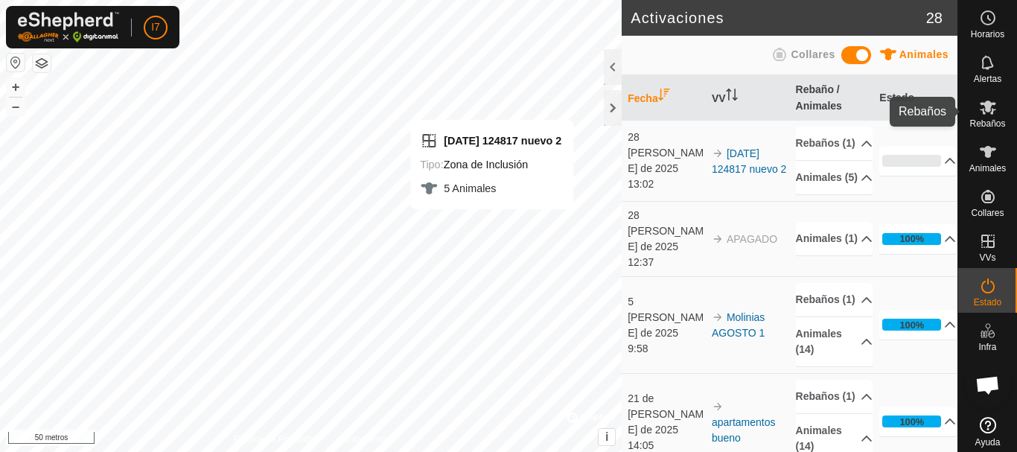
click at [979, 115] on icon at bounding box center [988, 107] width 18 height 18
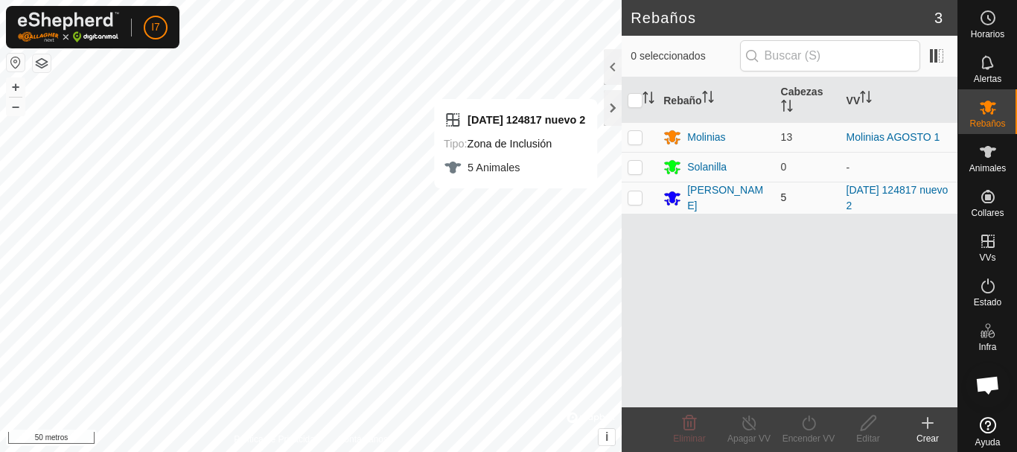
click at [630, 201] on p-checkbox at bounding box center [635, 197] width 15 height 12
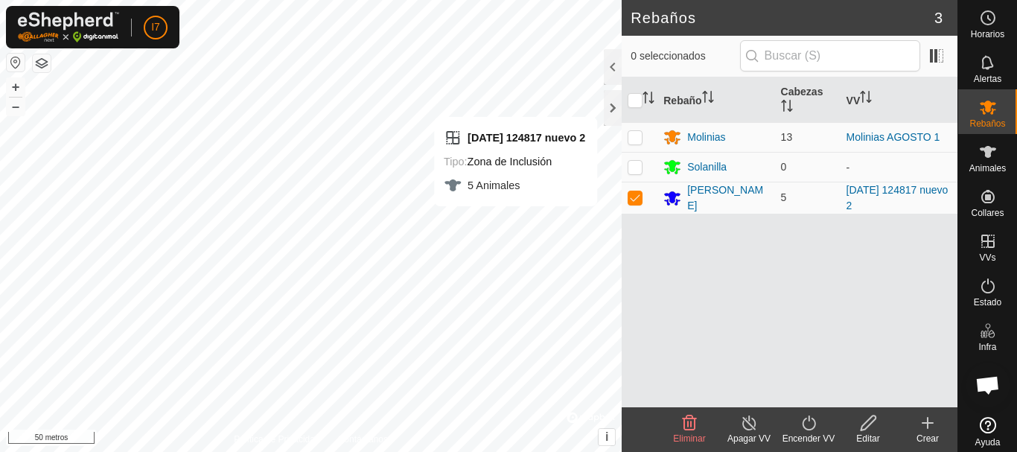
click at [805, 430] on icon at bounding box center [809, 423] width 19 height 18
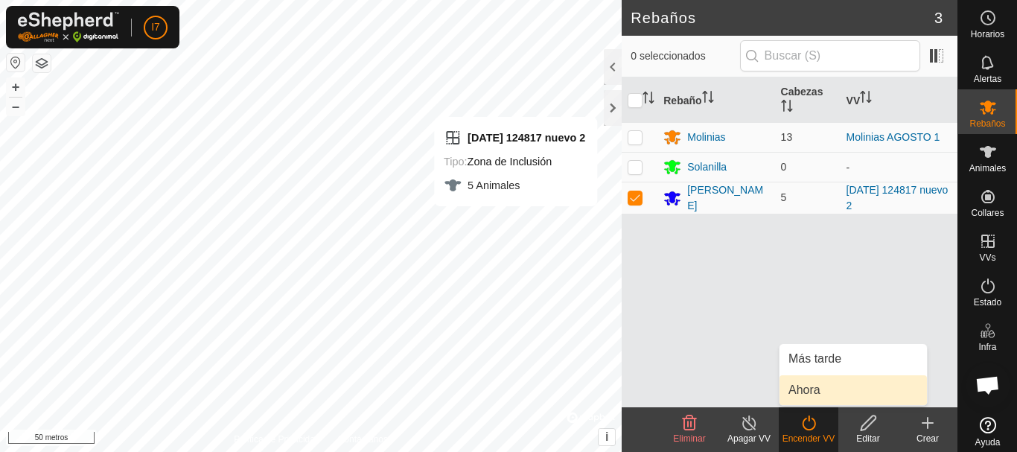
click at [815, 392] on link "Ahora" at bounding box center [853, 390] width 147 height 30
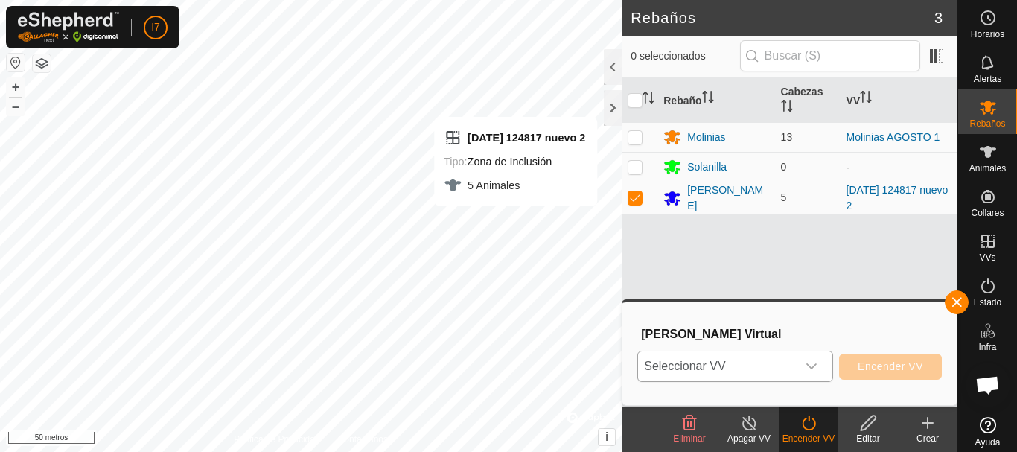
click at [818, 361] on icon "disparador desplegable" at bounding box center [812, 366] width 12 height 12
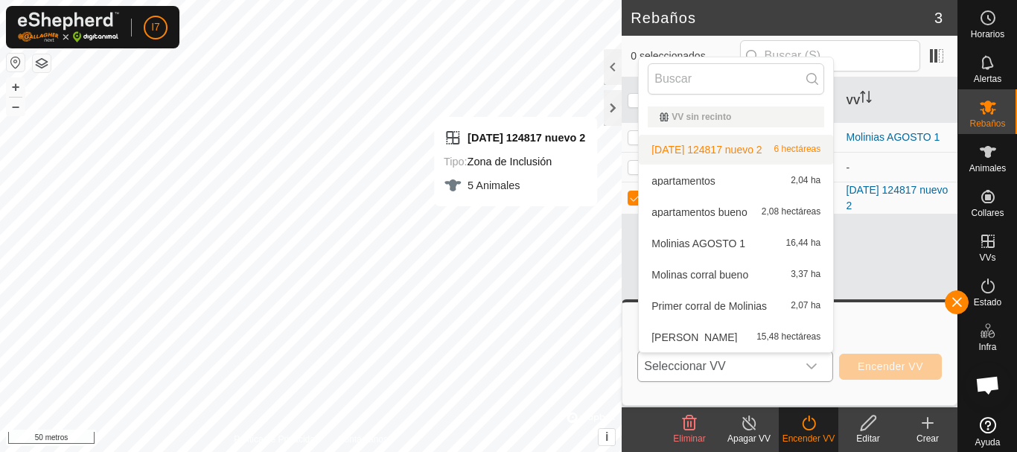
click at [730, 148] on li "13/06/2025 124817 nuevo 2 6 hectáreas" at bounding box center [736, 150] width 194 height 30
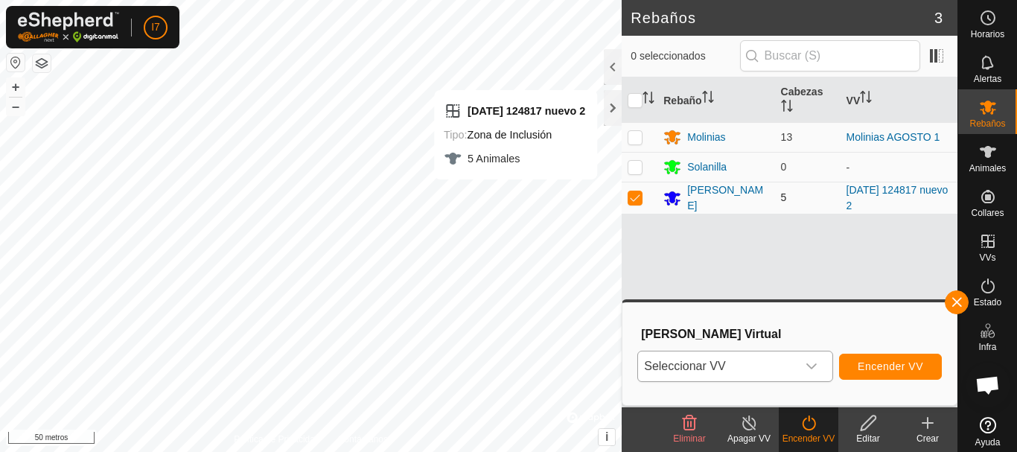
click at [631, 197] on p-checkbox at bounding box center [635, 197] width 15 height 12
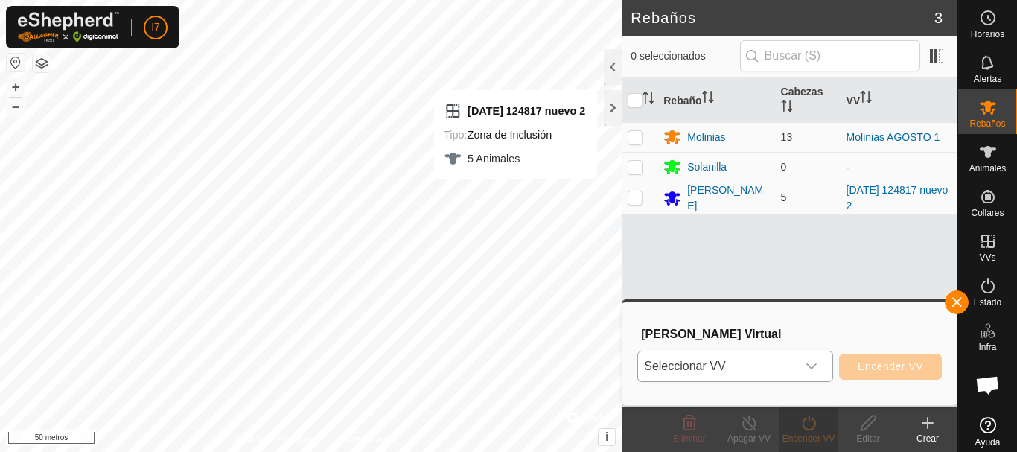
click at [633, 195] on p-checkbox at bounding box center [635, 197] width 15 height 12
click at [640, 201] on p-checkbox at bounding box center [635, 197] width 15 height 12
checkbox input "false"
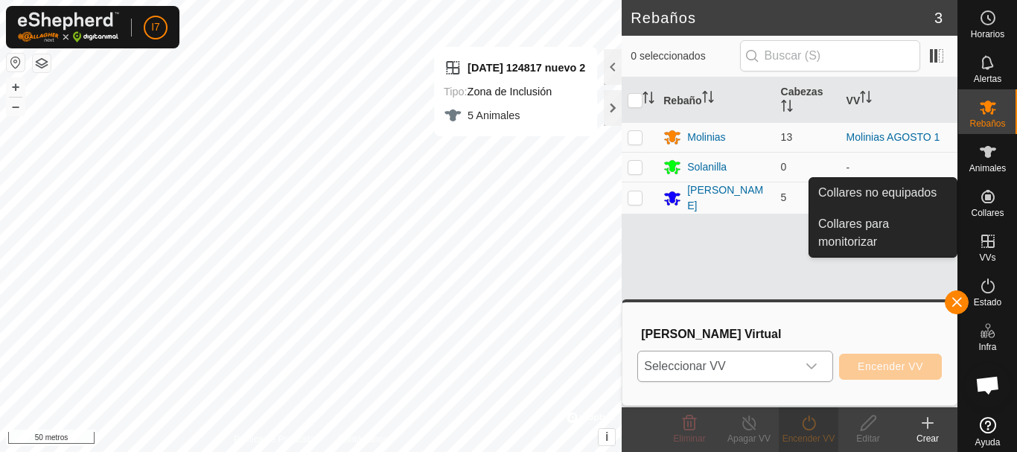
click at [981, 192] on icon at bounding box center [987, 196] width 13 height 13
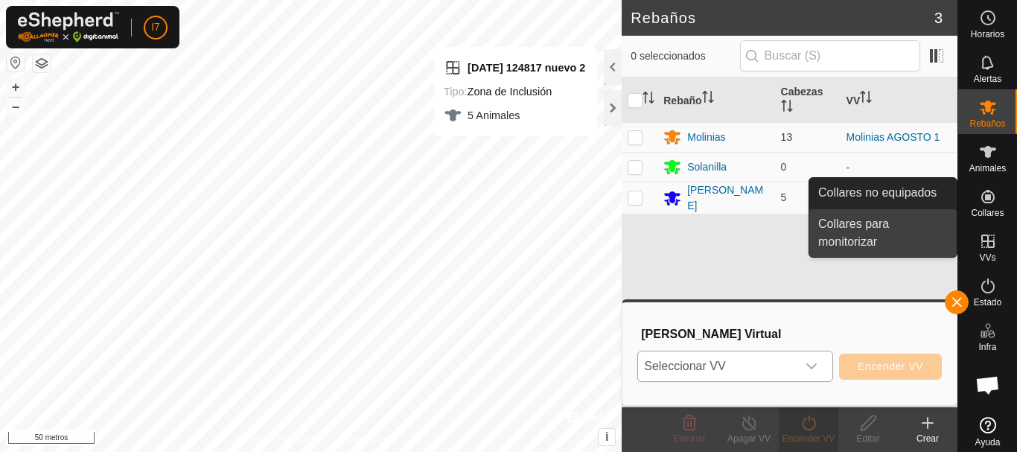
click at [878, 226] on link "Collares para monitorizar" at bounding box center [882, 233] width 147 height 48
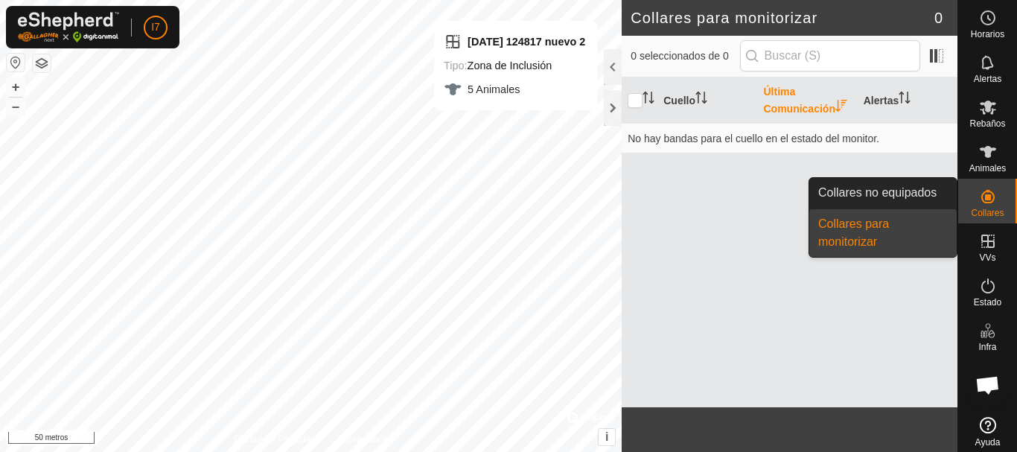
click at [990, 205] on icon at bounding box center [988, 197] width 18 height 18
click at [908, 185] on link "Collares no equipados" at bounding box center [882, 193] width 147 height 30
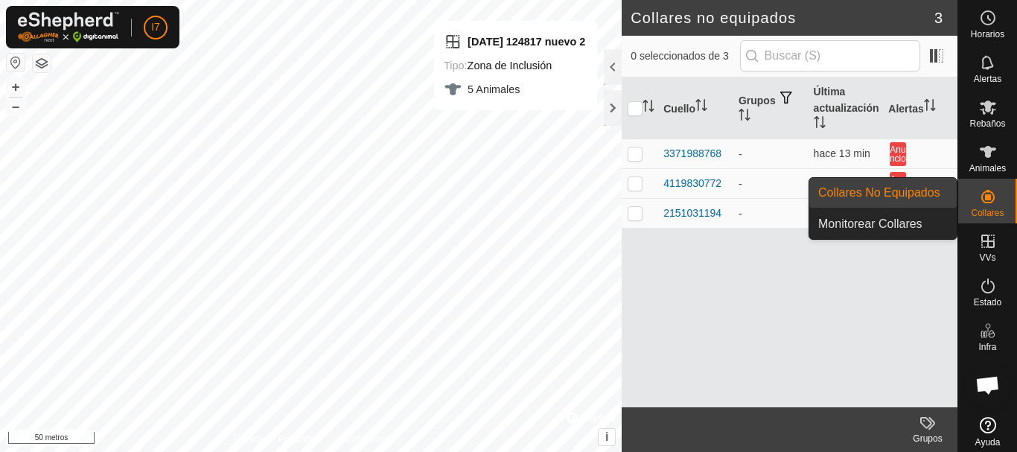
click at [992, 200] on es-neckbands-svg-icon at bounding box center [988, 197] width 27 height 24
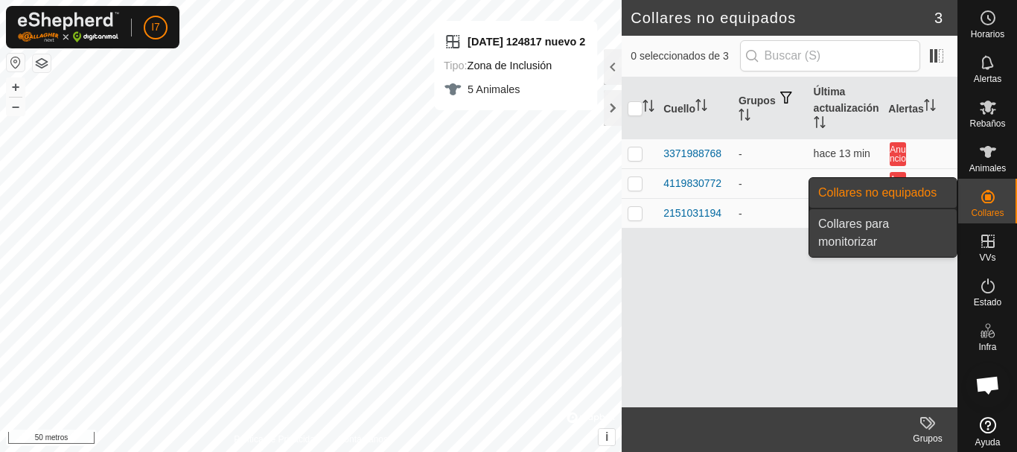
click at [862, 234] on link "Collares para monitorizar" at bounding box center [882, 233] width 147 height 48
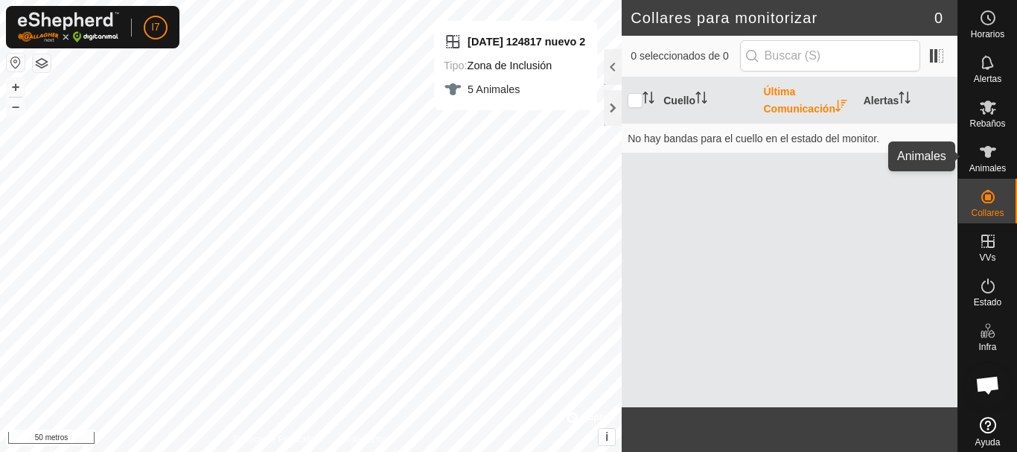
click at [980, 173] on font "Animales" at bounding box center [987, 168] width 36 height 10
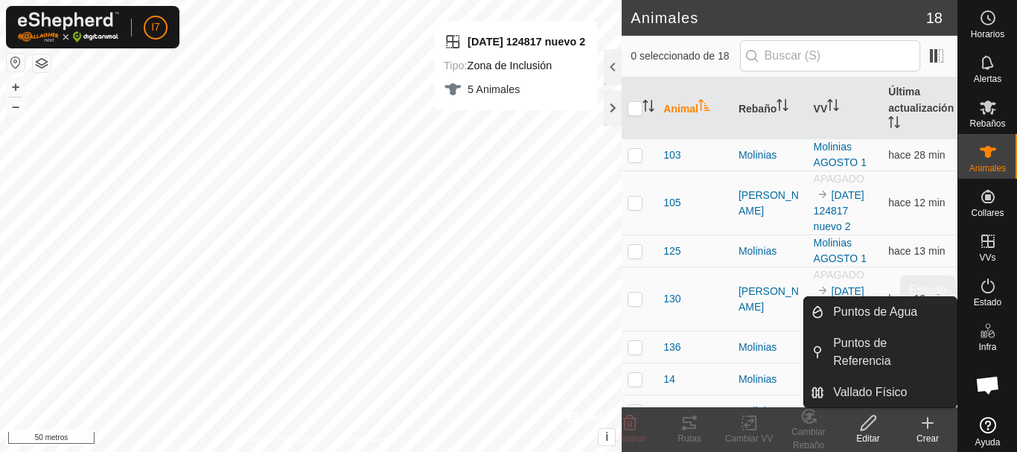
click at [984, 294] on icon at bounding box center [988, 286] width 18 height 18
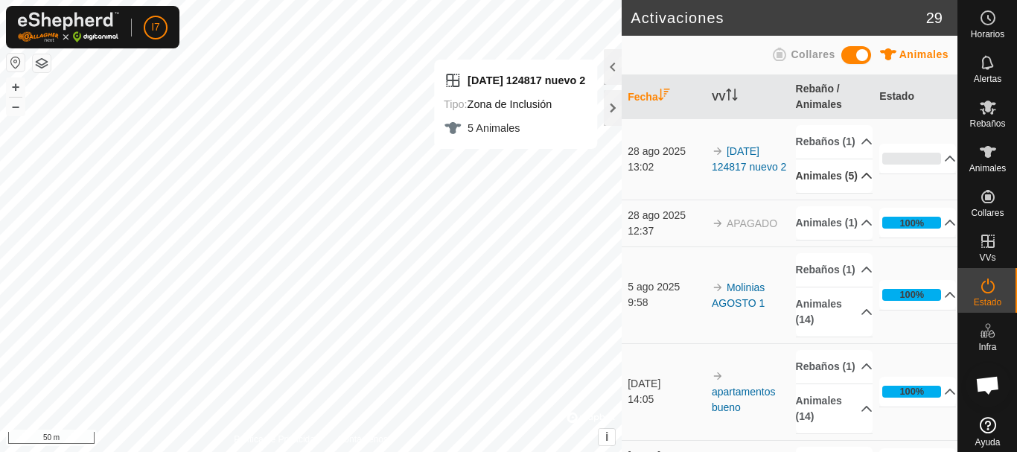
click at [844, 193] on p-accordion-header "Animales (5)" at bounding box center [834, 176] width 77 height 34
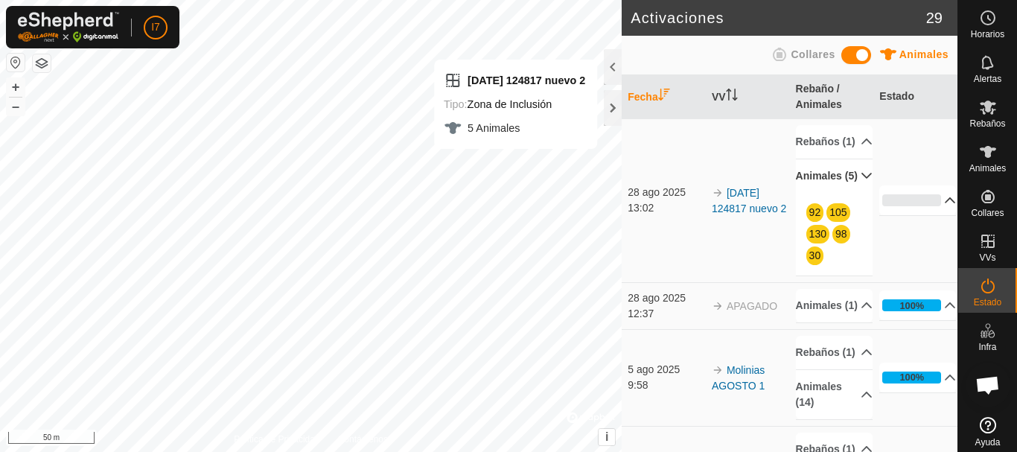
click at [931, 215] on p-accordion-header "0%" at bounding box center [917, 200] width 77 height 30
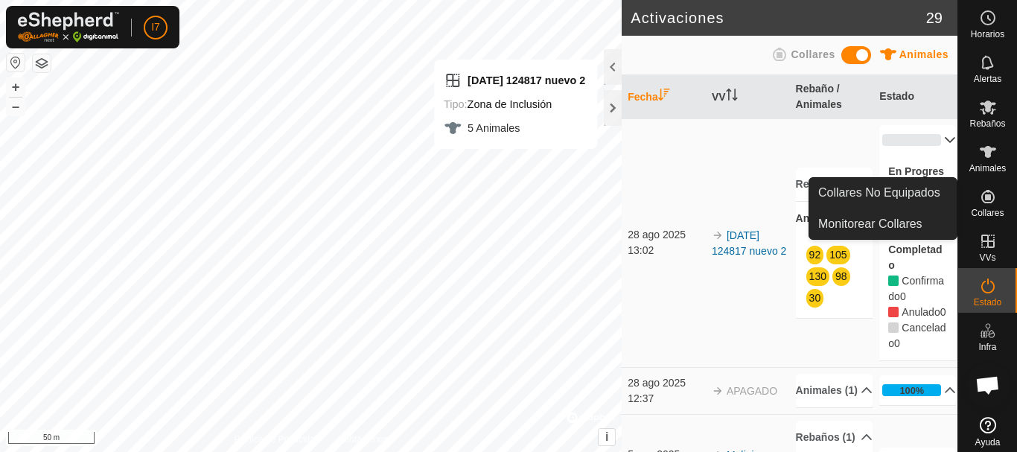
drag, startPoint x: 995, startPoint y: 215, endPoint x: 994, endPoint y: 200, distance: 14.9
click at [896, 223] on link "Monitorear Collares" at bounding box center [882, 224] width 147 height 30
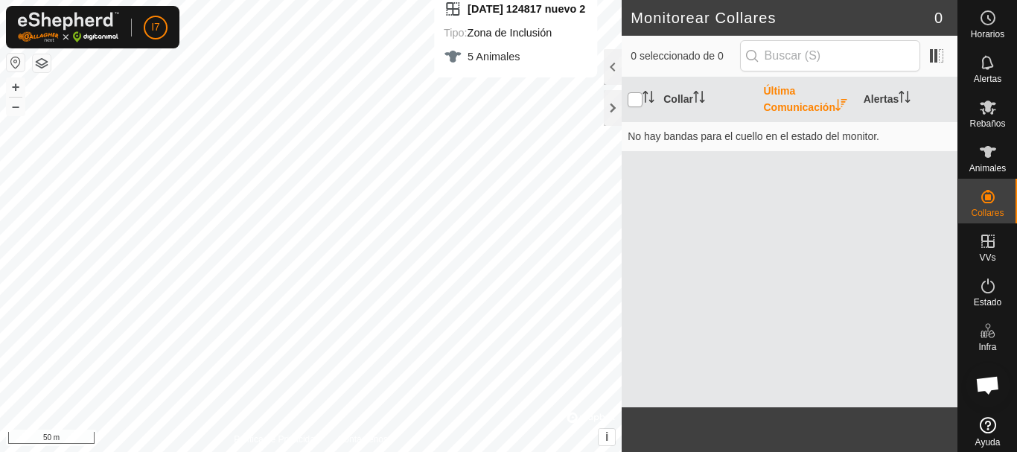
click at [637, 95] on input "checkbox" at bounding box center [635, 99] width 15 height 15
checkbox input "false"
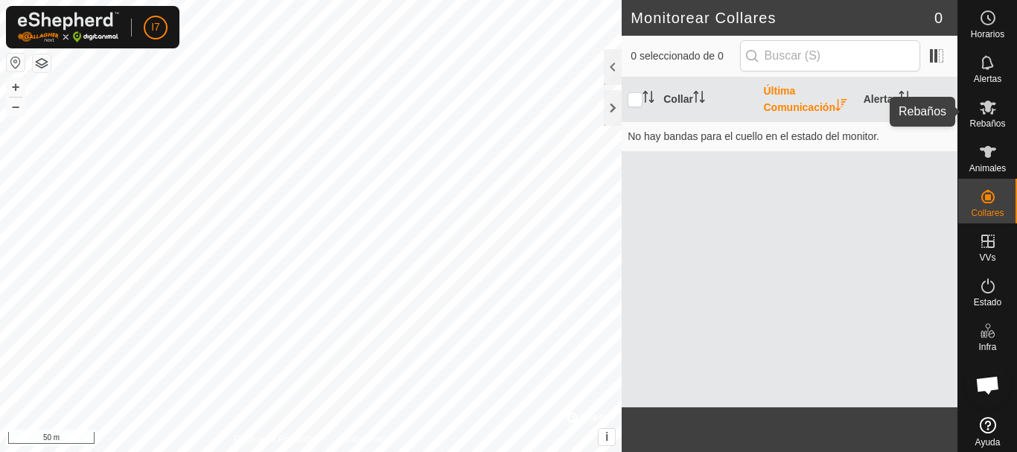
click at [995, 115] on es-mob-svg-icon at bounding box center [988, 107] width 27 height 24
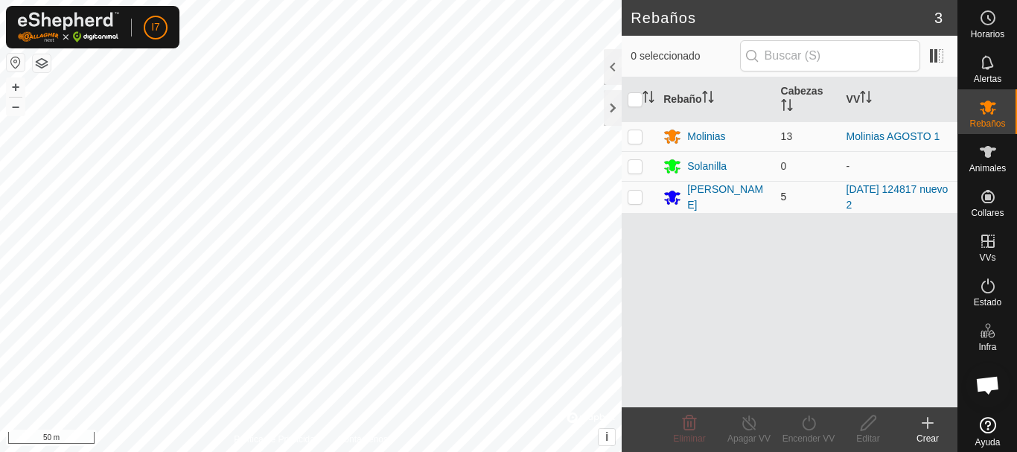
click at [639, 197] on p-checkbox at bounding box center [635, 197] width 15 height 12
checkbox input "true"
click at [745, 424] on icon at bounding box center [749, 423] width 19 height 18
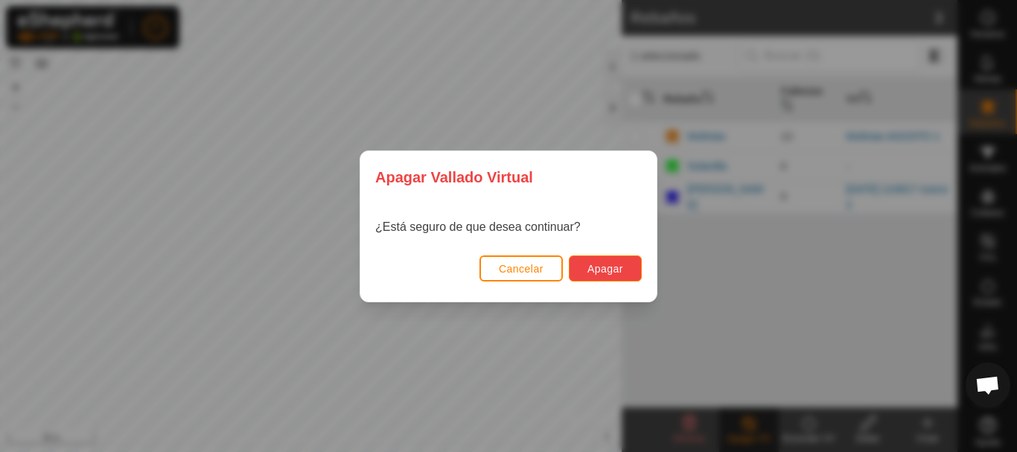
click at [607, 268] on span "Apagar" at bounding box center [605, 269] width 36 height 12
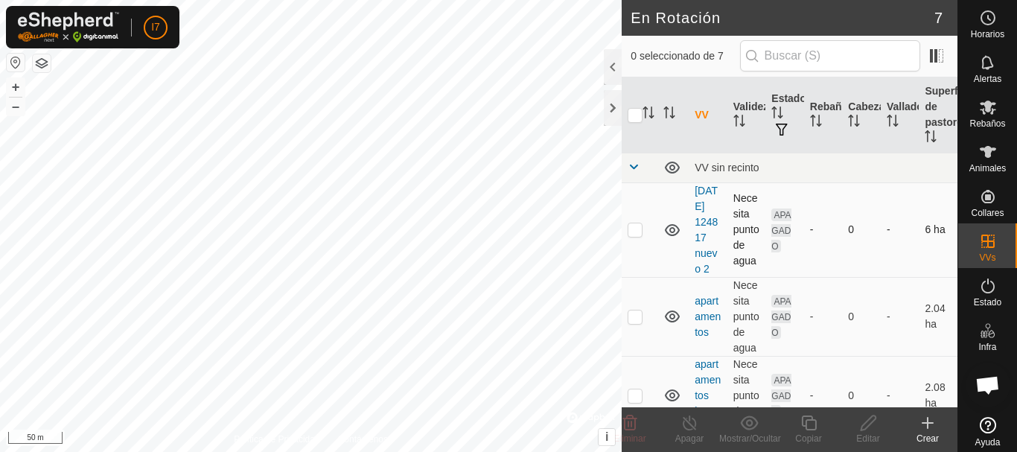
checkbox input "true"
click at [872, 425] on icon at bounding box center [868, 423] width 19 height 18
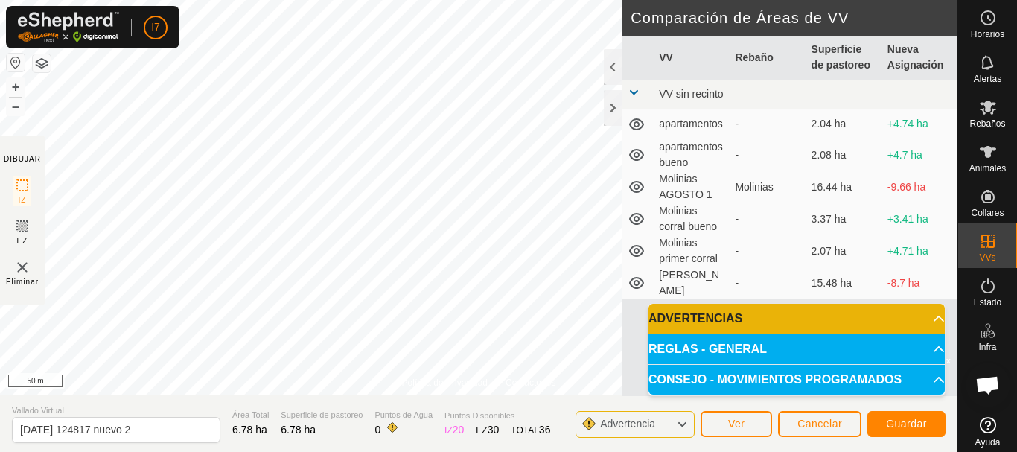
click at [629, 249] on div "Política de Privacidad Contáctenos 2025-06-13 124817 nuevo 2 Estado: APAGADO Ti…" at bounding box center [478, 226] width 957 height 452
click at [890, 419] on span "Guardar" at bounding box center [906, 424] width 41 height 12
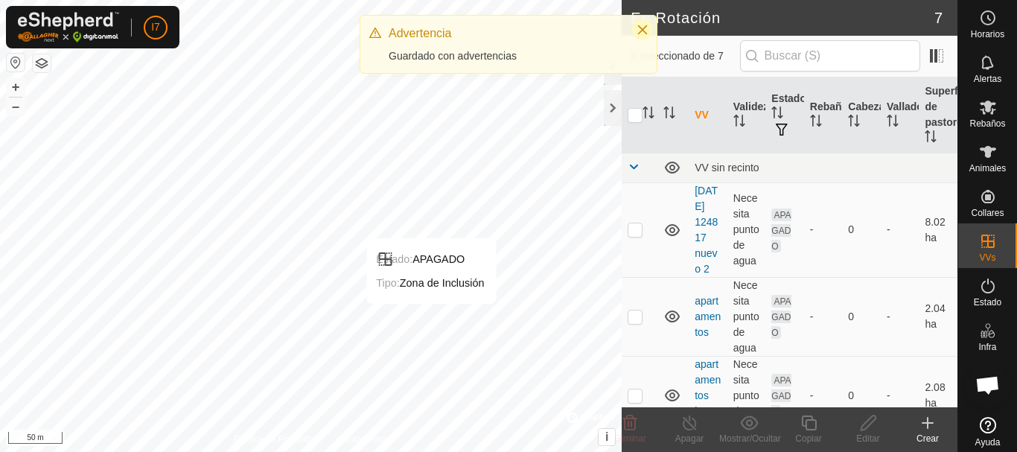
click at [645, 30] on icon "Close" at bounding box center [643, 30] width 12 height 12
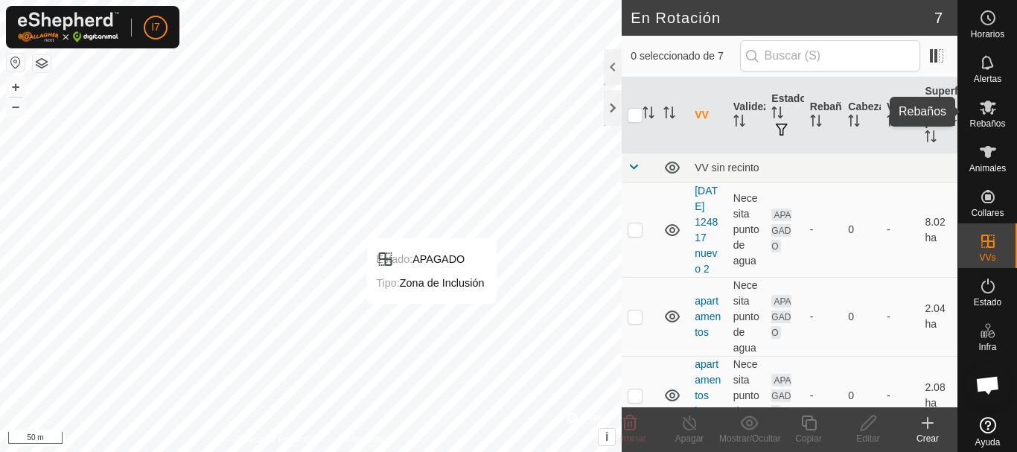
click at [986, 121] on span "Rebaños" at bounding box center [987, 123] width 36 height 9
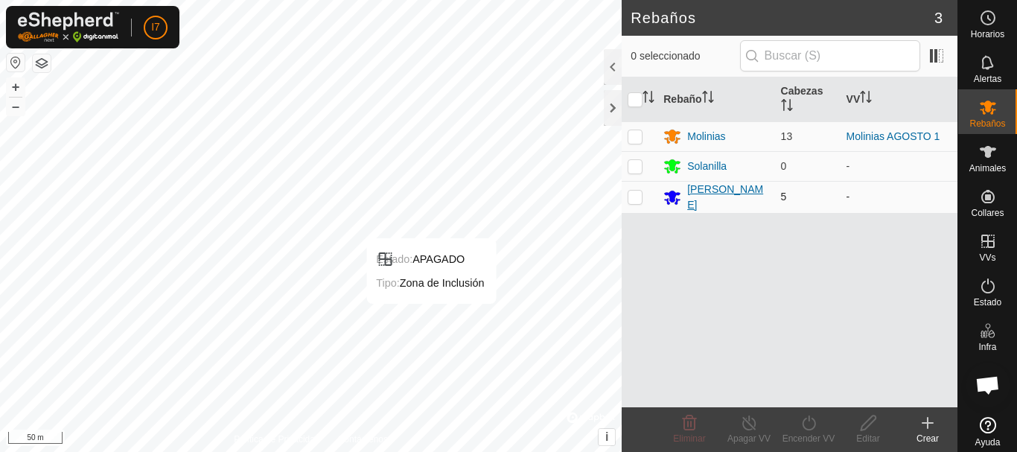
click at [714, 197] on div "[PERSON_NAME]" at bounding box center [727, 197] width 81 height 31
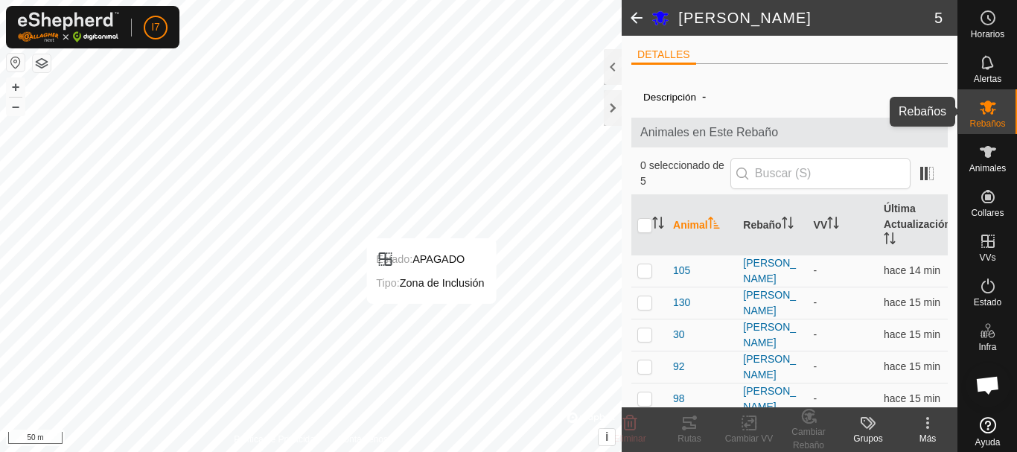
click at [992, 121] on span "Rebaños" at bounding box center [987, 123] width 36 height 9
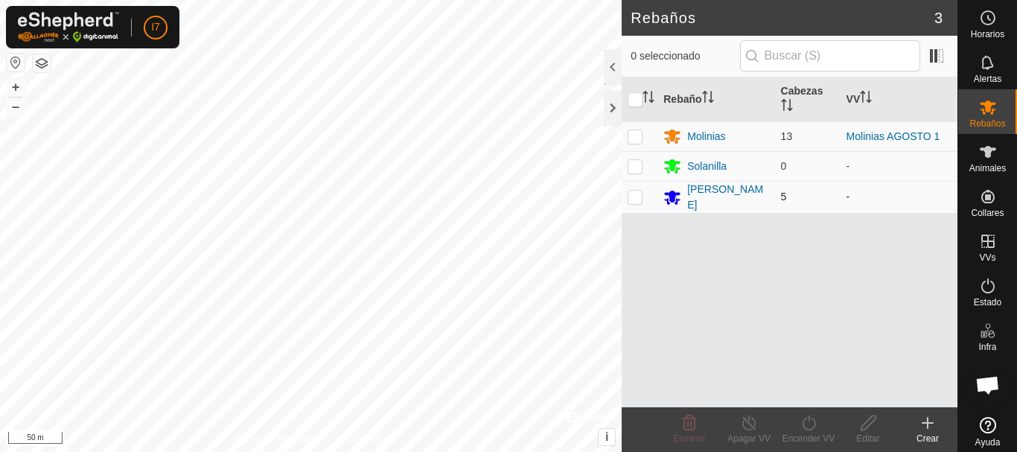
click at [631, 203] on td at bounding box center [640, 197] width 36 height 32
checkbox input "true"
click at [806, 430] on icon at bounding box center [809, 423] width 19 height 18
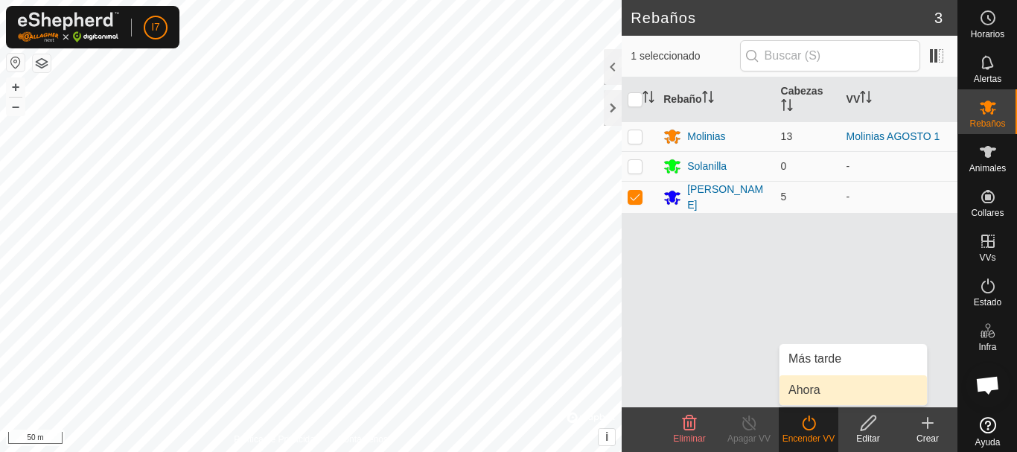
click at [818, 392] on link "Ahora" at bounding box center [853, 390] width 147 height 30
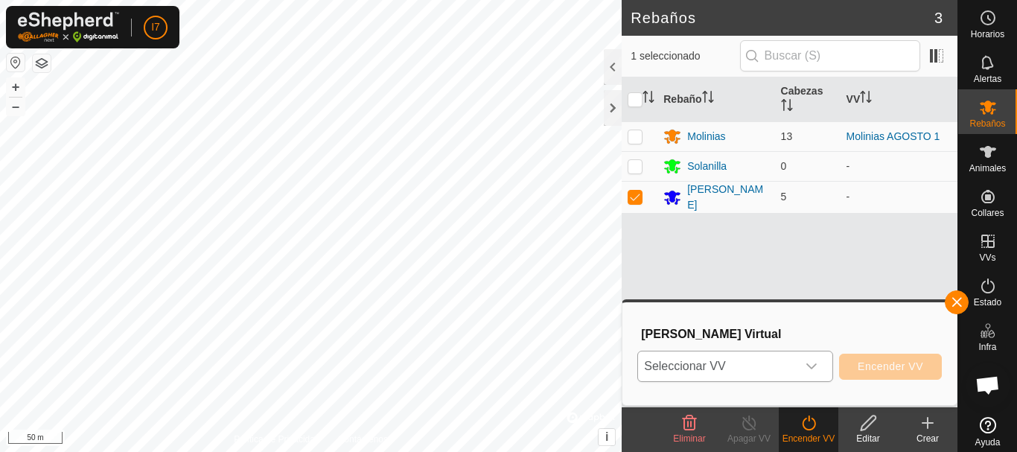
click at [812, 365] on icon "dropdown trigger" at bounding box center [812, 366] width 12 height 12
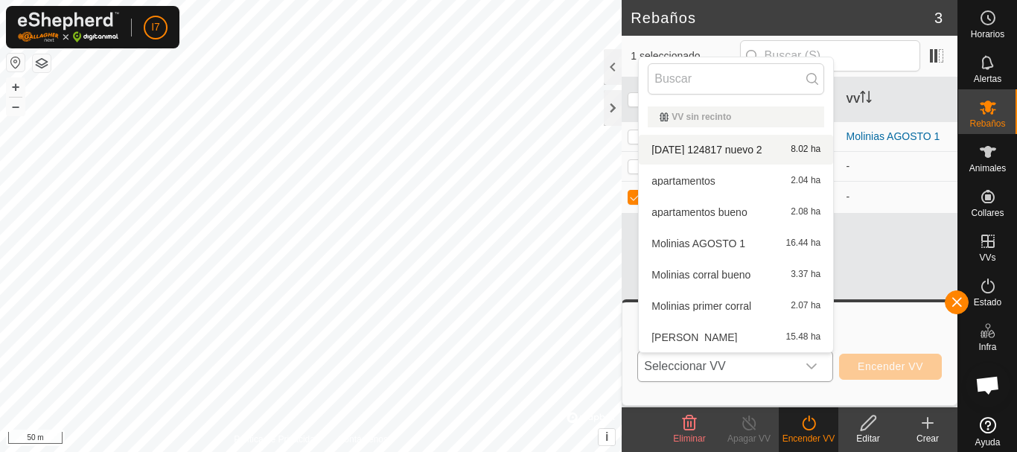
click at [751, 148] on li "2025-06-13 124817 nuevo 2 8.02 ha" at bounding box center [736, 150] width 194 height 30
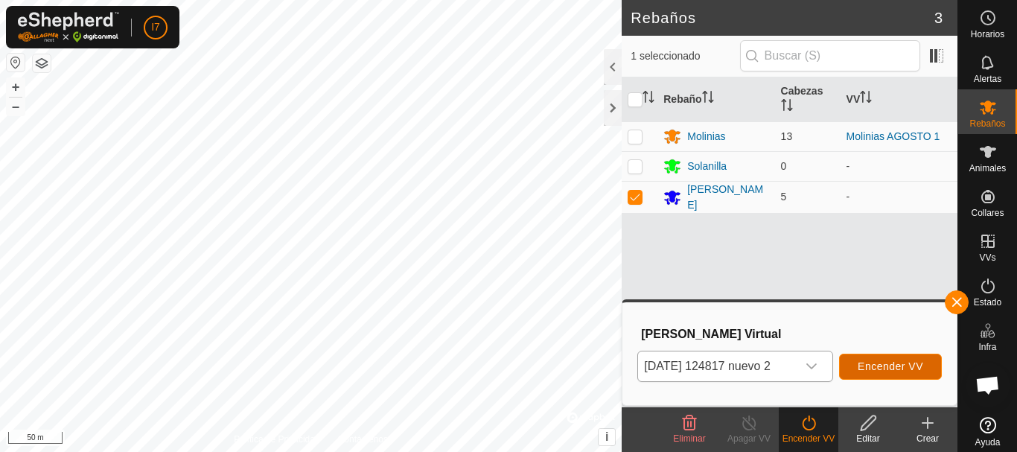
click at [911, 361] on span "Encender VV" at bounding box center [891, 366] width 66 height 12
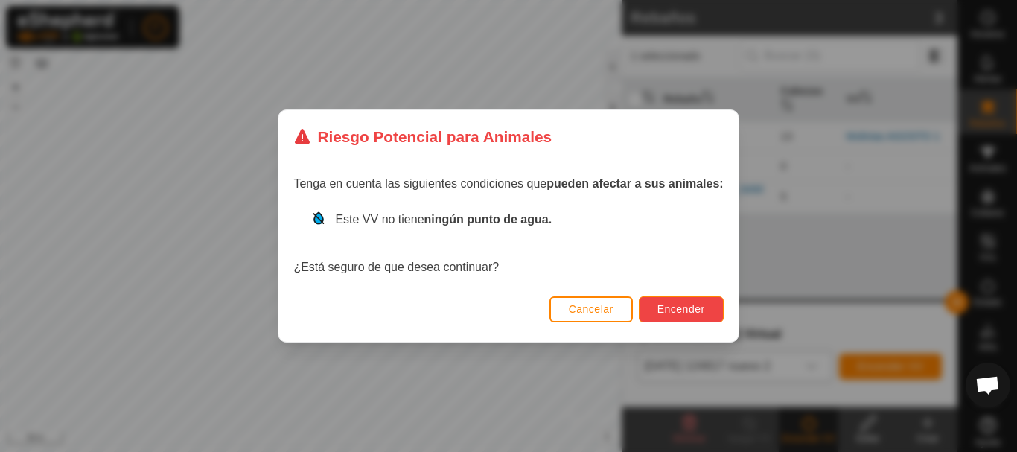
click at [692, 312] on span "Encender" at bounding box center [681, 309] width 48 height 12
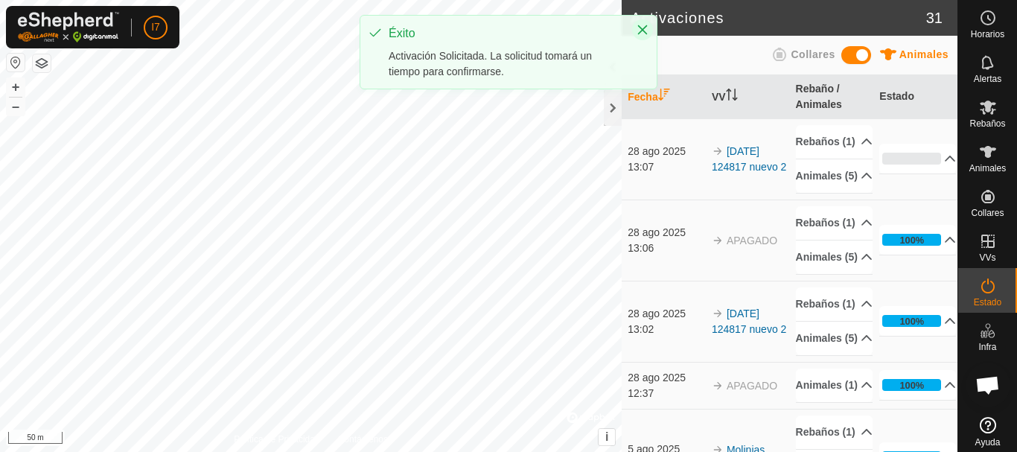
click at [642, 28] on icon "Close" at bounding box center [643, 30] width 10 height 10
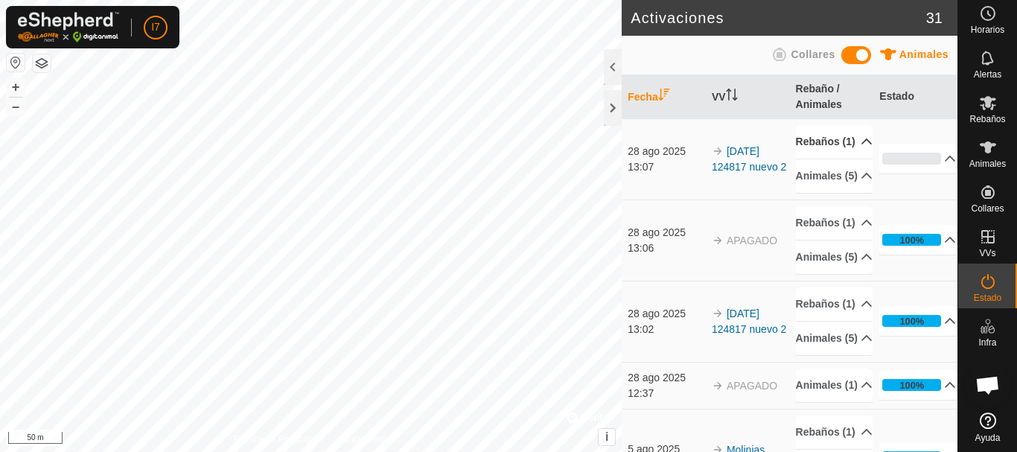
click at [847, 156] on p-accordion-header "Rebaños (1)" at bounding box center [834, 142] width 77 height 34
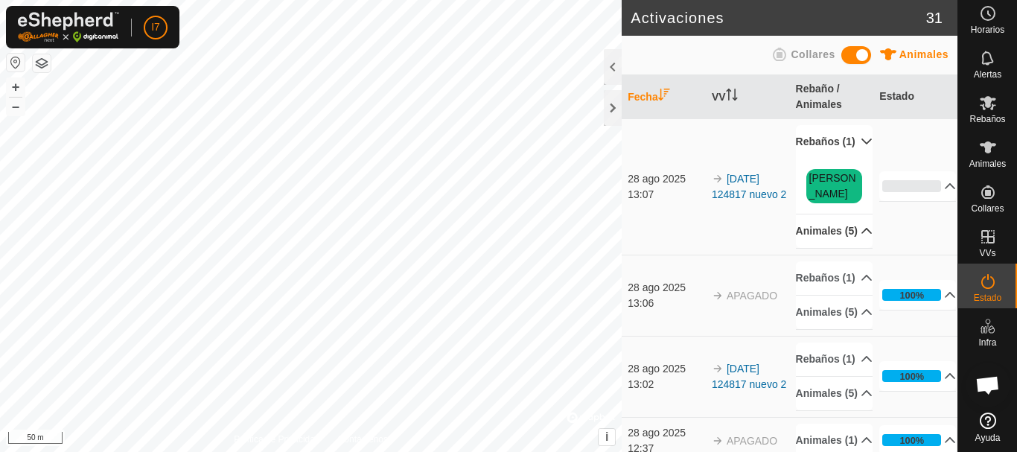
click at [850, 248] on p-accordion-header "Animales (5)" at bounding box center [834, 231] width 77 height 34
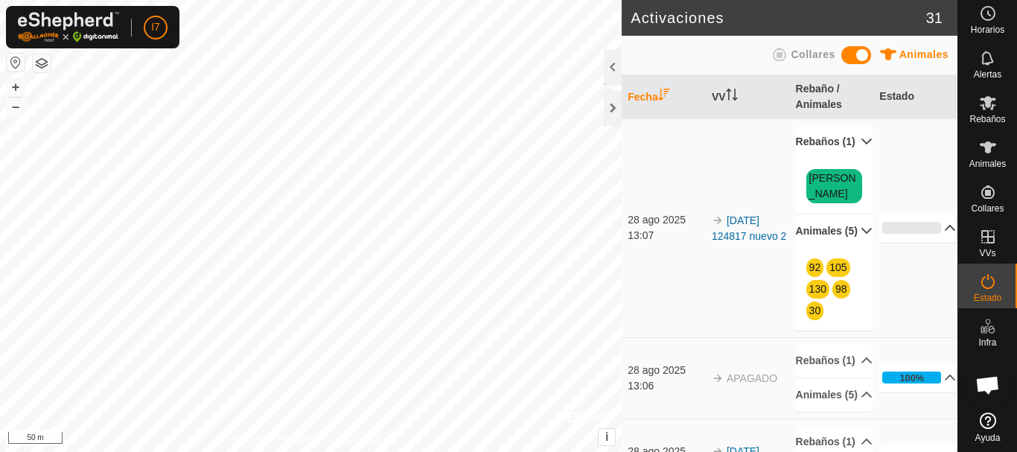
click at [928, 243] on p-accordion-header "0%" at bounding box center [917, 228] width 77 height 30
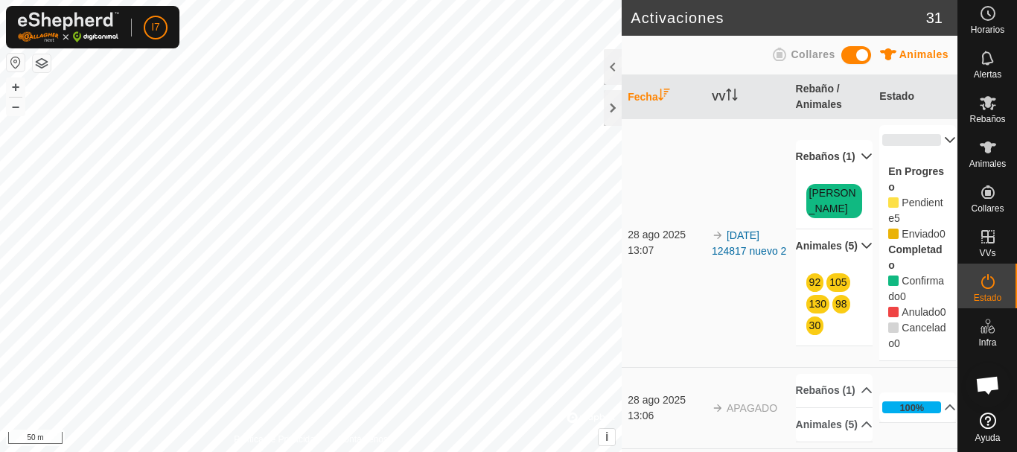
click at [923, 140] on p-accordion-header "0%" at bounding box center [917, 140] width 77 height 30
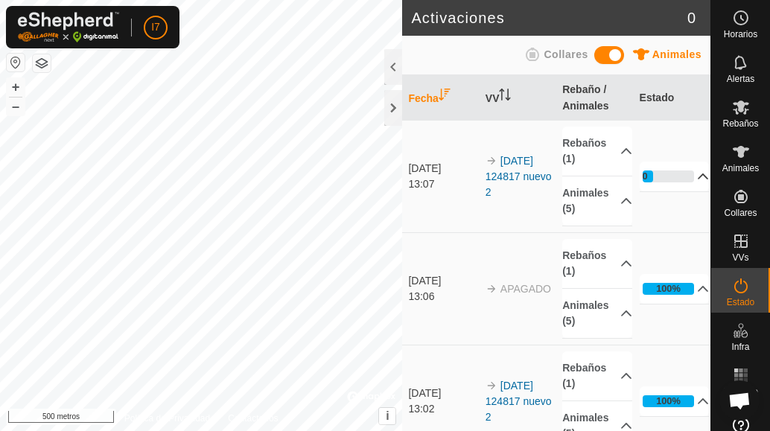
click at [682, 179] on p-accordion-header "20%" at bounding box center [675, 177] width 70 height 30
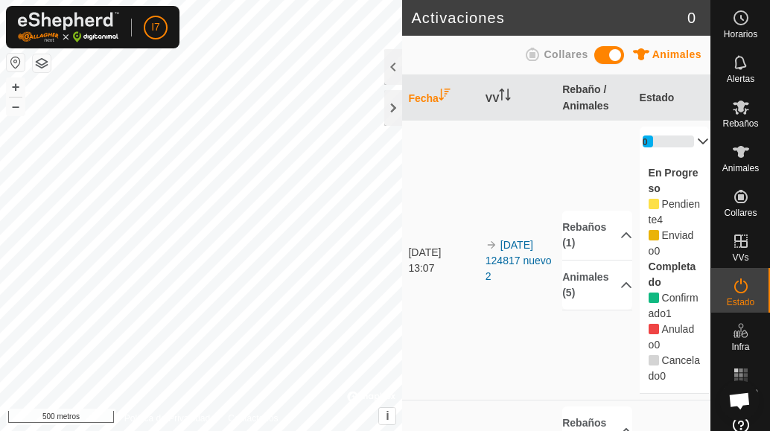
click at [682, 140] on p-accordion-header "20%" at bounding box center [675, 142] width 70 height 30
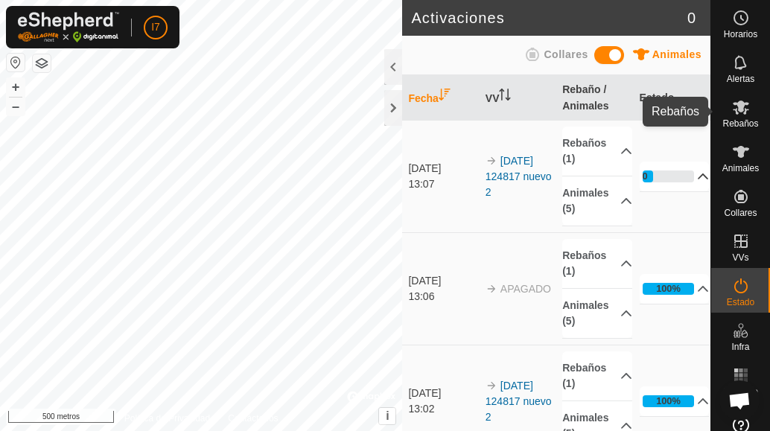
click at [741, 115] on icon at bounding box center [741, 107] width 18 height 18
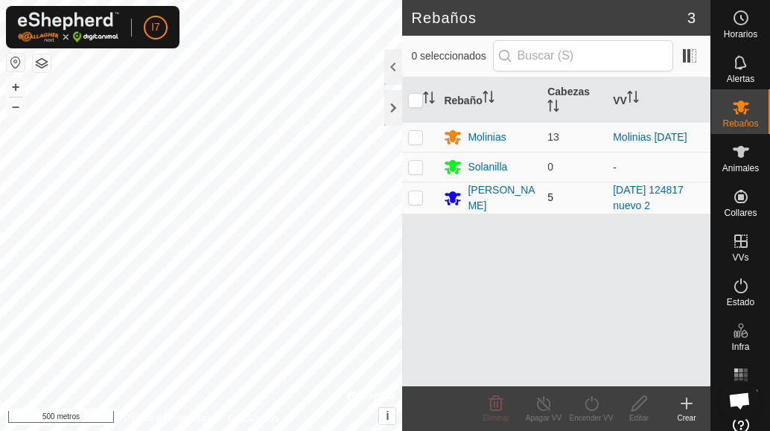
click at [415, 201] on p-checkbox at bounding box center [415, 197] width 15 height 12
checkbox input "true"
click at [541, 405] on icon at bounding box center [544, 404] width 19 height 18
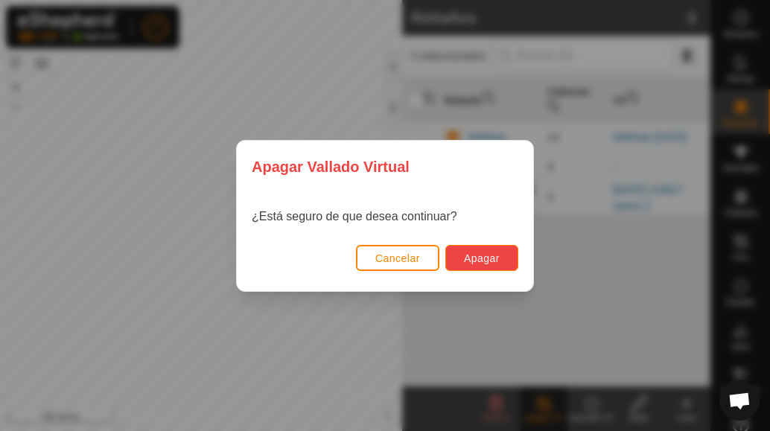
click at [501, 266] on button "Apagar" at bounding box center [481, 258] width 73 height 26
